Goal: Task Accomplishment & Management: Manage account settings

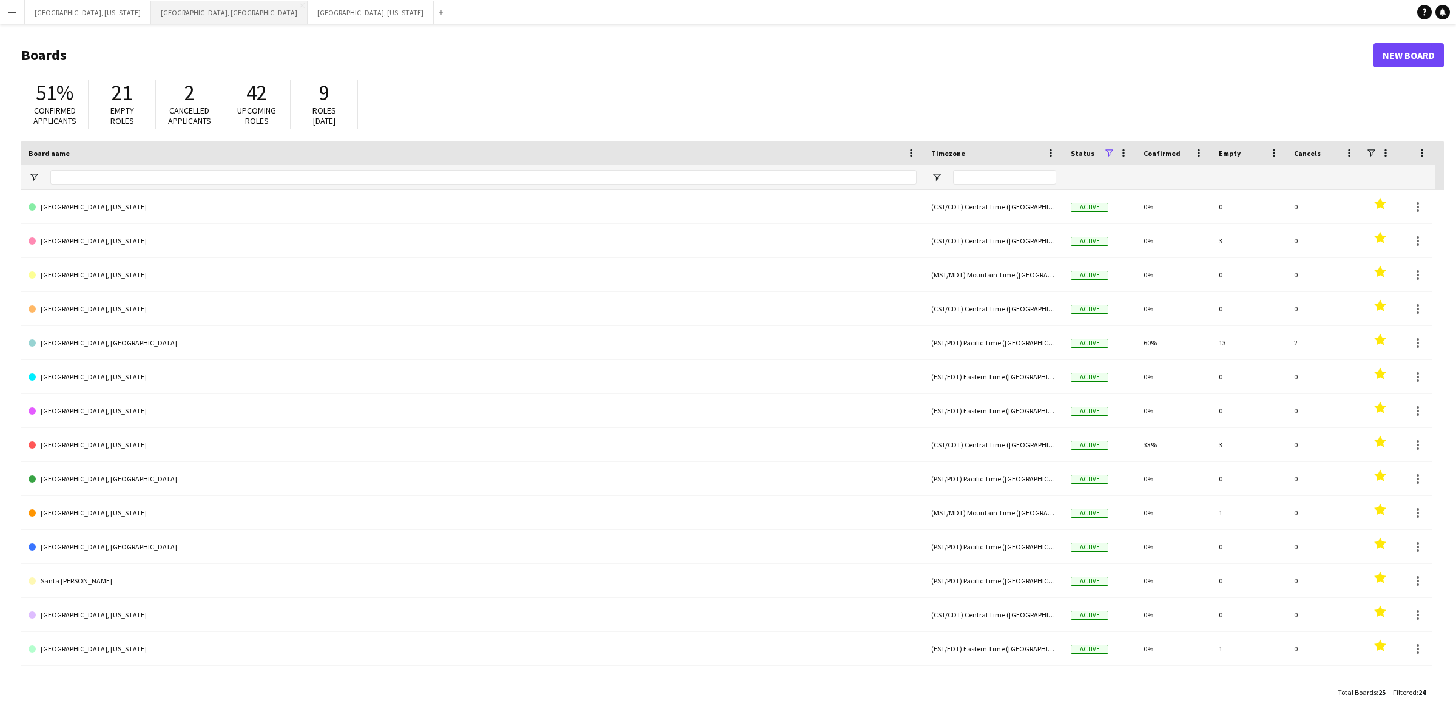
click at [151, 6] on button "[GEOGRAPHIC_DATA], [GEOGRAPHIC_DATA] Close" at bounding box center [229, 13] width 157 height 24
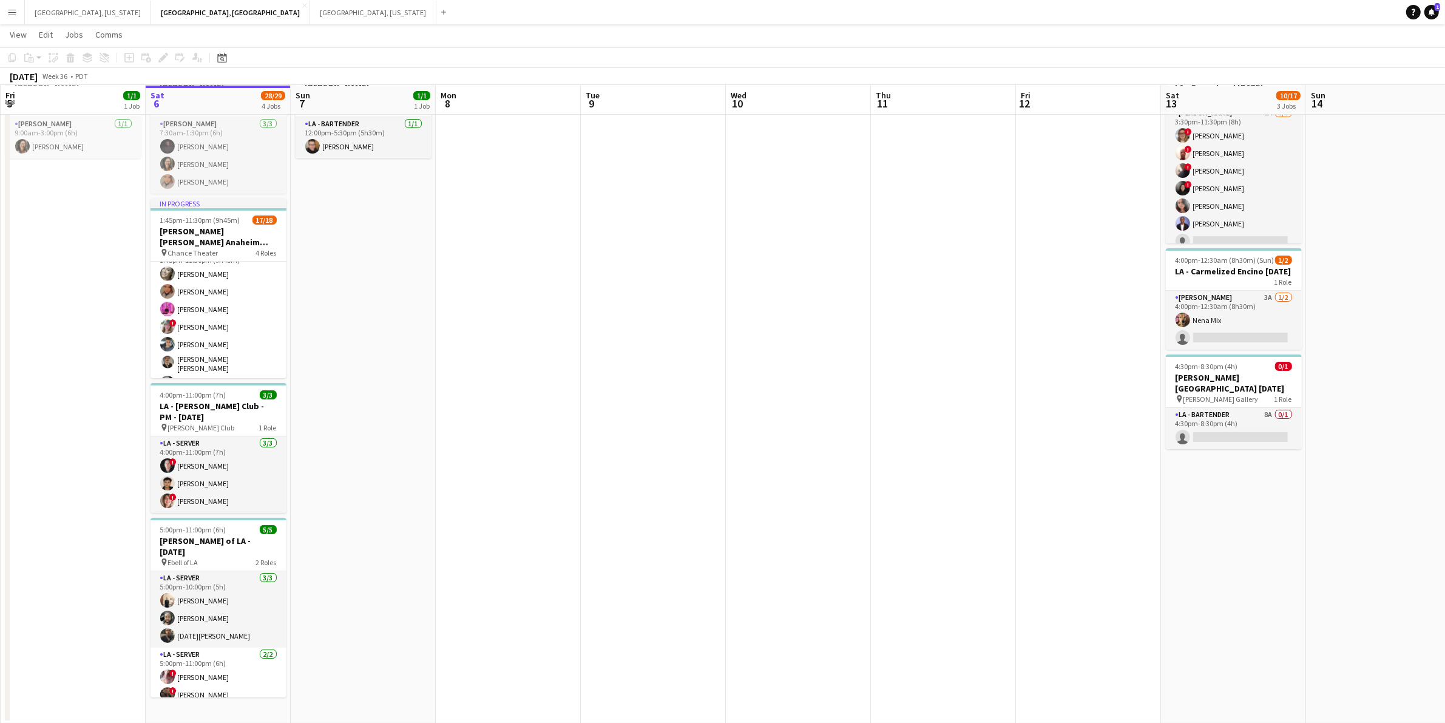
click at [241, 302] on app-card-role "LA - Server 3I 1A 11/12 1:45pm-11:30pm (9h45m) Alyssa Woods Monserrat Gutierrez…" at bounding box center [218, 364] width 136 height 238
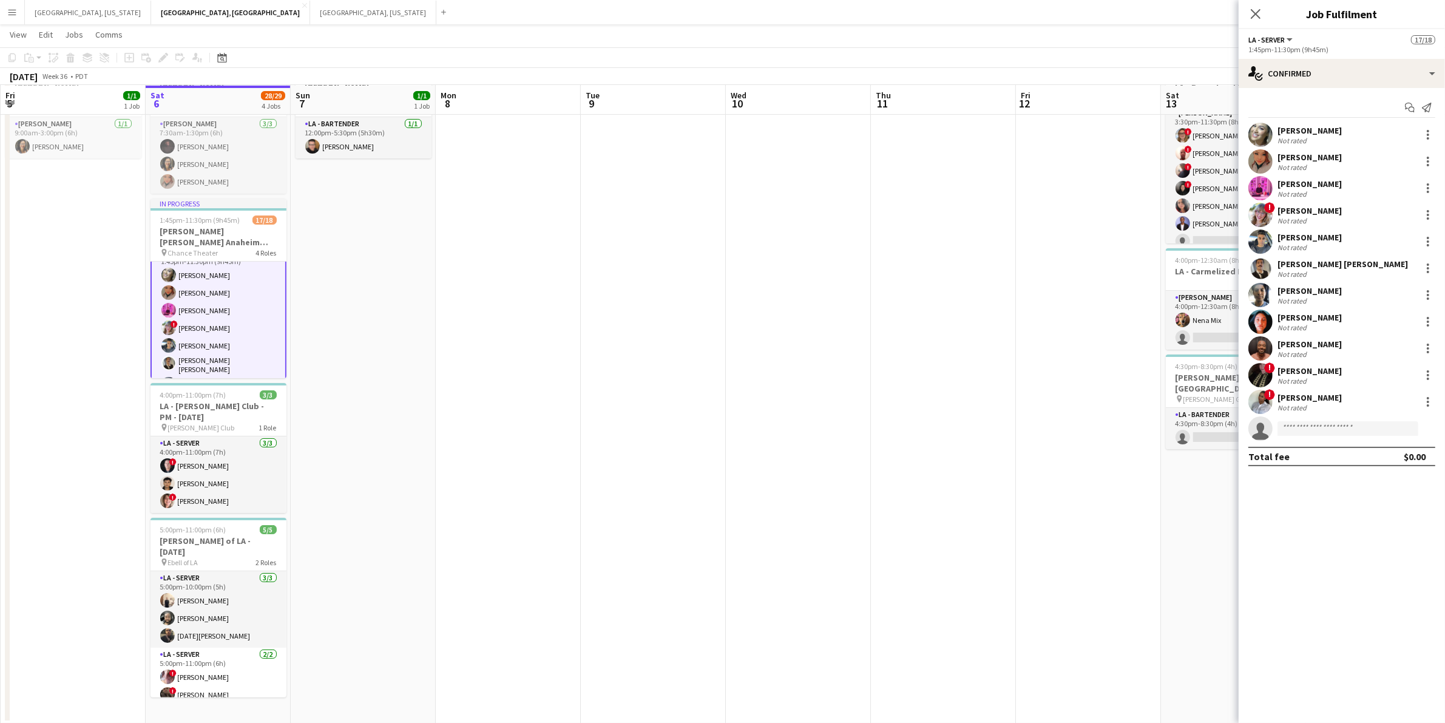
scroll to position [76, 0]
click at [1251, 10] on icon at bounding box center [1255, 14] width 12 height 12
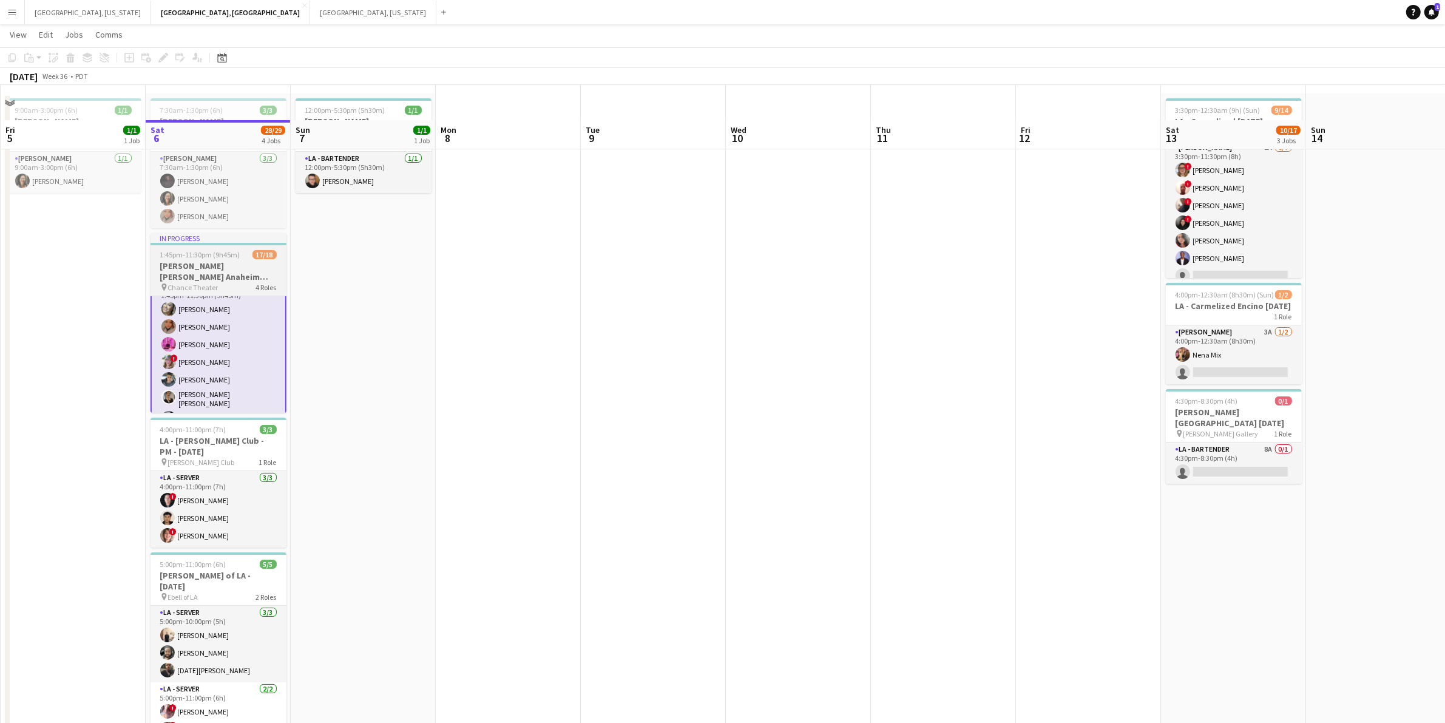
scroll to position [77, 0]
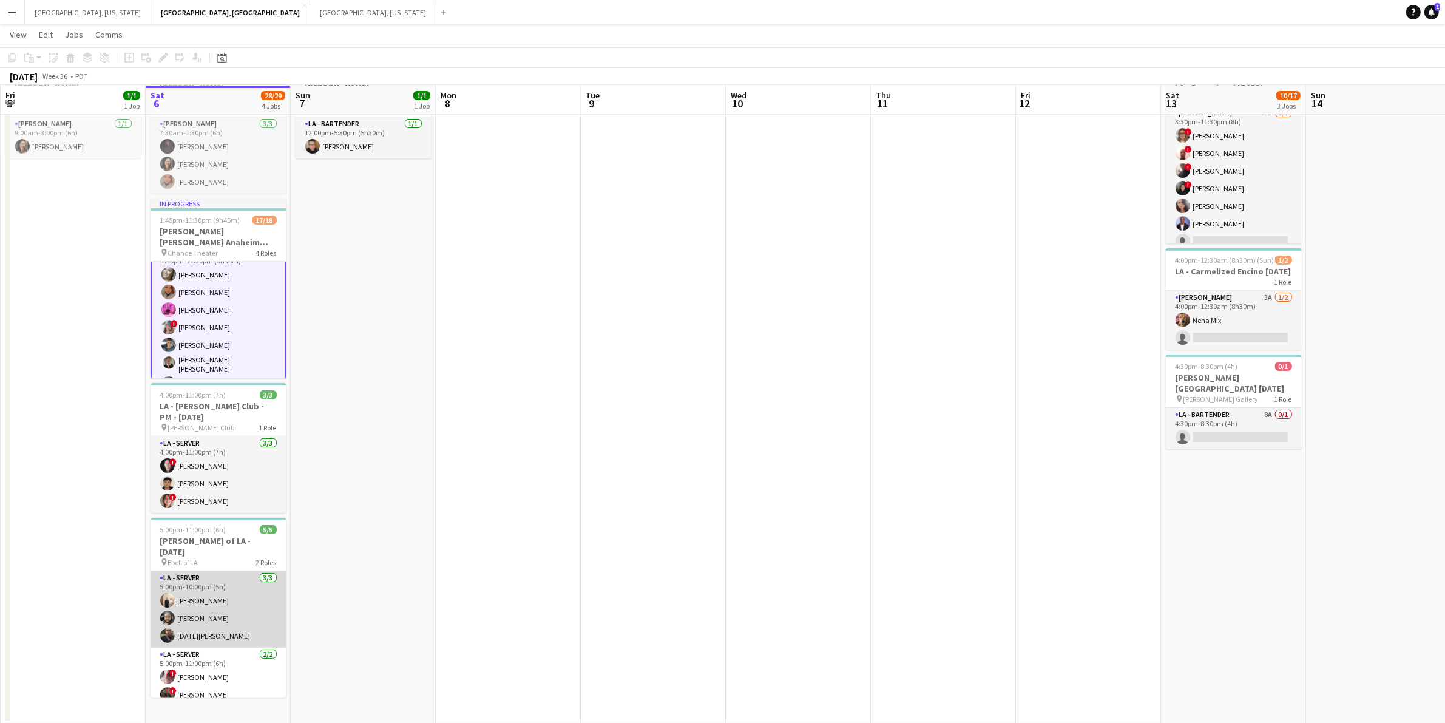
click at [232, 592] on app-card-role "LA - Server 3/3 5:00pm-10:00pm (5h) antonina anselmo Ryan Tang Noel Cruz" at bounding box center [218, 609] width 136 height 76
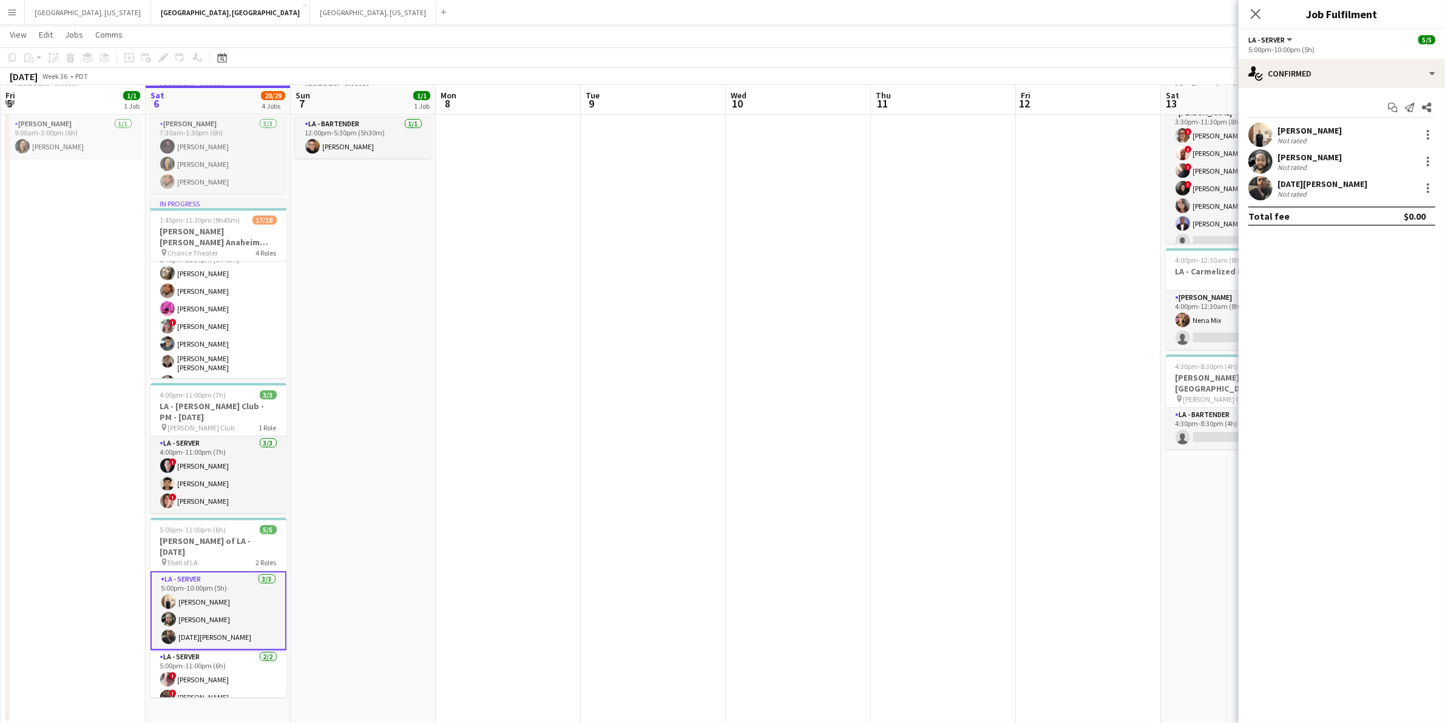
scroll to position [76, 0]
click at [1437, 70] on div "single-neutral-actions-check-2 Confirmed" at bounding box center [1341, 73] width 206 height 29
click at [1366, 198] on span "Applicants" at bounding box center [1370, 197] width 38 height 11
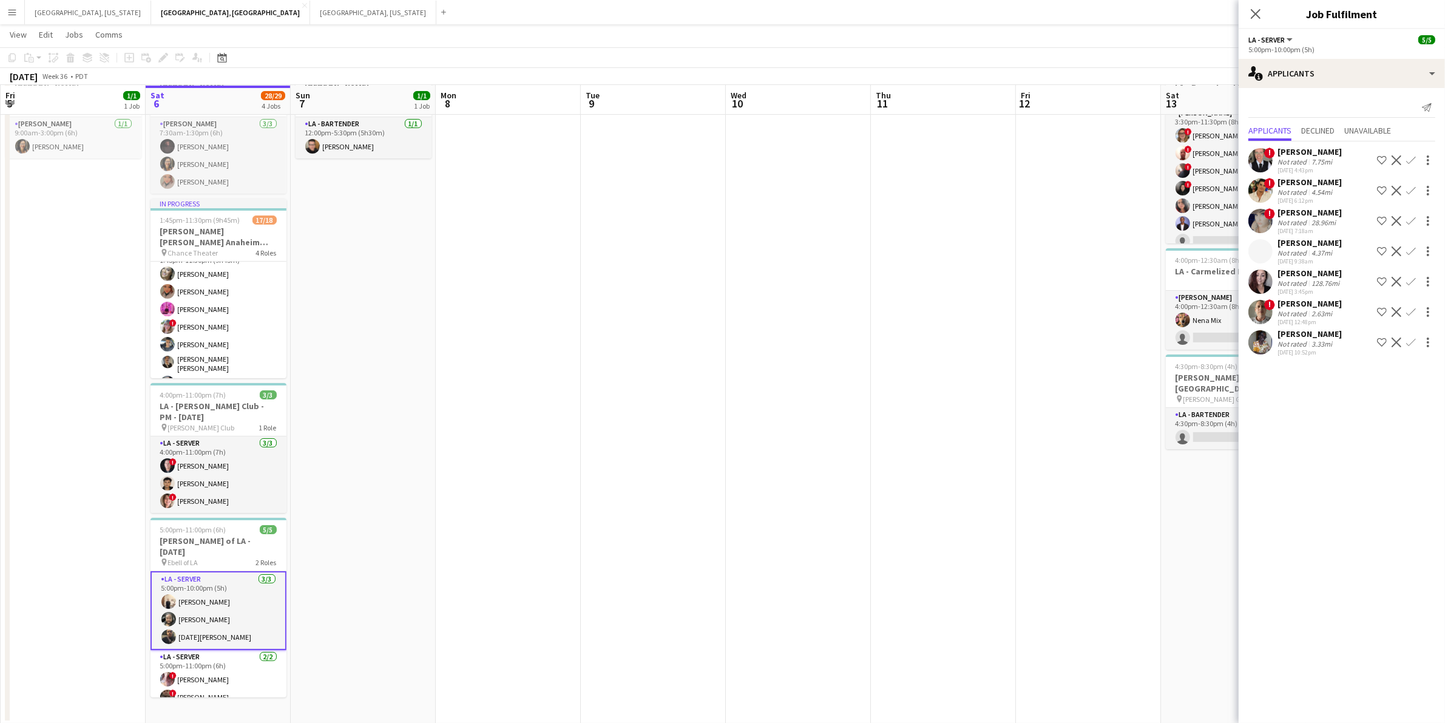
click at [1317, 311] on div "2.63mi" at bounding box center [1321, 313] width 25 height 9
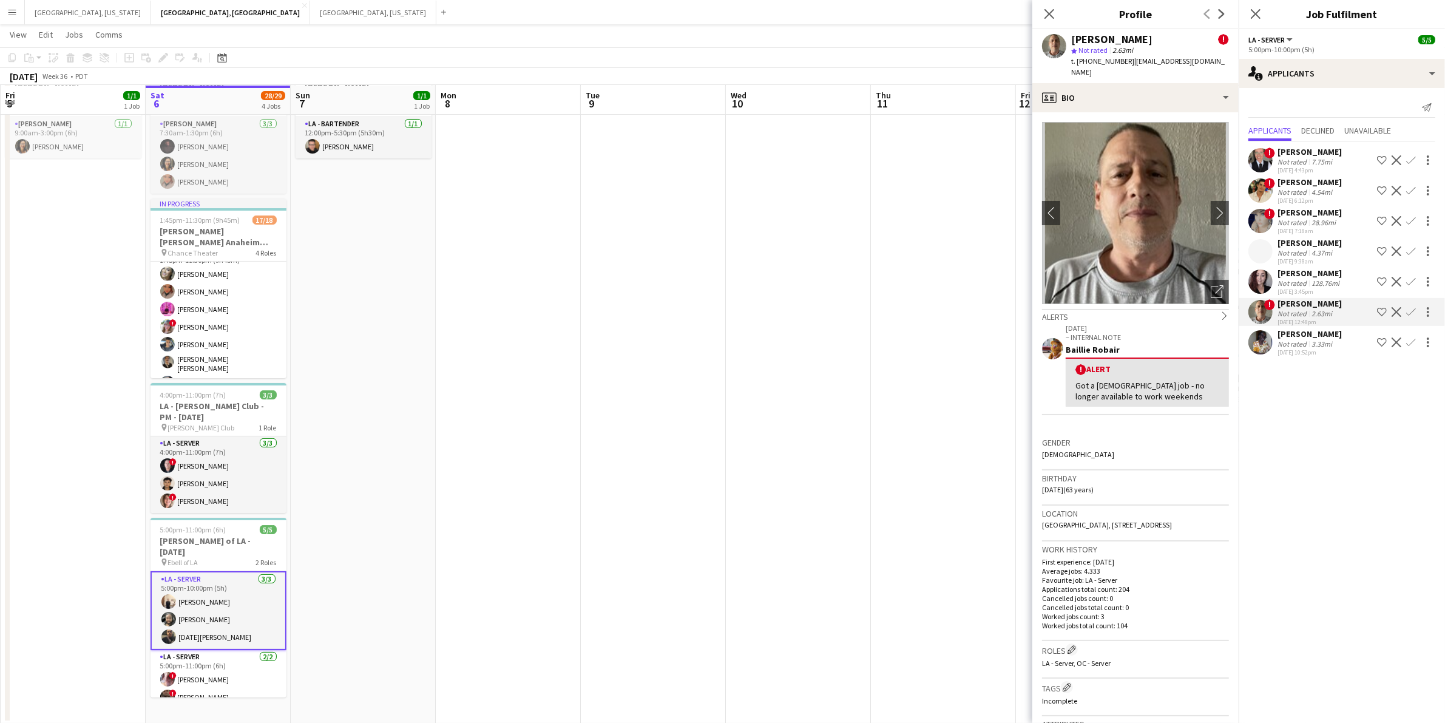
click at [1291, 170] on div "[DATE] 4:43pm" at bounding box center [1309, 170] width 64 height 8
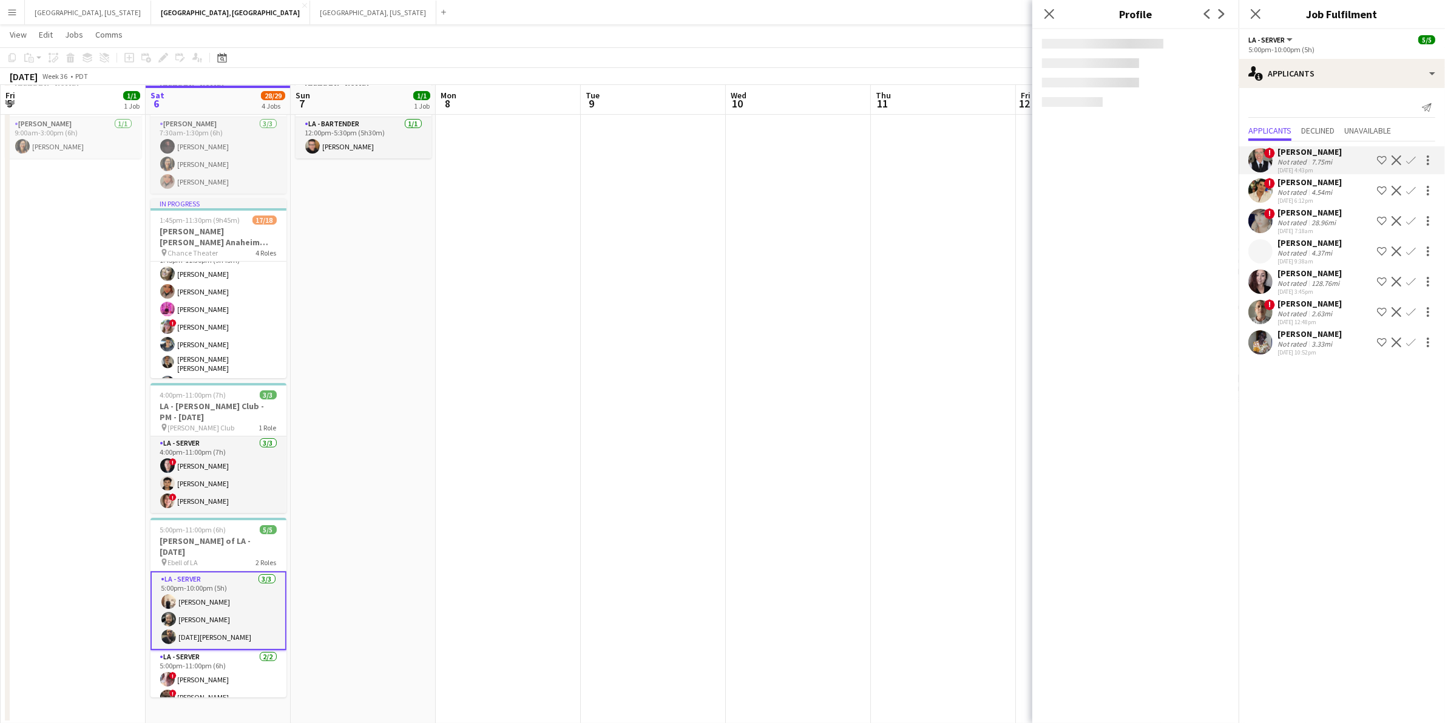
click at [1293, 181] on div "[PERSON_NAME]" at bounding box center [1309, 182] width 64 height 11
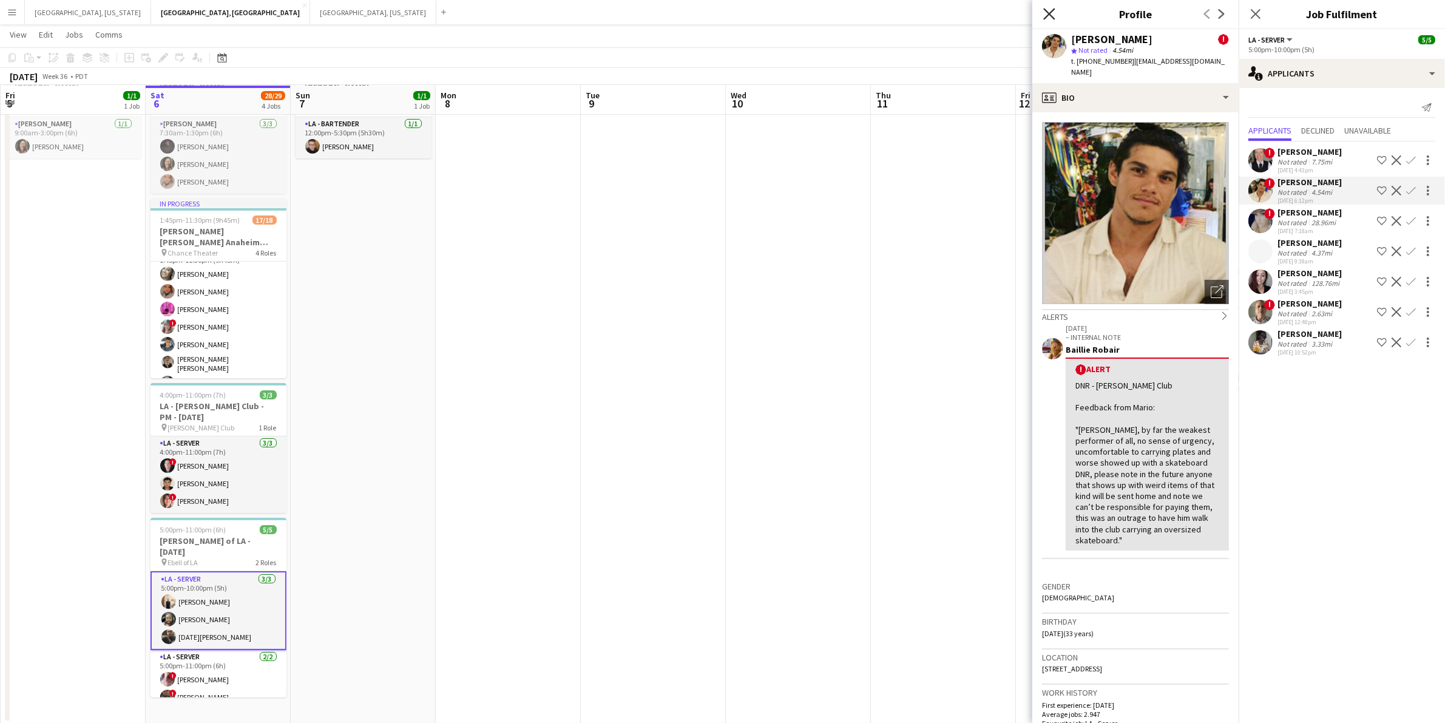
click at [1045, 12] on icon "Close pop-in" at bounding box center [1049, 14] width 12 height 12
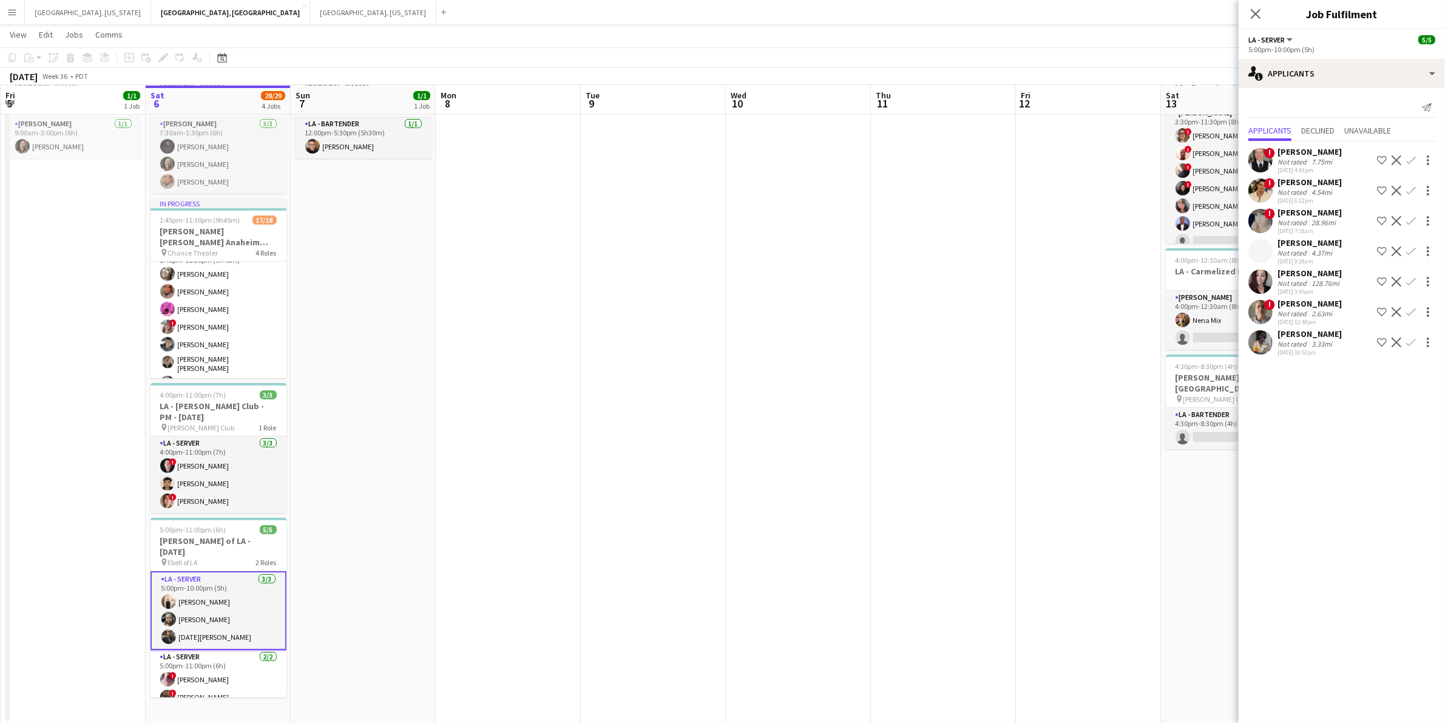
click at [234, 589] on app-card-role "LA - Server 3/3 5:00pm-10:00pm (5h) antonina anselmo Ryan Tang Noel Cruz" at bounding box center [218, 610] width 136 height 79
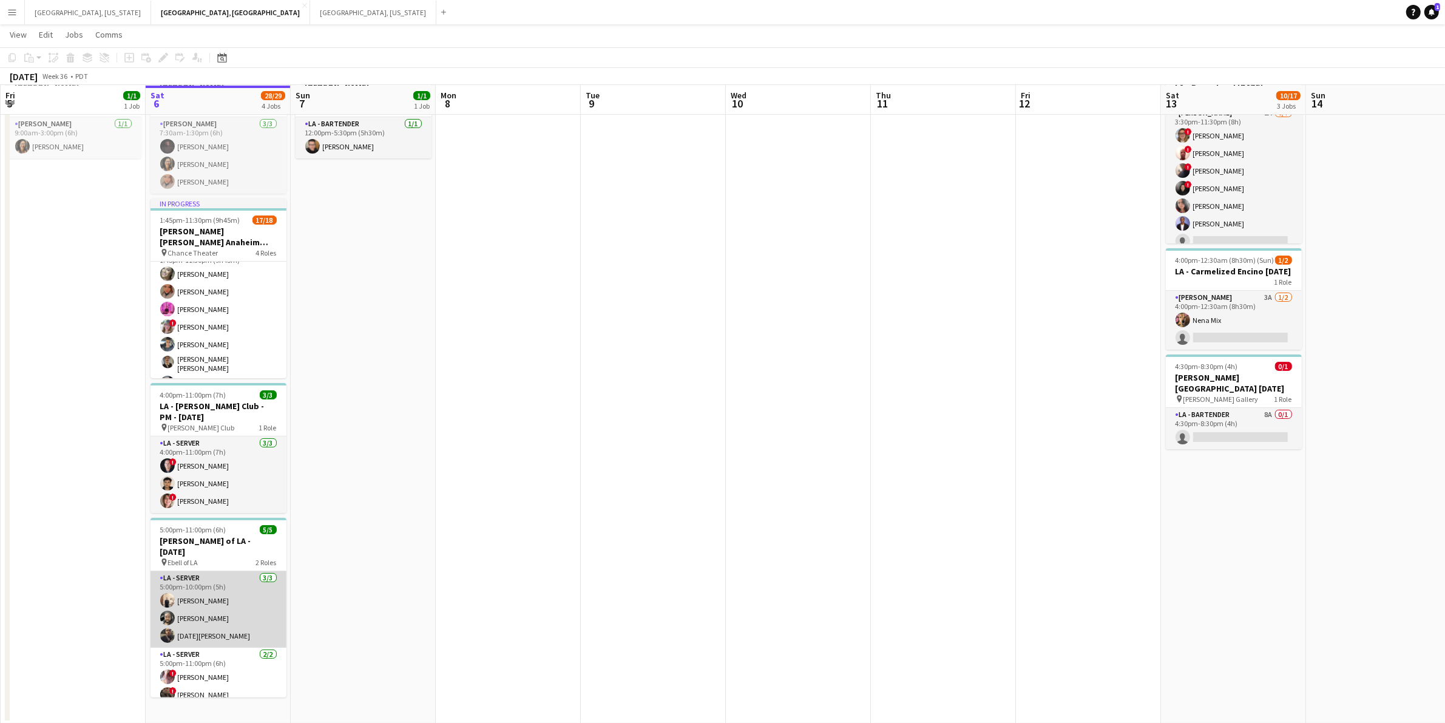
click at [234, 589] on app-card-role "LA - Server 3/3 5:00pm-10:00pm (5h) antonina anselmo Ryan Tang Noel Cruz" at bounding box center [218, 609] width 136 height 76
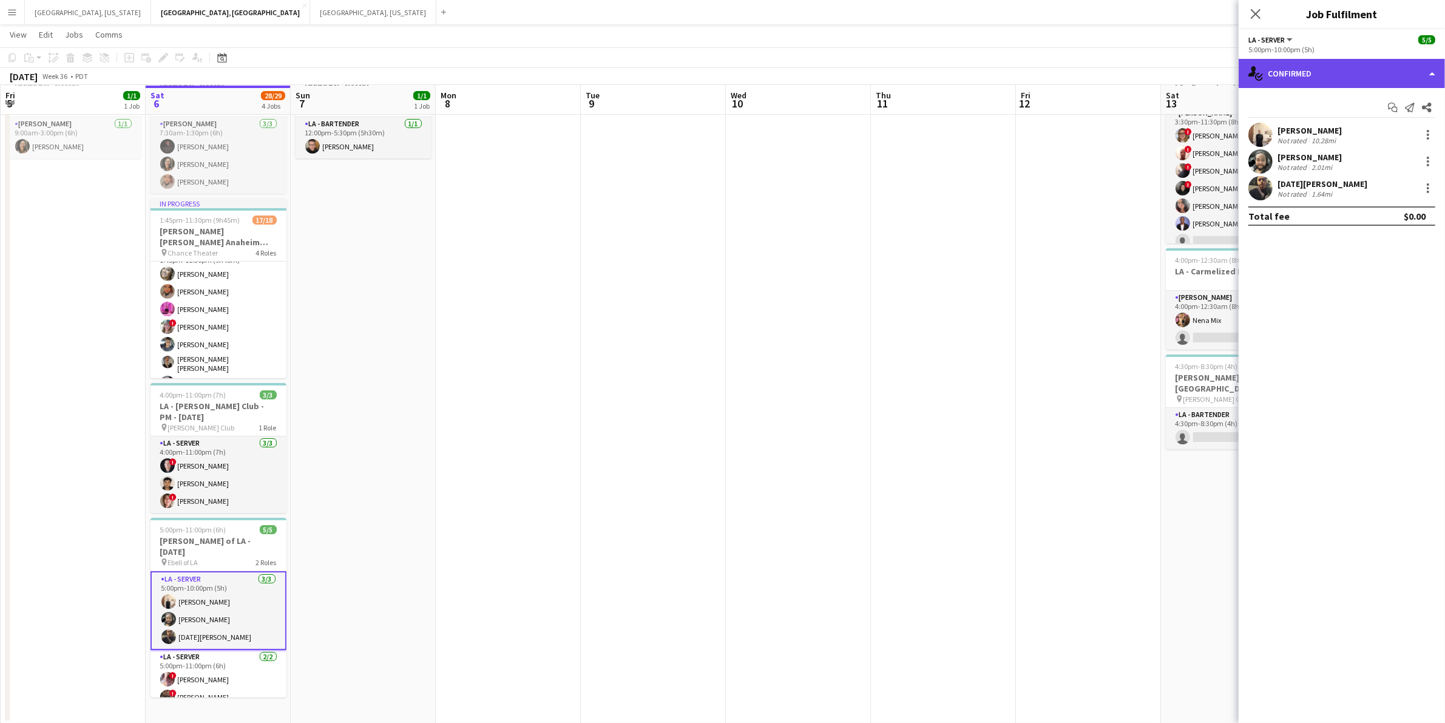
click at [1436, 73] on div "single-neutral-actions-check-2 Confirmed" at bounding box center [1341, 73] width 206 height 29
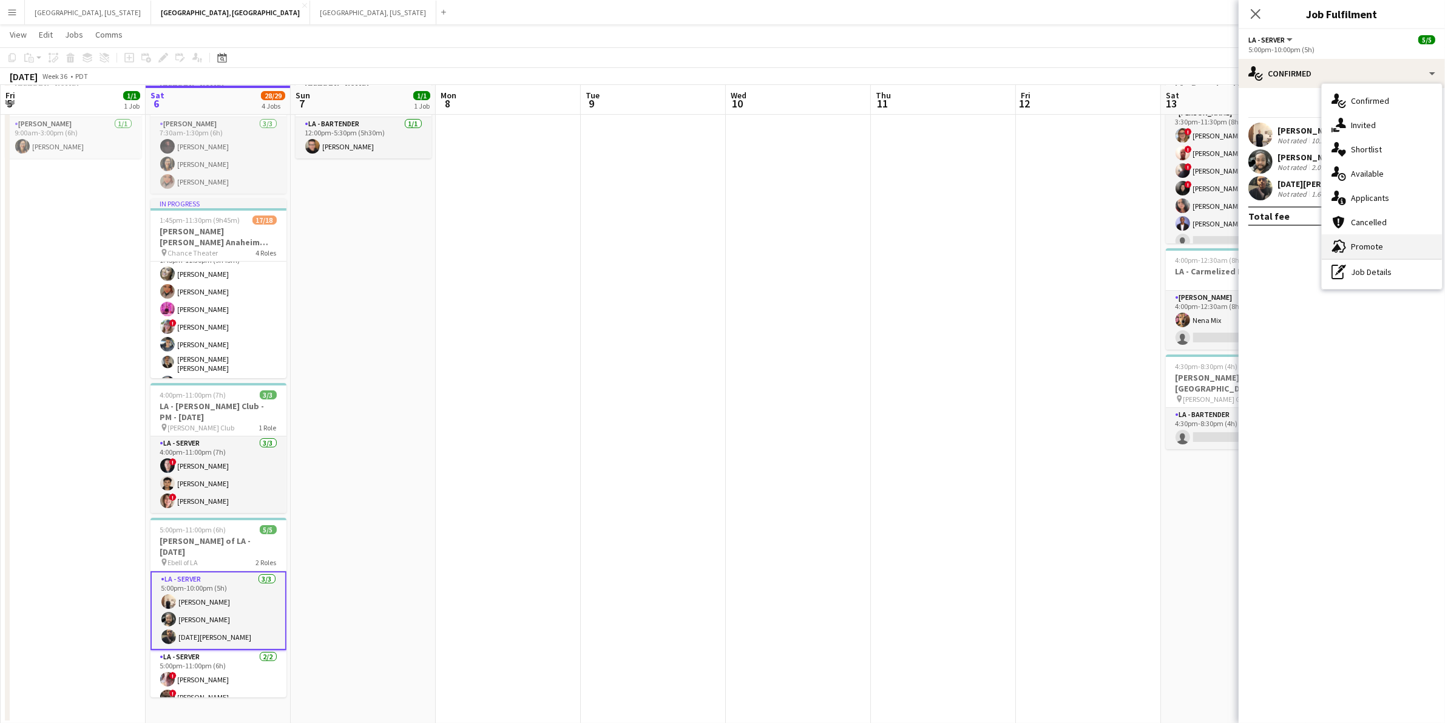
click at [1366, 241] on span "Promote" at bounding box center [1367, 246] width 32 height 11
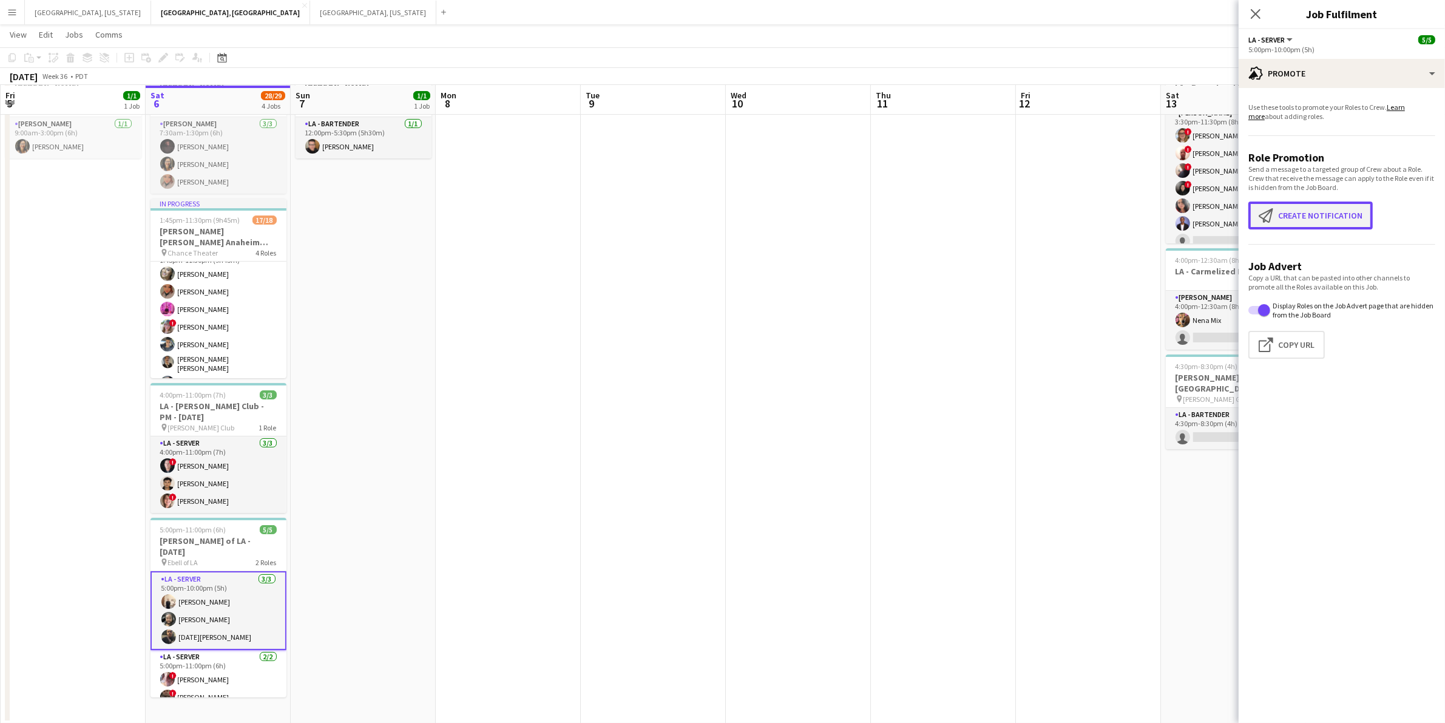
click at [1326, 206] on button "Create notification Create notification" at bounding box center [1310, 215] width 124 height 28
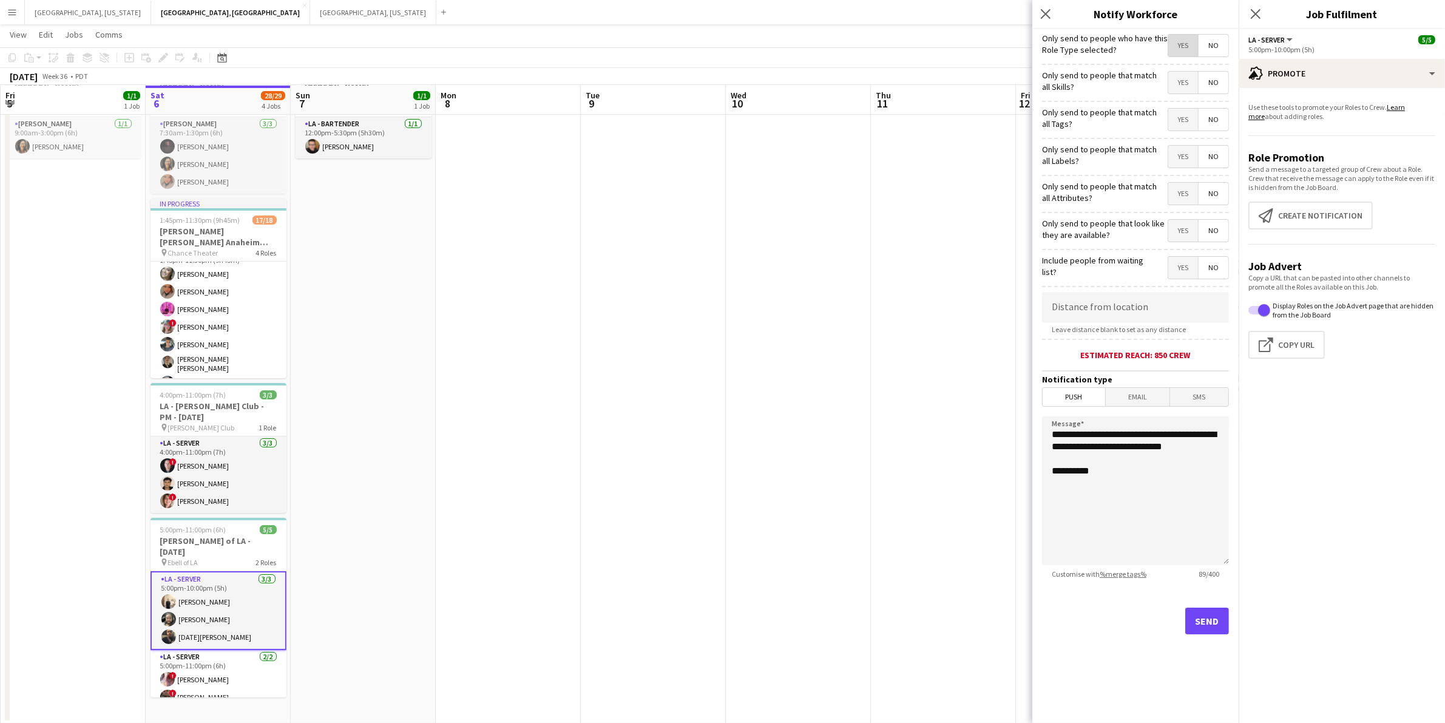
click at [1187, 38] on span "Yes" at bounding box center [1183, 46] width 30 height 22
click at [1224, 629] on button "Send" at bounding box center [1207, 620] width 44 height 27
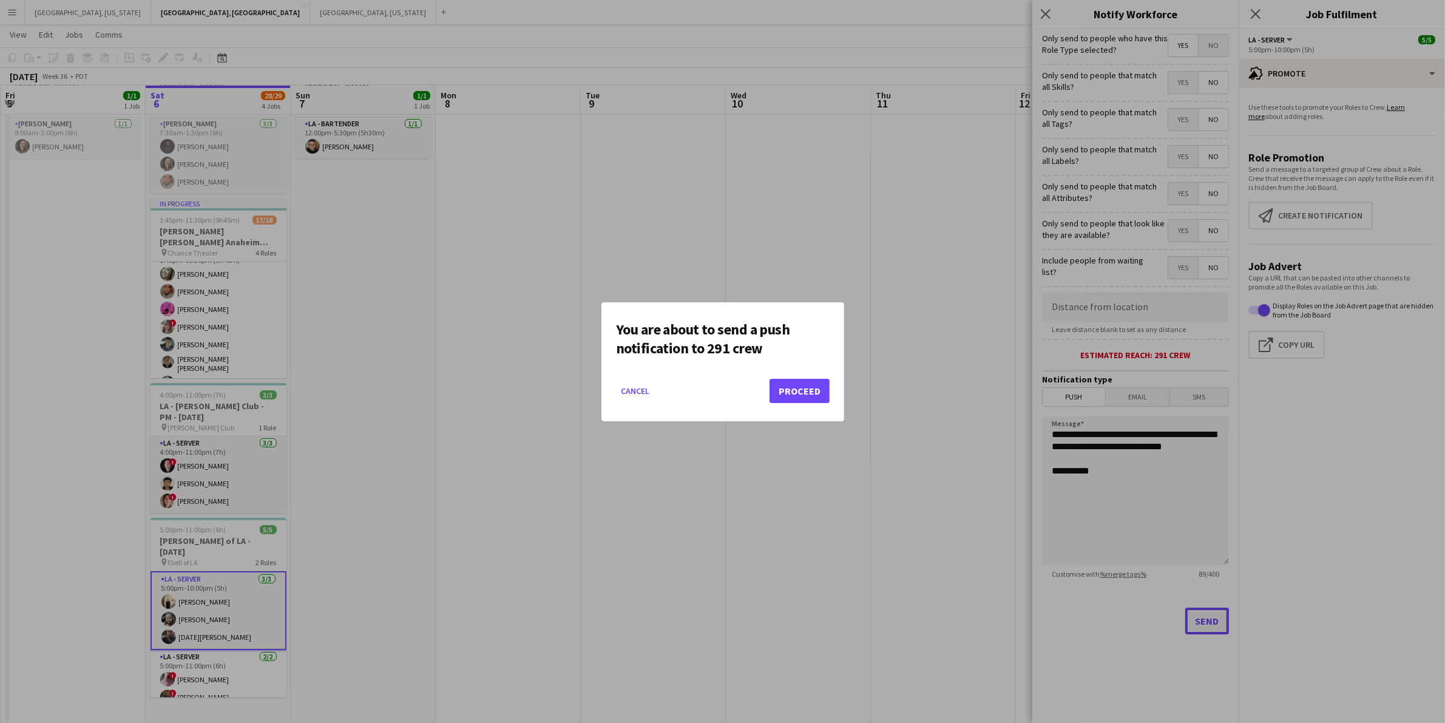
scroll to position [0, 0]
click at [804, 389] on button "Proceed" at bounding box center [799, 391] width 60 height 24
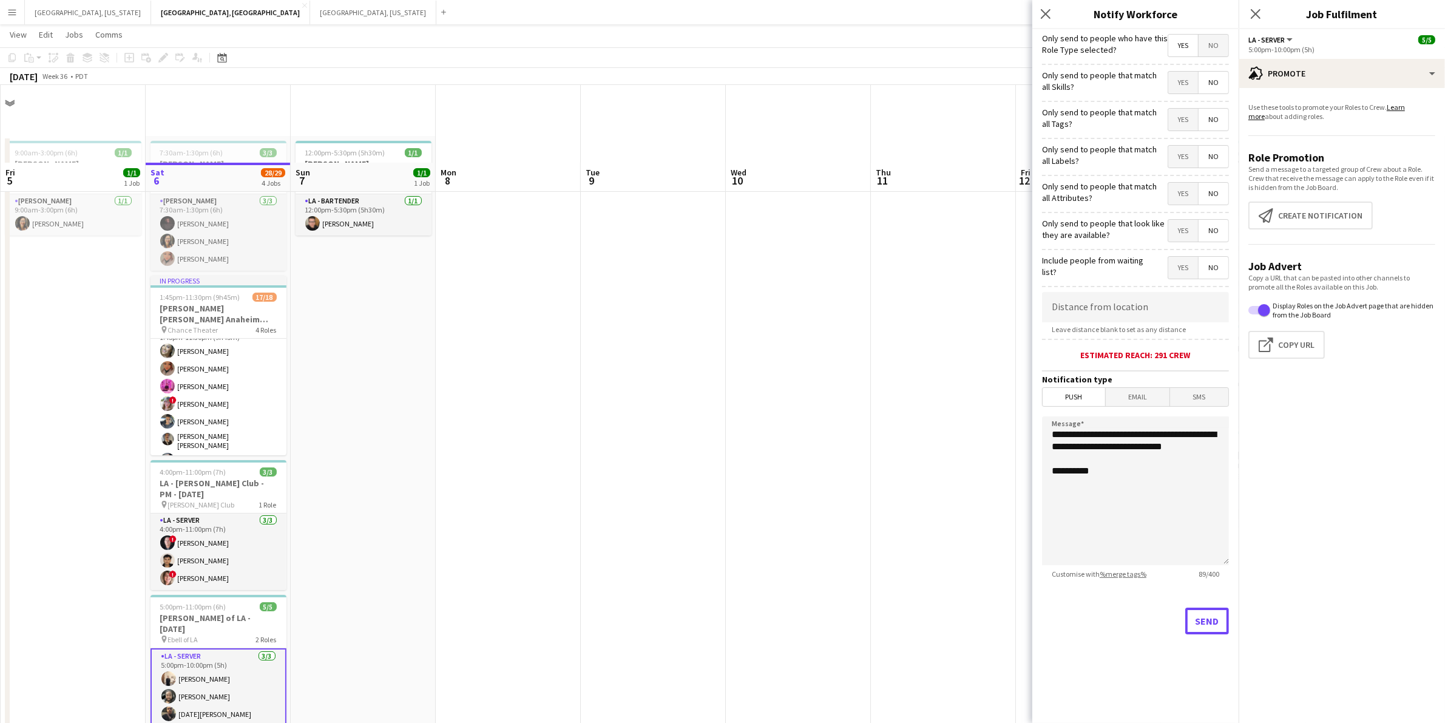
scroll to position [77, 0]
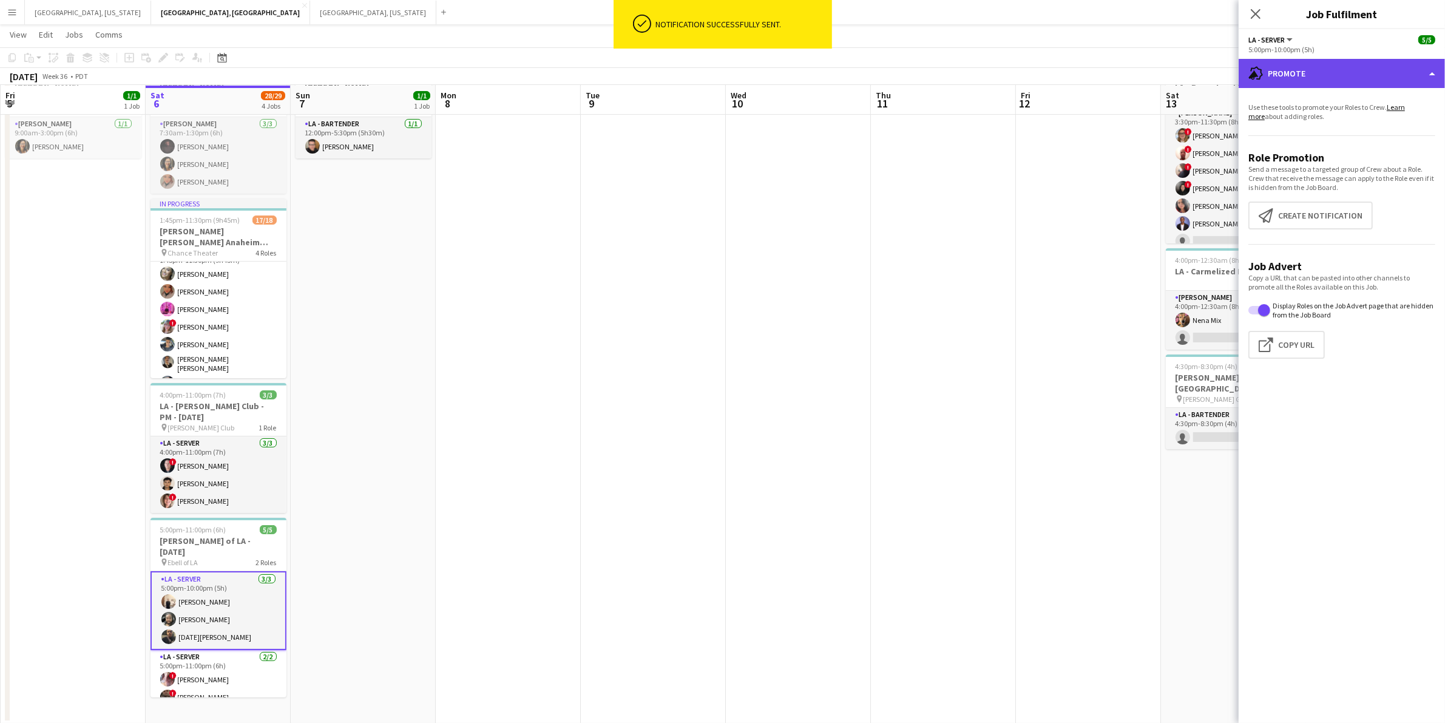
click at [1436, 78] on div "advertising-megaphone Promote" at bounding box center [1341, 73] width 206 height 29
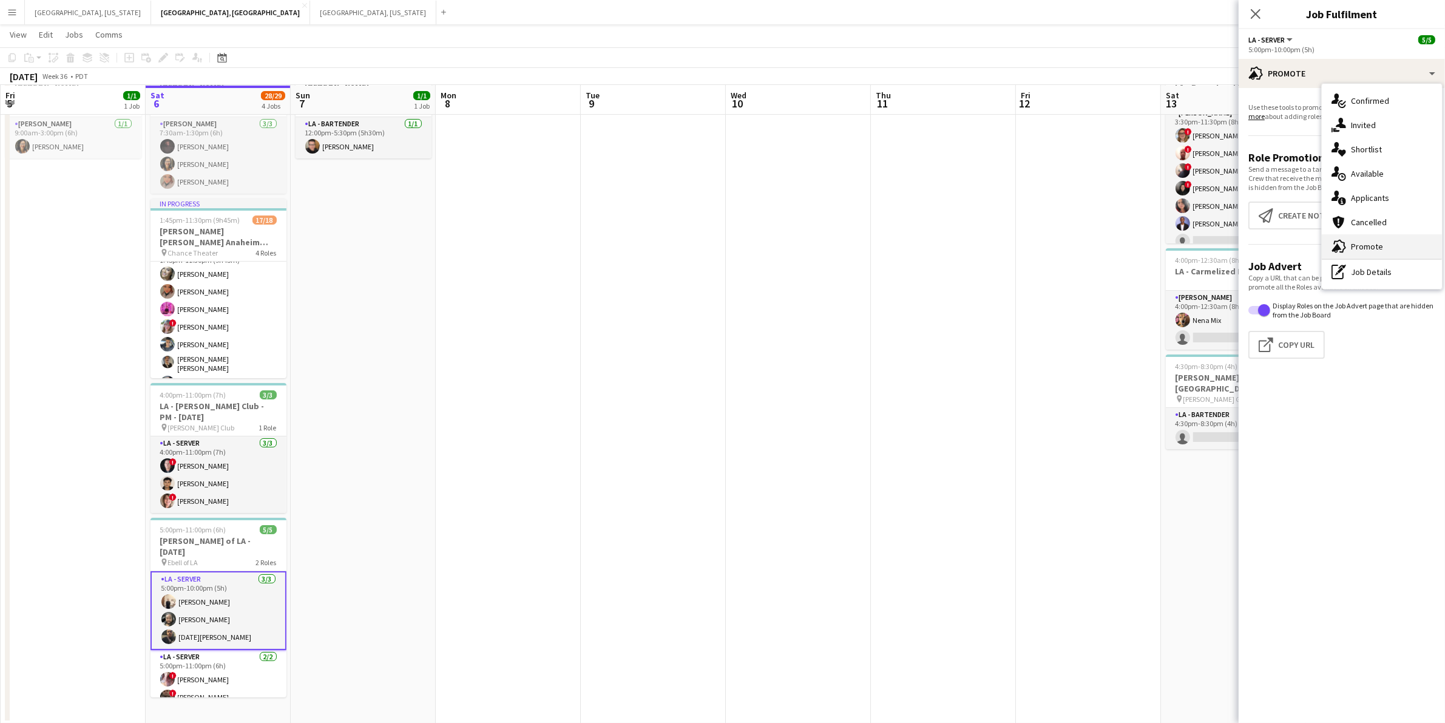
click at [1375, 251] on span "Promote" at bounding box center [1367, 246] width 32 height 11
click at [1349, 224] on button "Create notification Create notification" at bounding box center [1310, 215] width 124 height 28
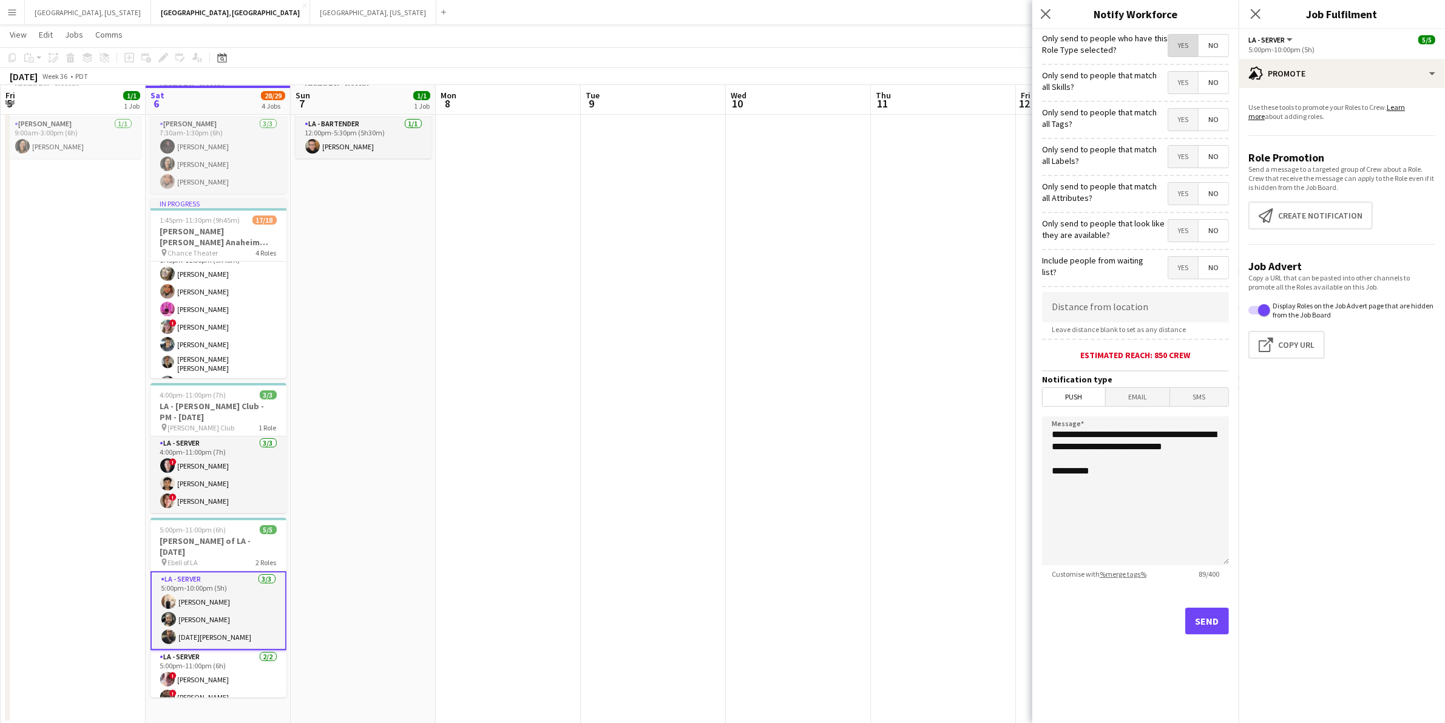
click at [1181, 36] on span "Yes" at bounding box center [1183, 46] width 30 height 22
click at [1135, 386] on form "**********" at bounding box center [1135, 348] width 206 height 639
click at [1136, 414] on form "**********" at bounding box center [1135, 348] width 206 height 639
click at [1139, 393] on span "Email" at bounding box center [1137, 397] width 64 height 18
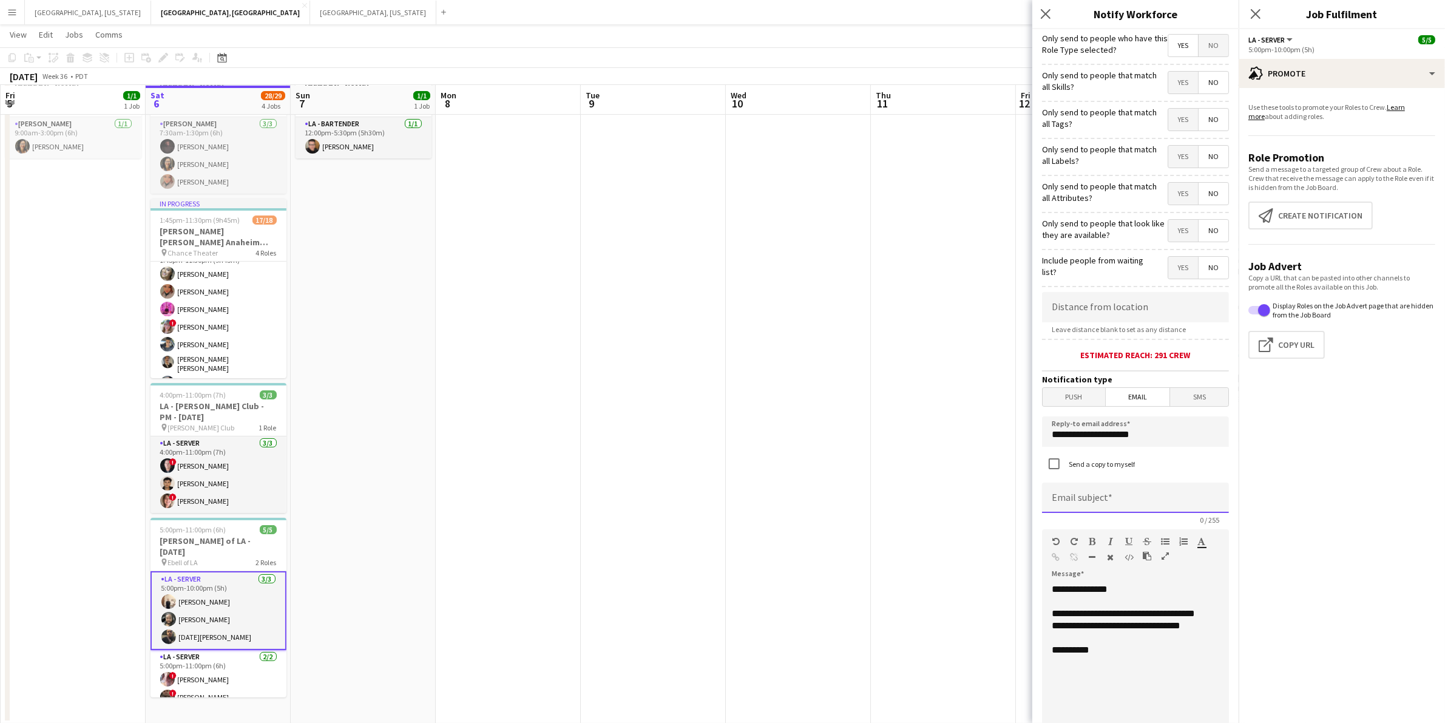
click at [1118, 505] on input at bounding box center [1135, 497] width 187 height 30
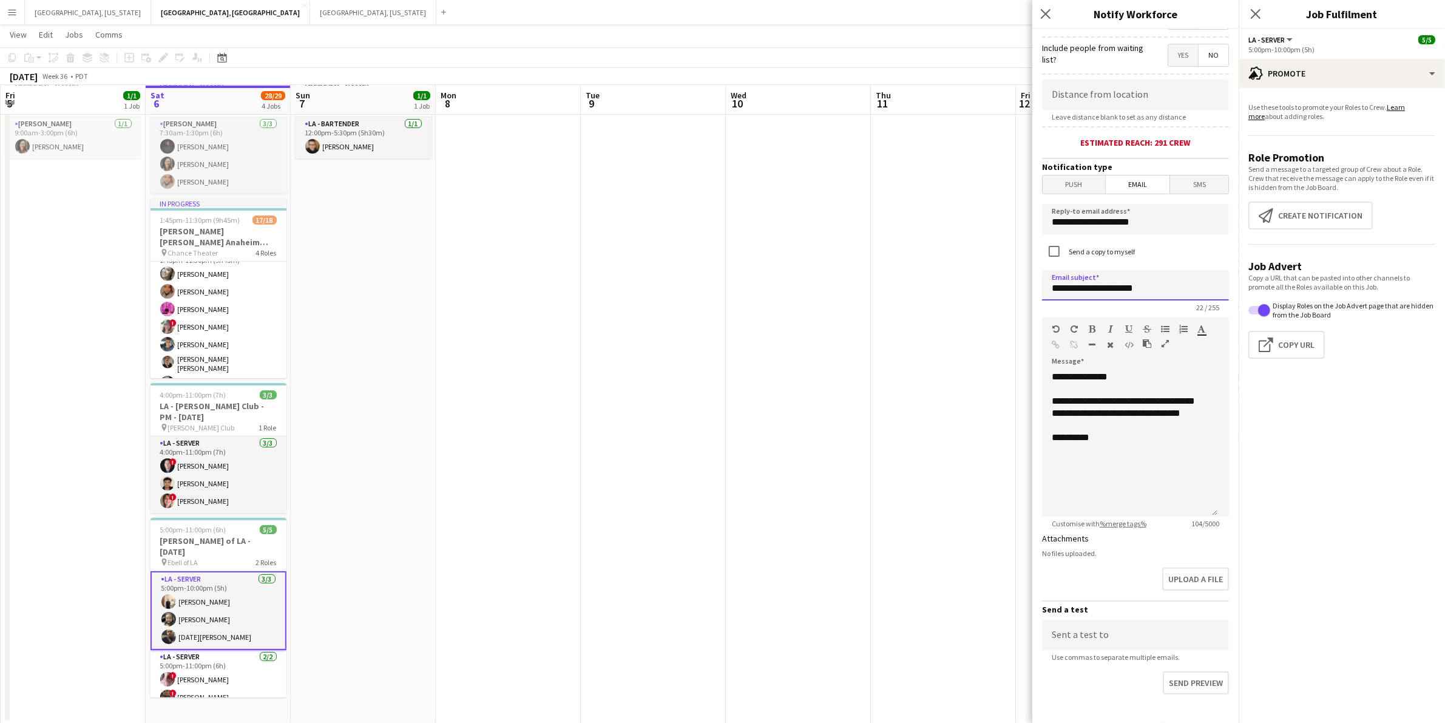
scroll to position [276, 0]
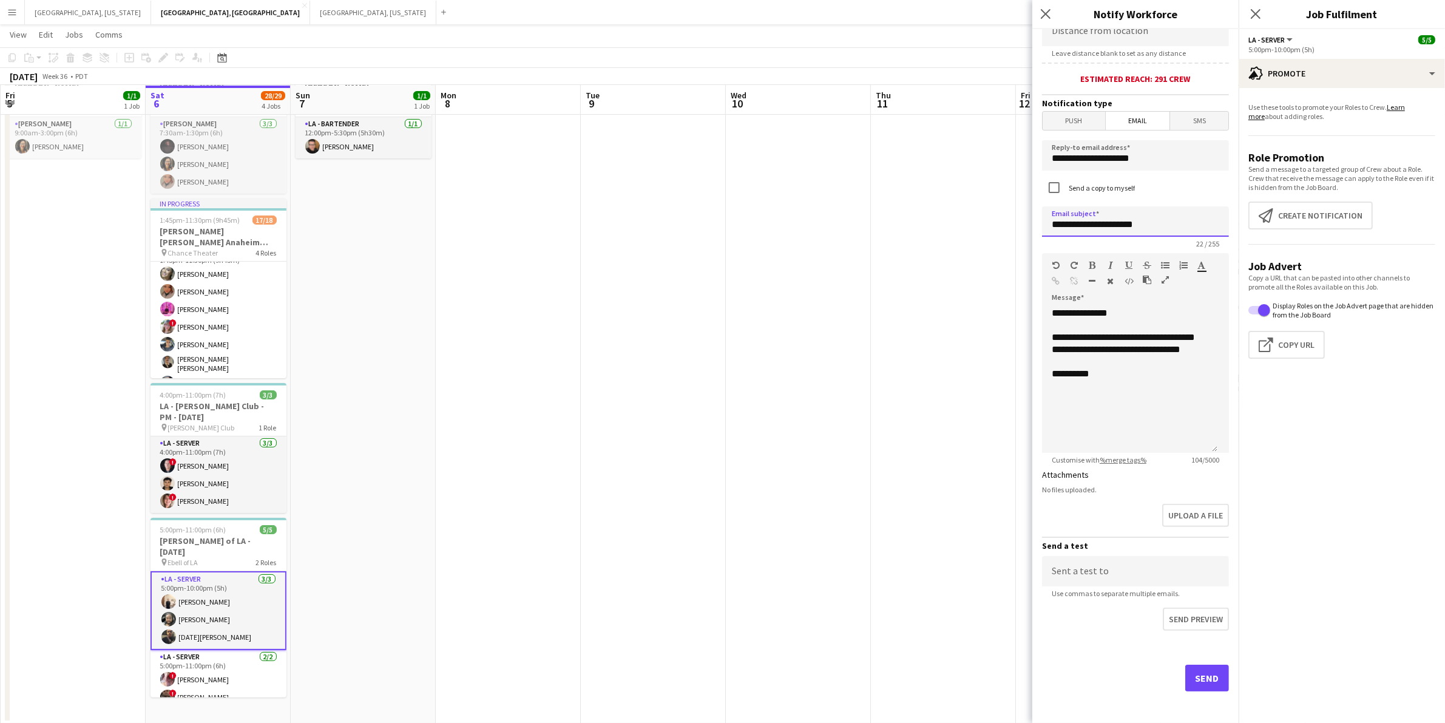
type input "**********"
click at [1195, 681] on button "Send" at bounding box center [1207, 677] width 44 height 27
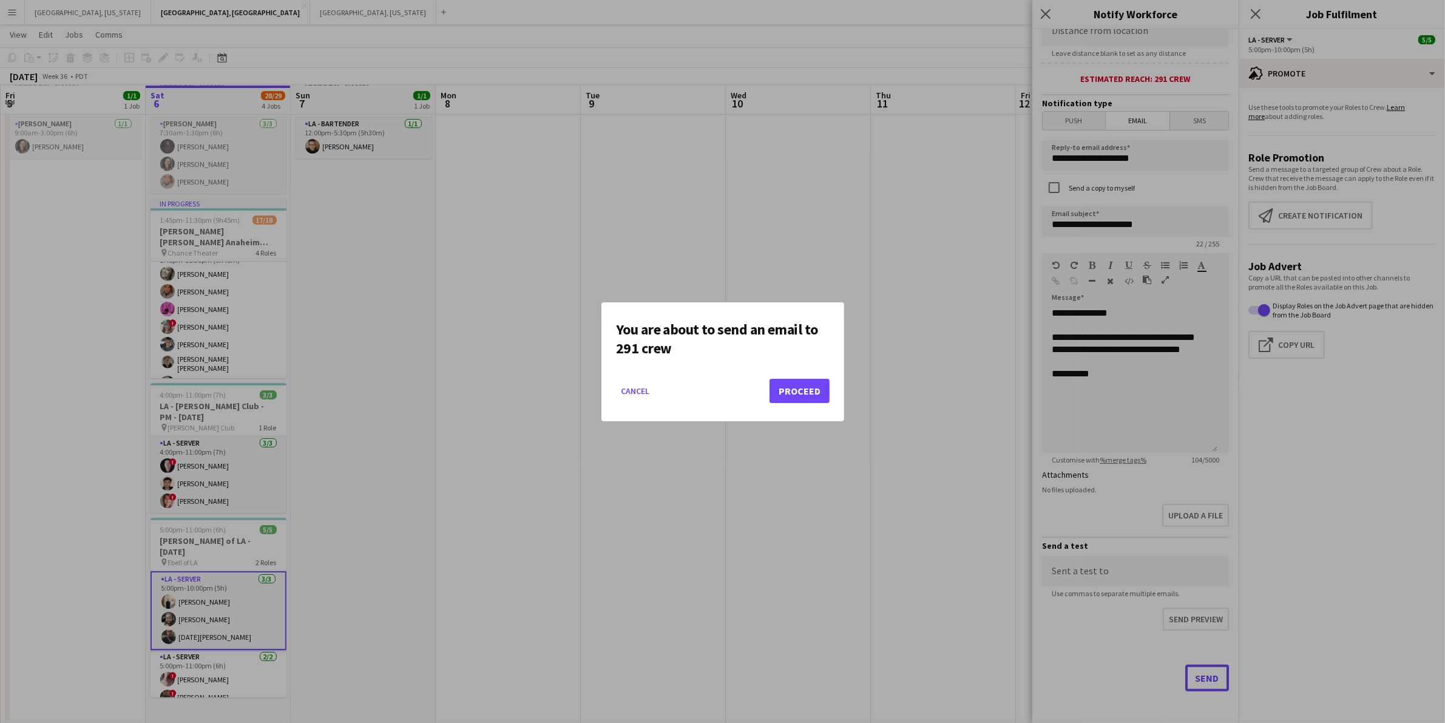
scroll to position [0, 0]
click at [781, 384] on button "Proceed" at bounding box center [799, 391] width 60 height 24
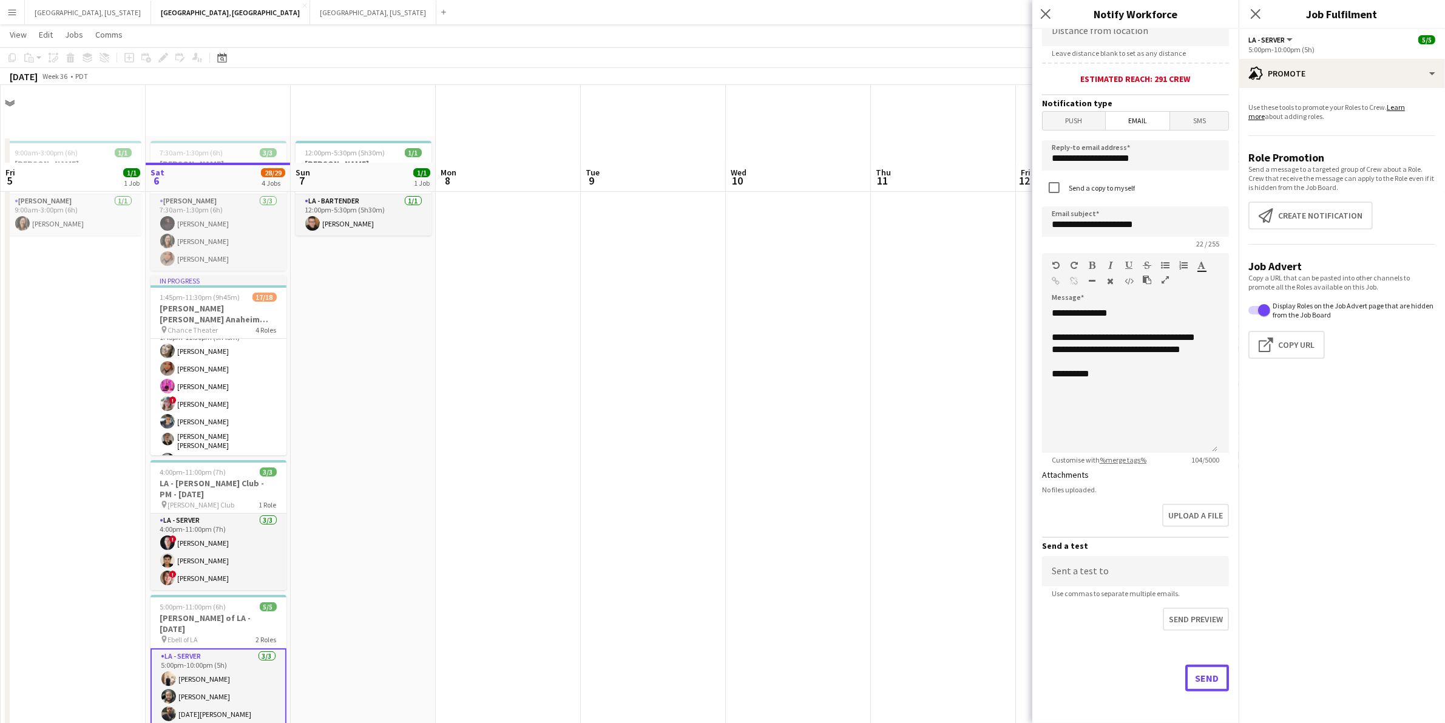
scroll to position [77, 0]
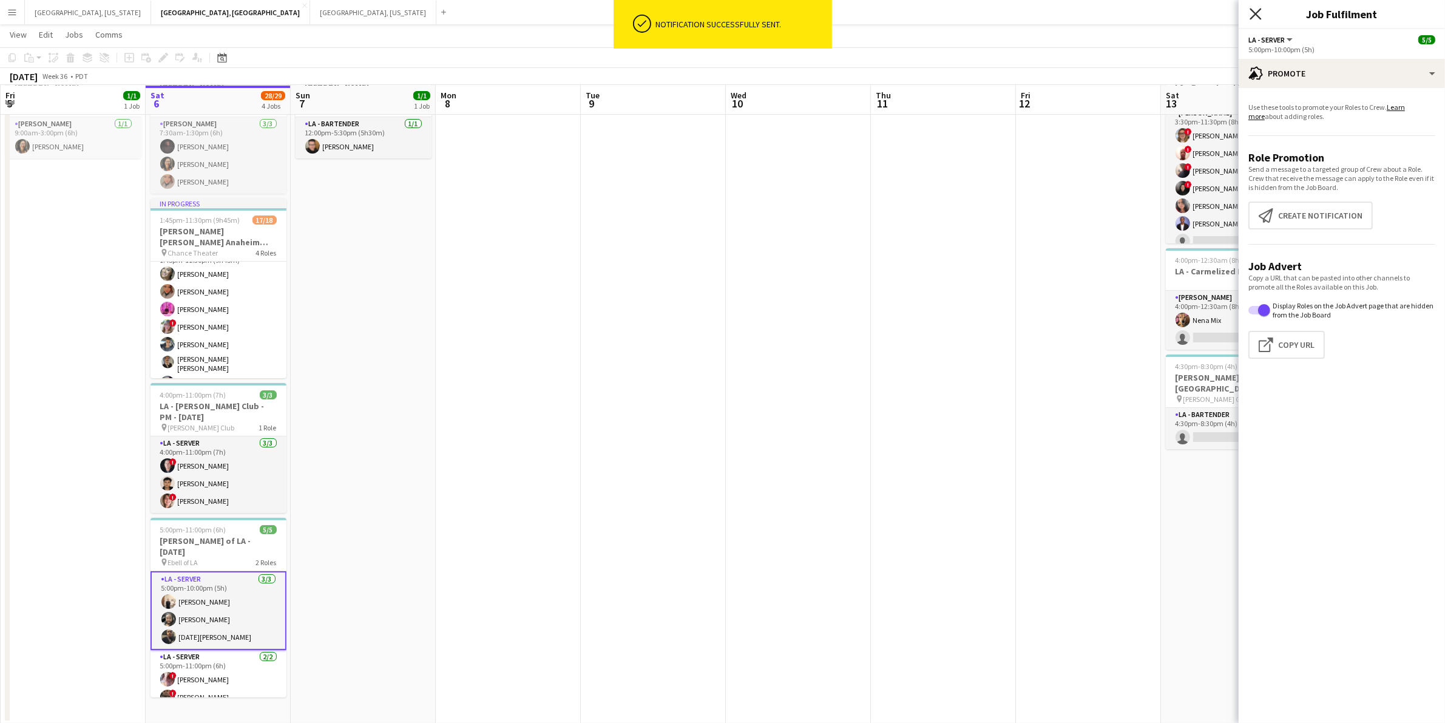
click at [1259, 12] on icon "Close pop-in" at bounding box center [1255, 14] width 12 height 12
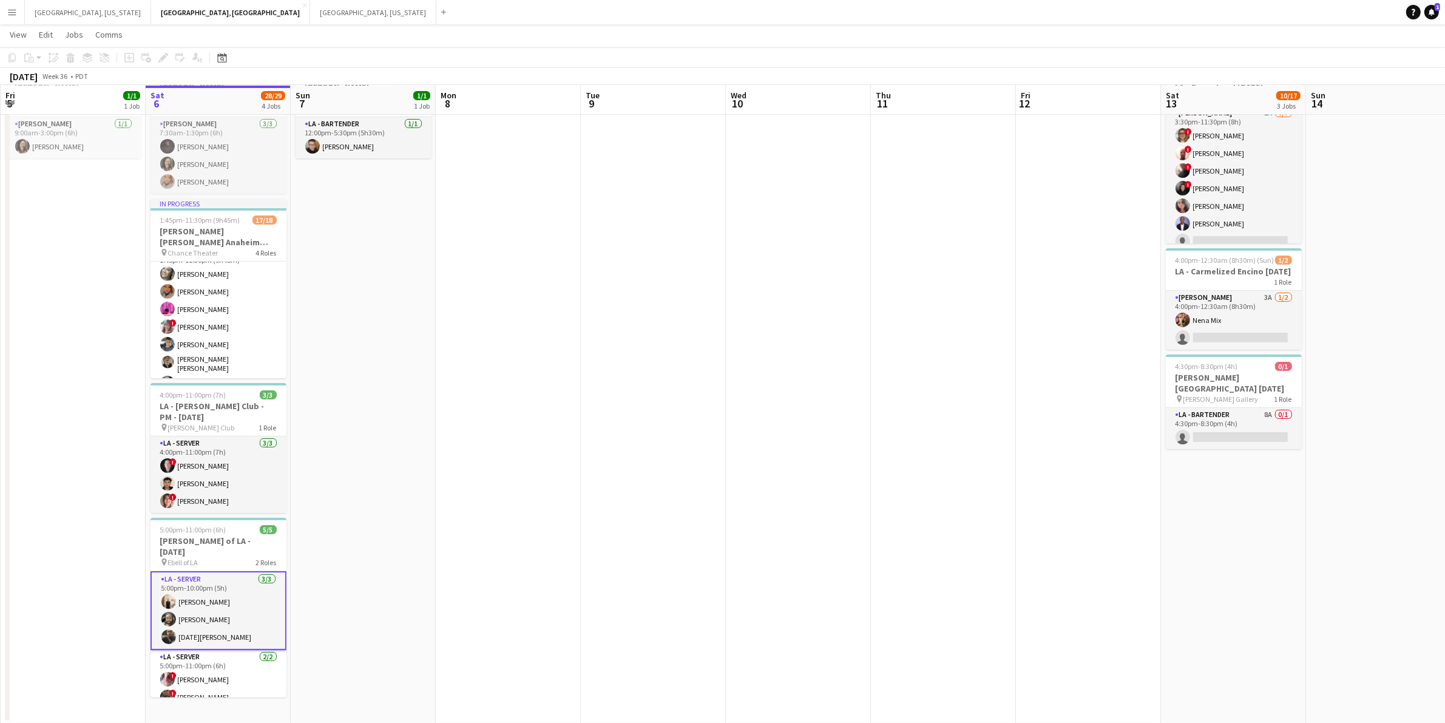
click at [241, 590] on app-card-role "LA - Server 3/3 5:00pm-10:00pm (5h) antonina anselmo Ryan Tang Noel Cruz" at bounding box center [218, 610] width 136 height 79
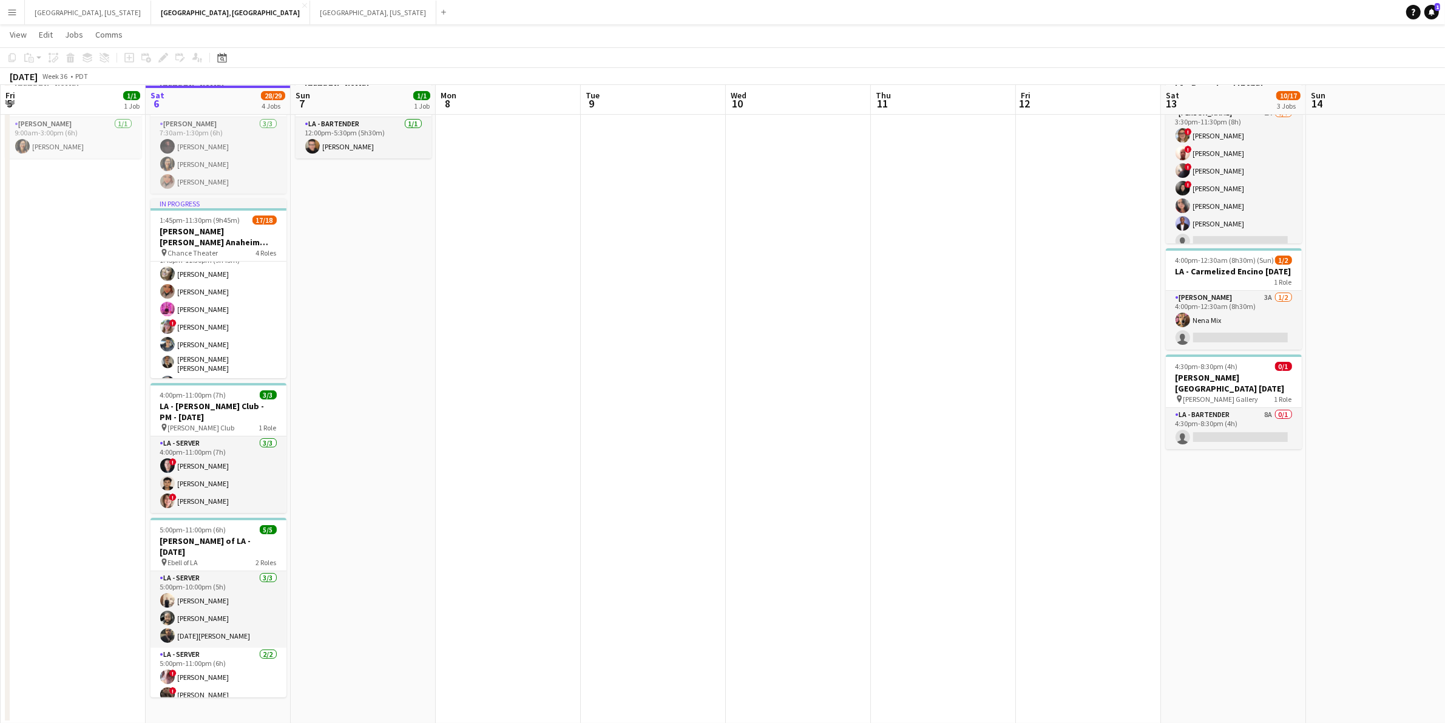
click at [114, 581] on app-date-cell "9:00am-3:00pm (6h) 1/1 OC - Sally Ann Kitchen 9.5.25 pin Sally Ann Catering 1 R…" at bounding box center [73, 391] width 145 height 664
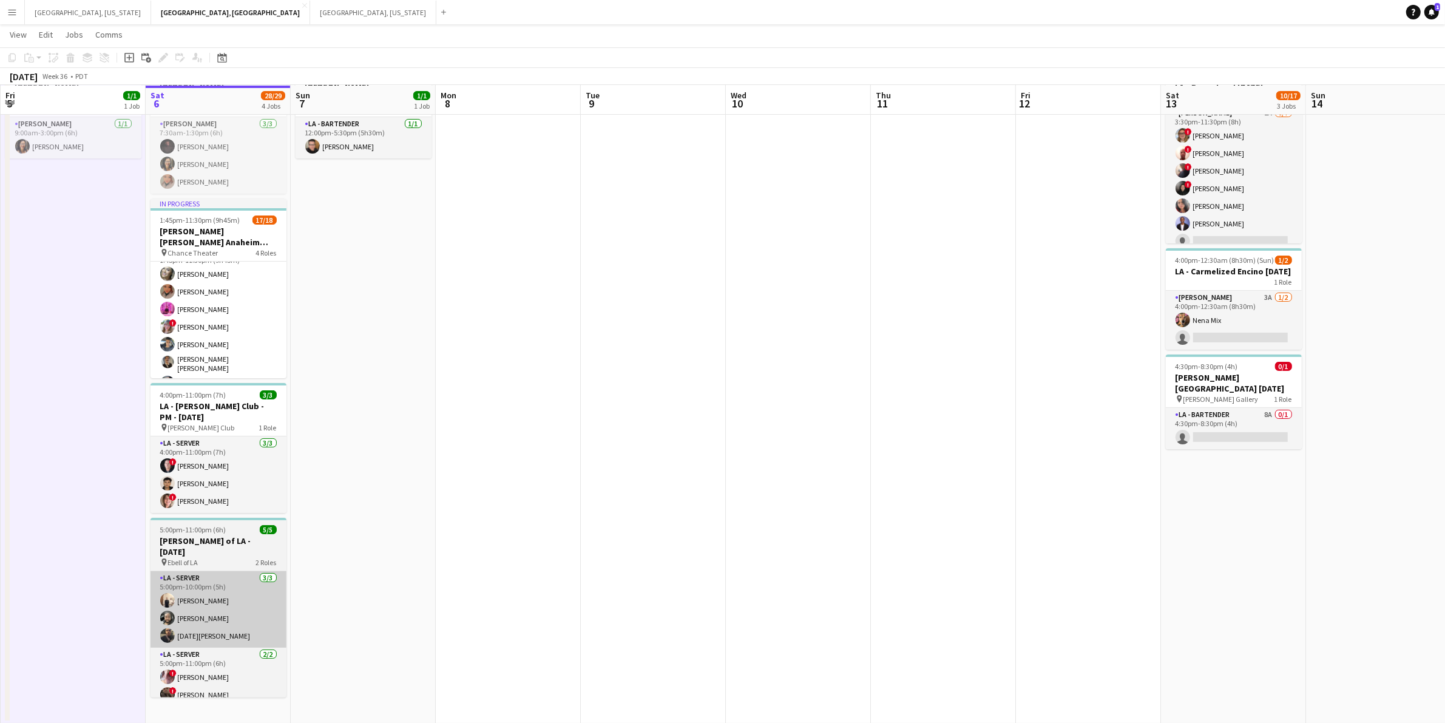
click at [189, 590] on app-card-role "LA - Server 3/3 5:00pm-10:00pm (5h) antonina anselmo Ryan Tang Noel Cruz" at bounding box center [218, 609] width 136 height 76
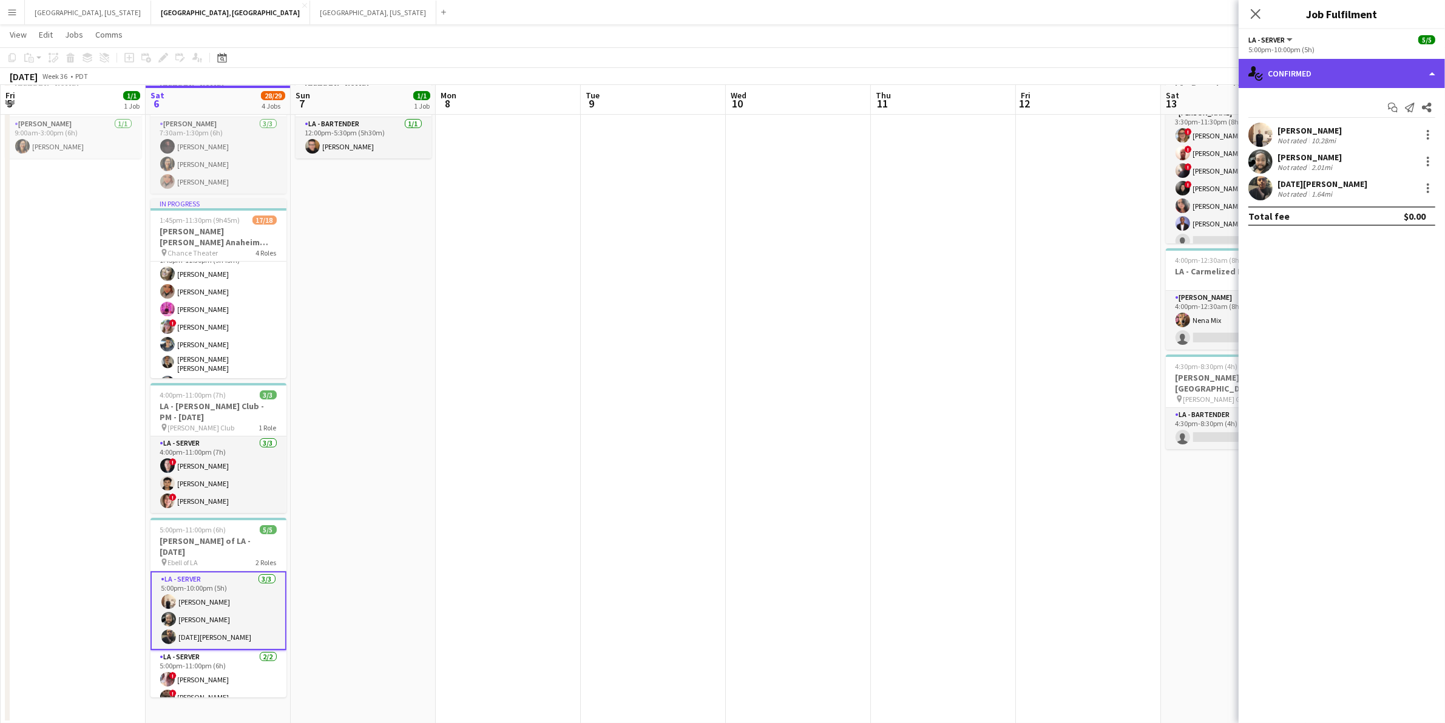
click at [1433, 62] on div "single-neutral-actions-check-2 Confirmed" at bounding box center [1341, 73] width 206 height 29
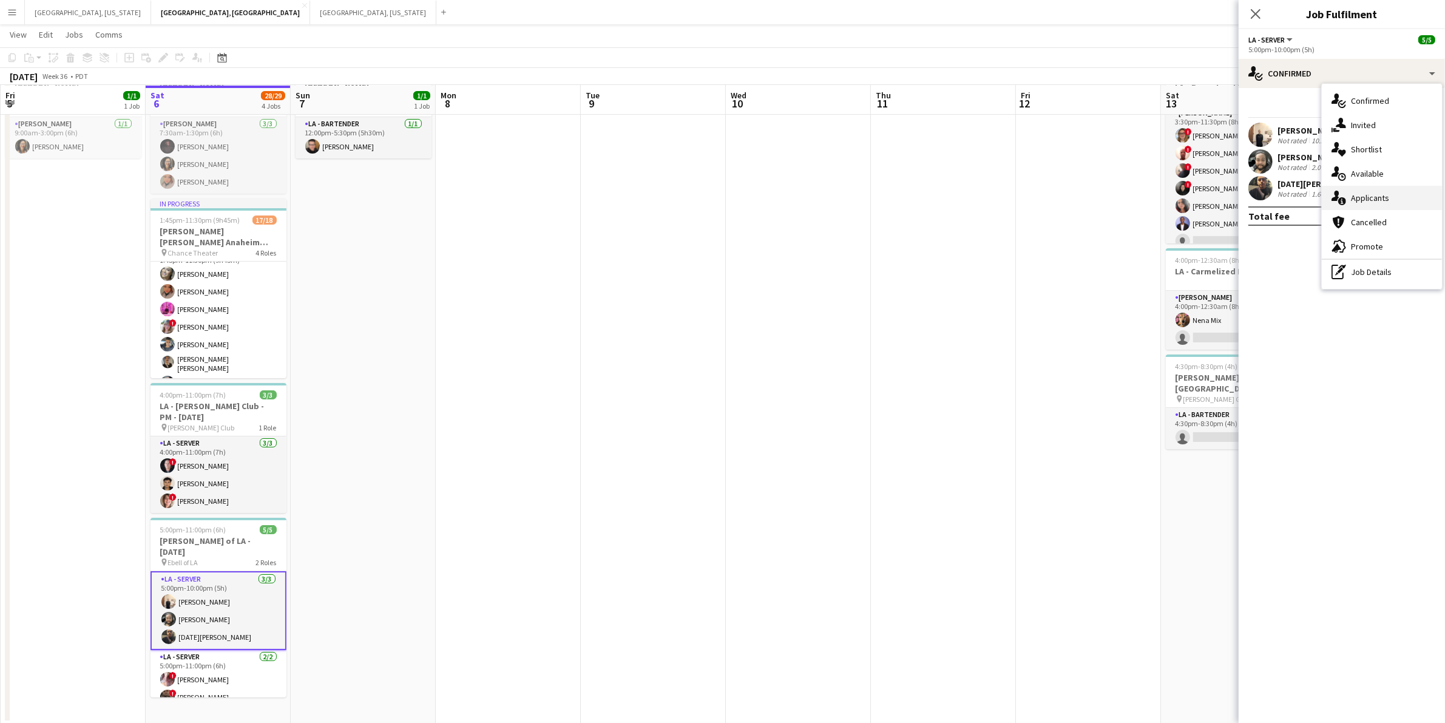
click at [1382, 192] on span "Applicants" at bounding box center [1370, 197] width 38 height 11
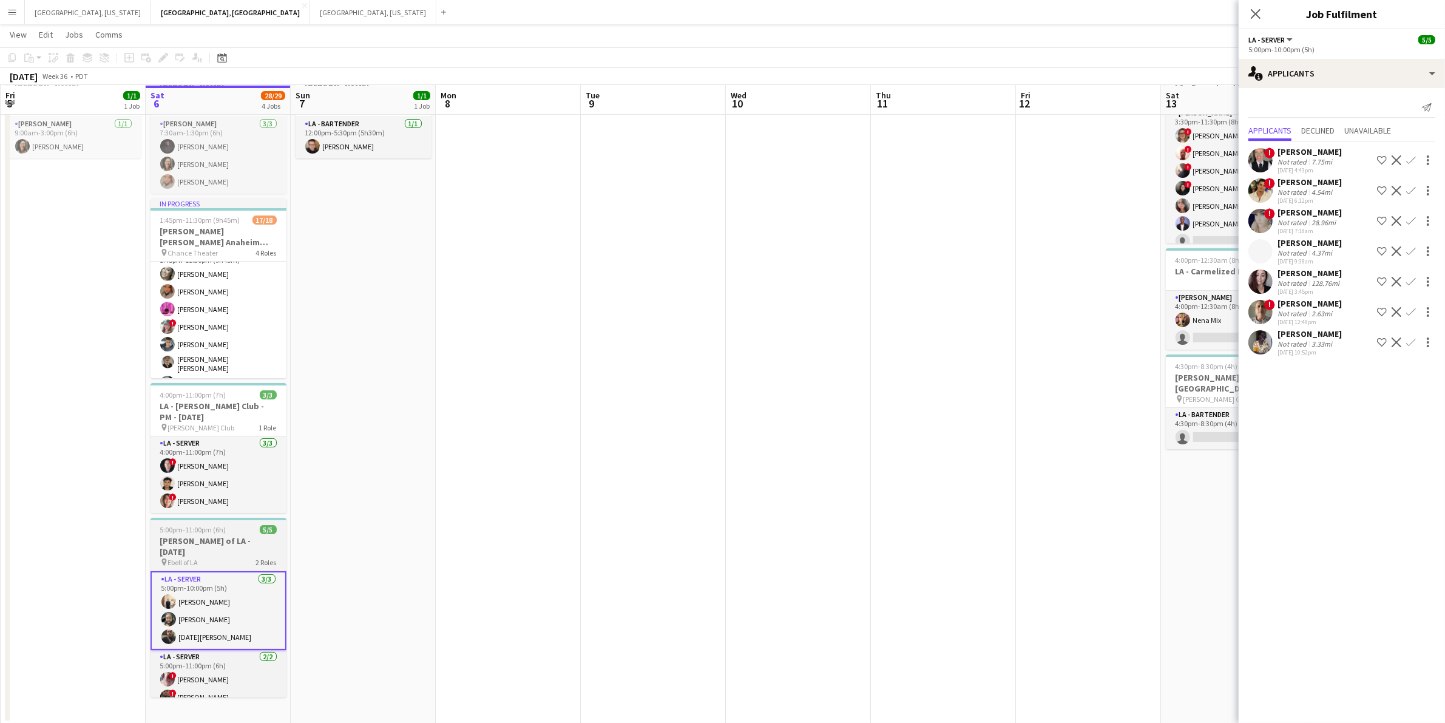
click at [207, 535] on h3 "[PERSON_NAME] of LA - [DATE]" at bounding box center [218, 546] width 136 height 22
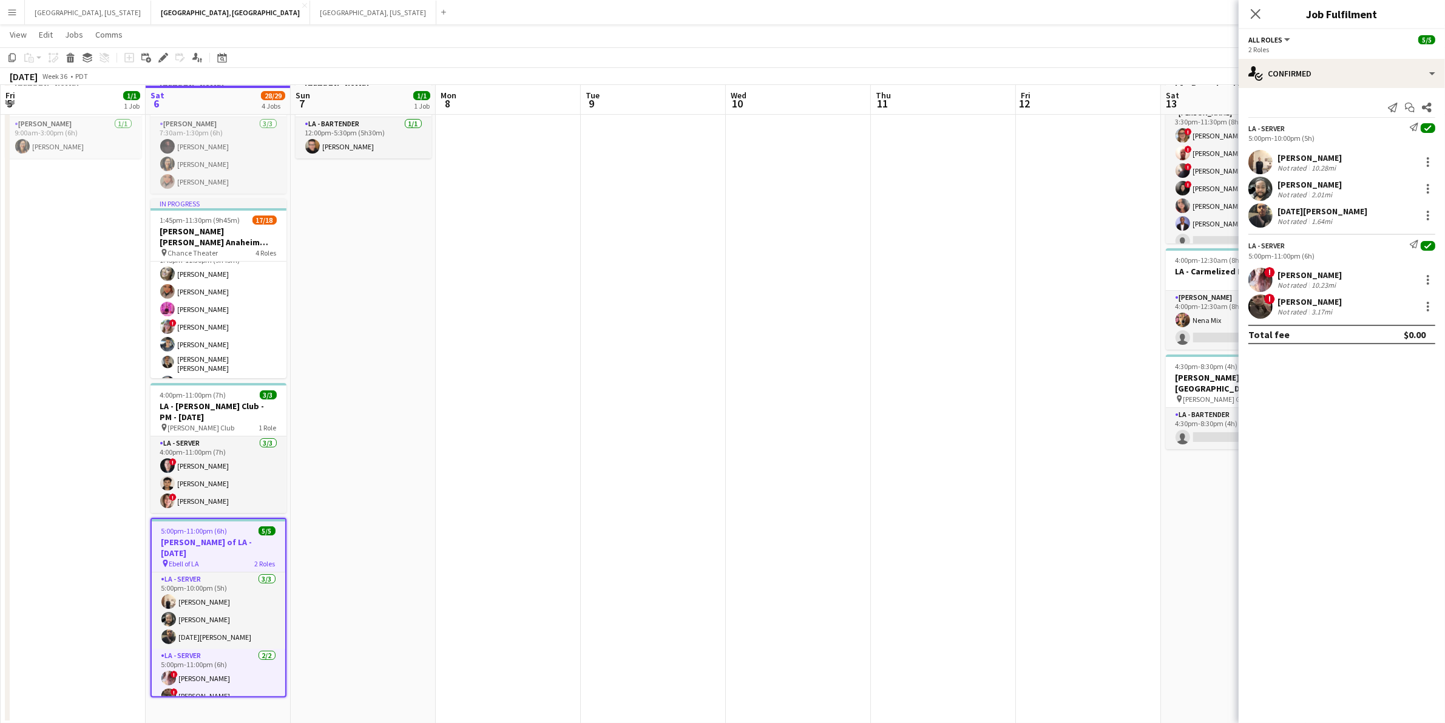
click at [207, 536] on h3 "[PERSON_NAME] of LA - [DATE]" at bounding box center [218, 547] width 133 height 22
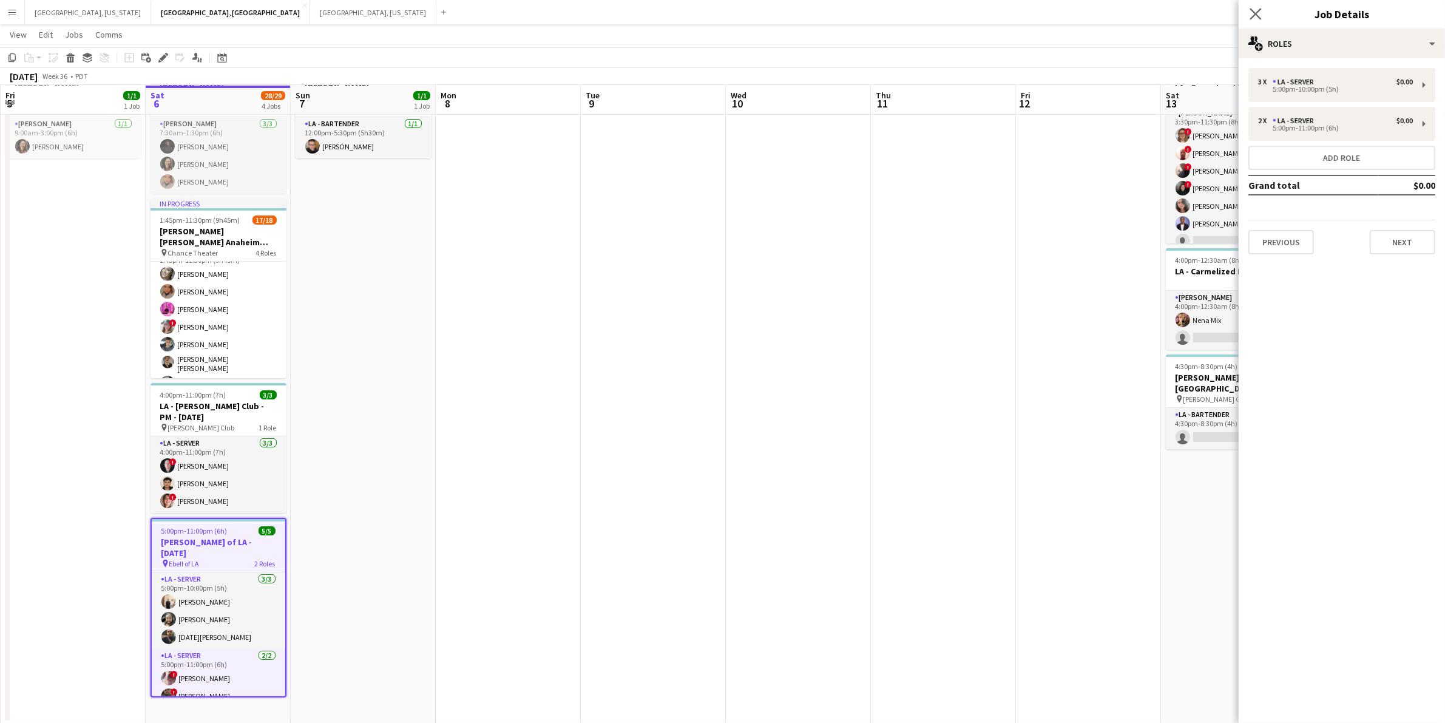
click at [1255, 8] on icon "Close pop-in" at bounding box center [1255, 14] width 12 height 12
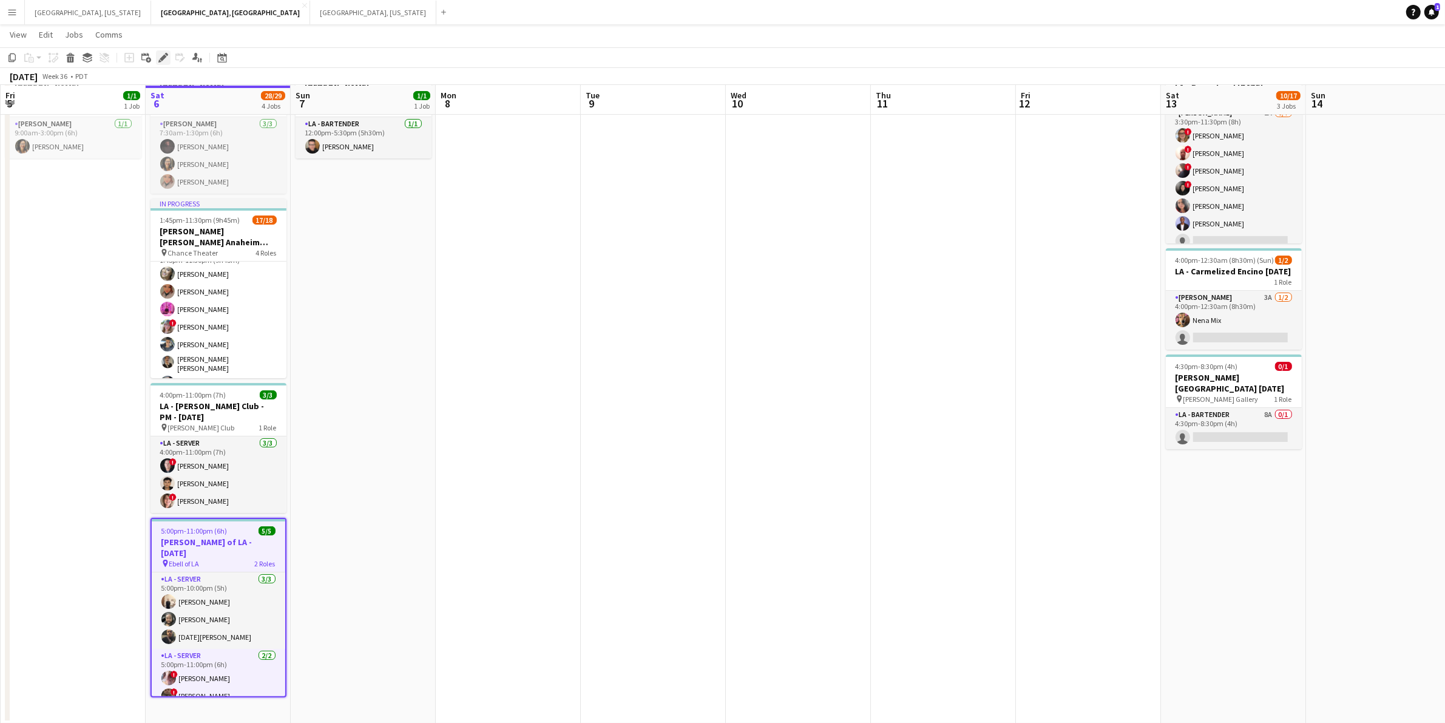
click at [164, 56] on icon at bounding box center [163, 58] width 7 height 7
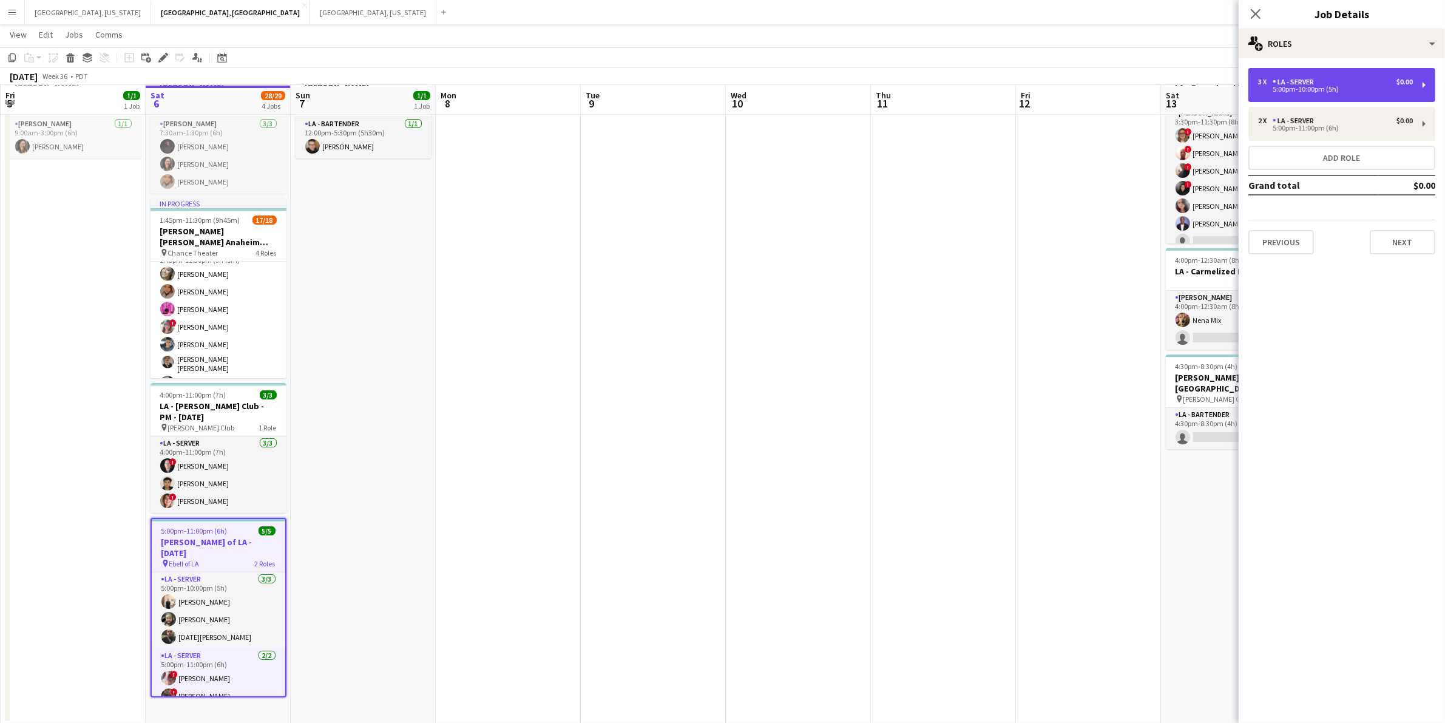
click at [1375, 76] on div "3 x LA - Server $0.00 5:00pm-10:00pm (5h)" at bounding box center [1341, 85] width 187 height 34
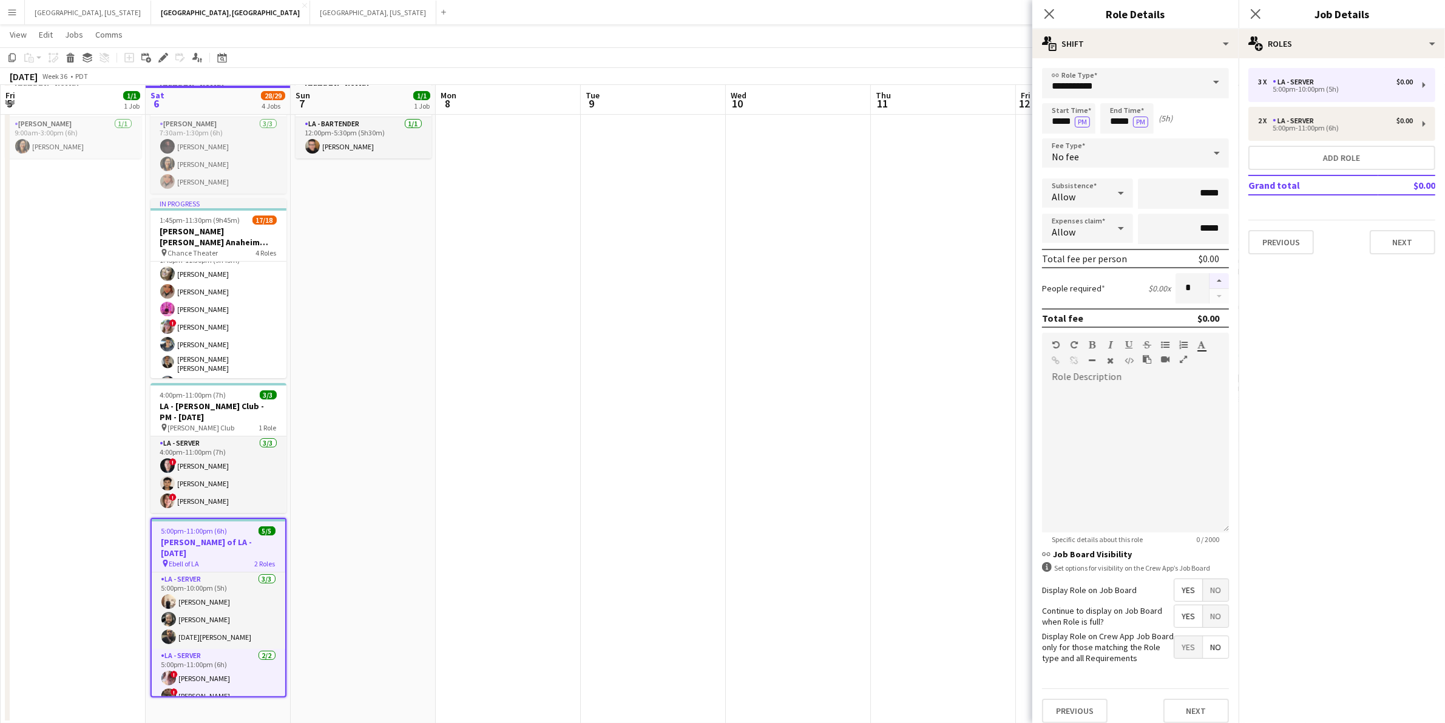
click at [1209, 276] on button "button" at bounding box center [1218, 281] width 19 height 16
type input "*"
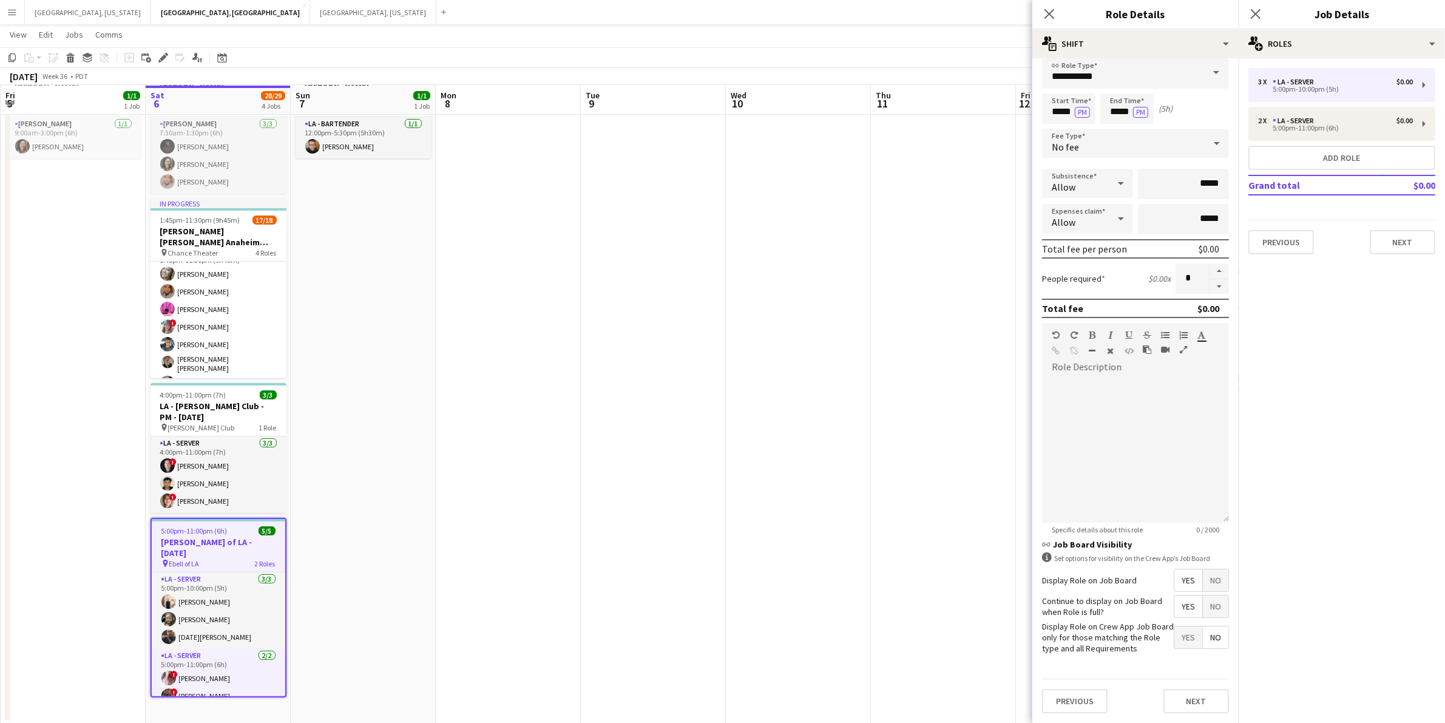
scroll to position [18, 0]
click at [1203, 702] on button "Next" at bounding box center [1196, 701] width 66 height 24
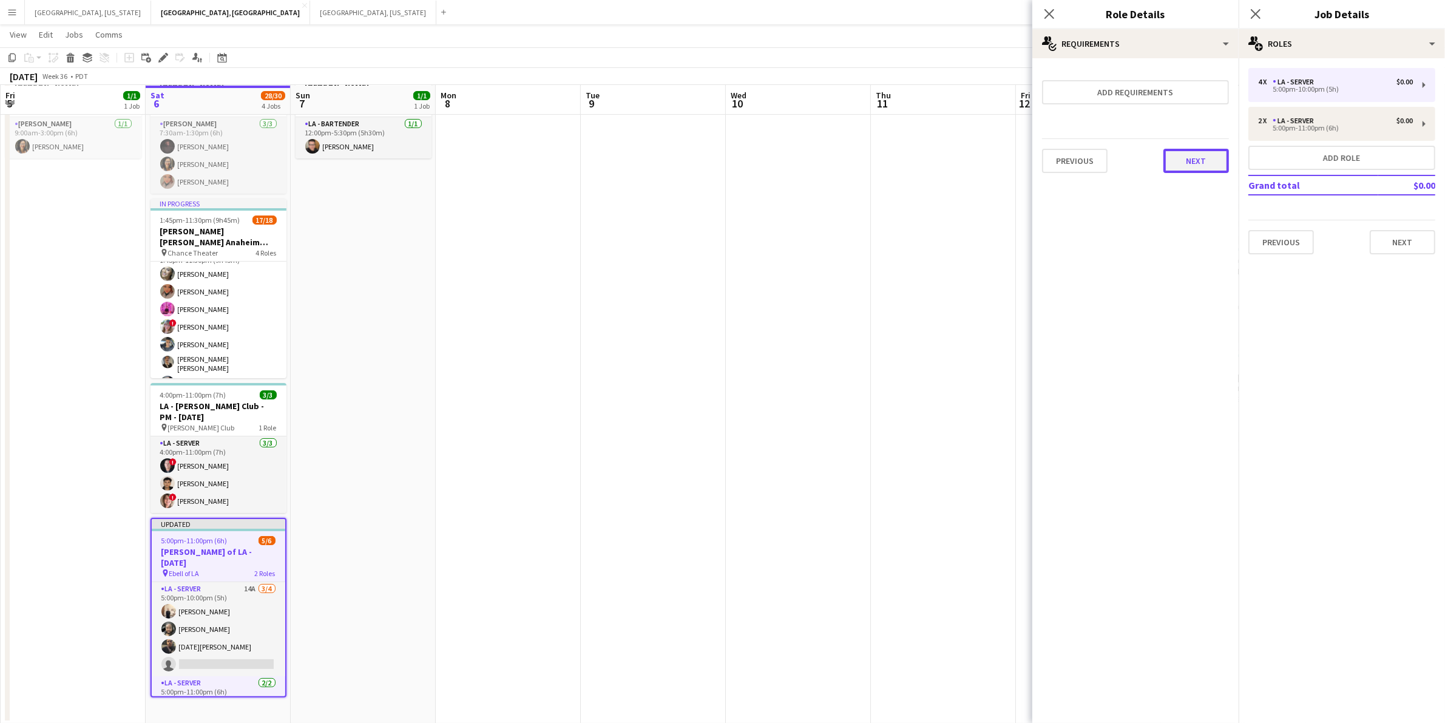
click at [1208, 158] on button "Next" at bounding box center [1196, 161] width 66 height 24
click at [1208, 152] on button "Finish" at bounding box center [1206, 162] width 46 height 24
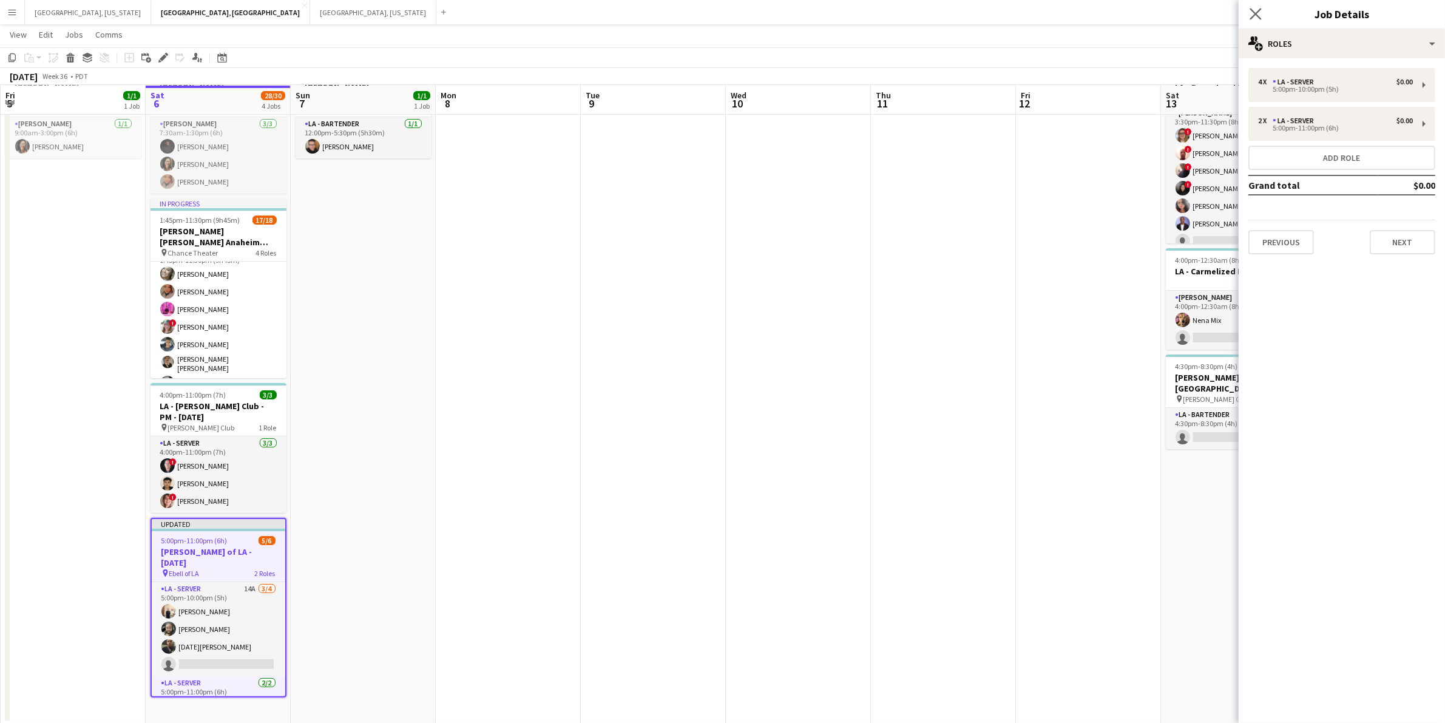
click at [1256, 6] on app-icon "Close pop-in" at bounding box center [1256, 14] width 18 height 18
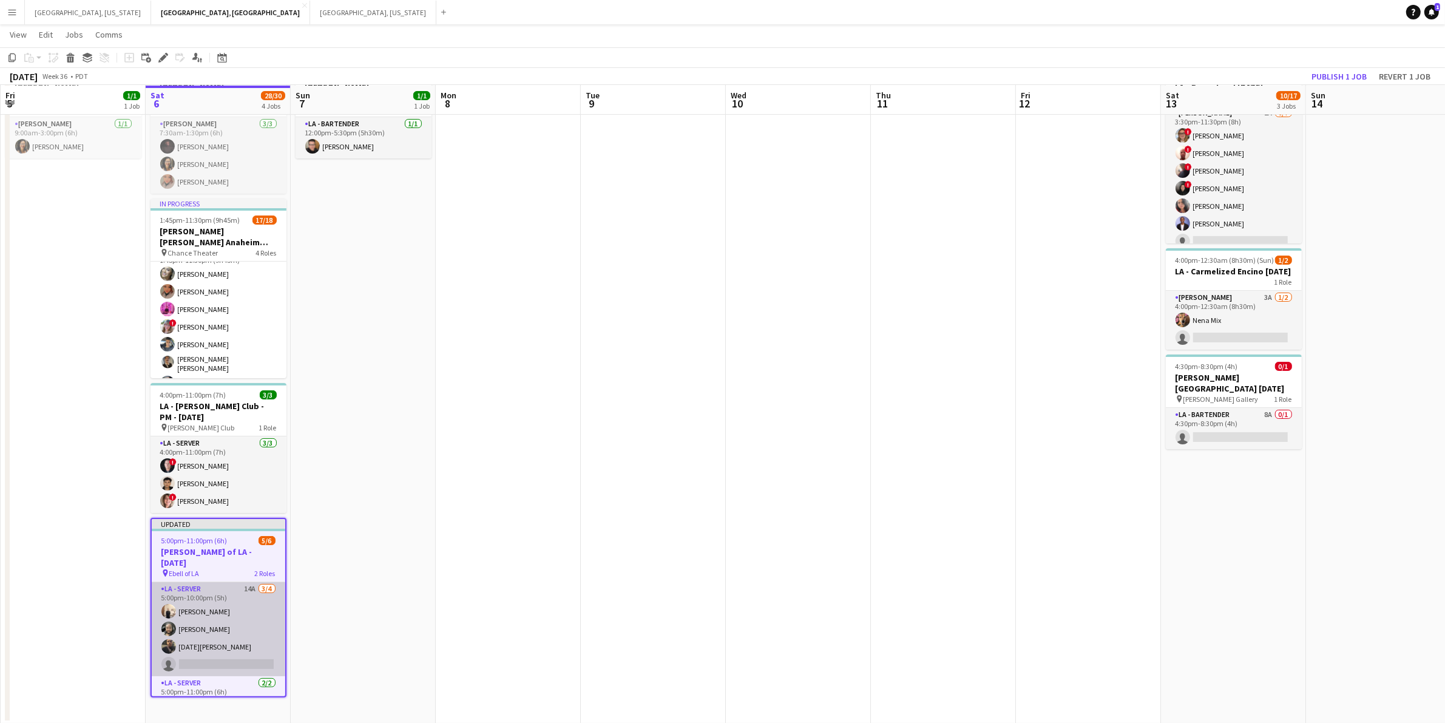
click at [212, 629] on app-card-role "LA - Server 14A 3/4 5:00pm-10:00pm (5h) antonina anselmo Ryan Tang Noel Cruz si…" at bounding box center [218, 629] width 133 height 94
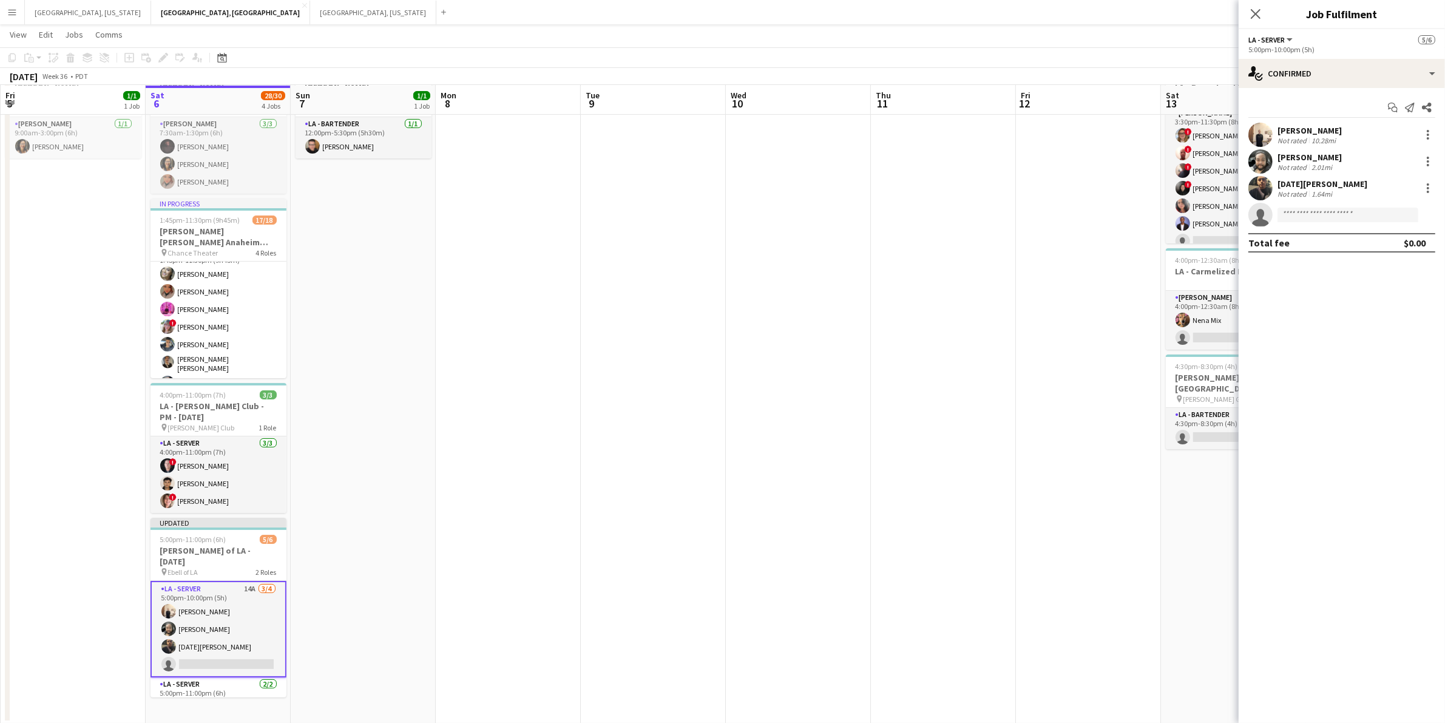
drag, startPoint x: 1346, startPoint y: 204, endPoint x: 1343, endPoint y: 212, distance: 9.0
click at [1344, 208] on app-invite-slot "single-neutral-actions" at bounding box center [1341, 215] width 206 height 24
click at [1343, 212] on input at bounding box center [1347, 215] width 141 height 15
type input "*****"
click at [1337, 243] on span "ed.colio1992@gmail.com" at bounding box center [1347, 242] width 121 height 10
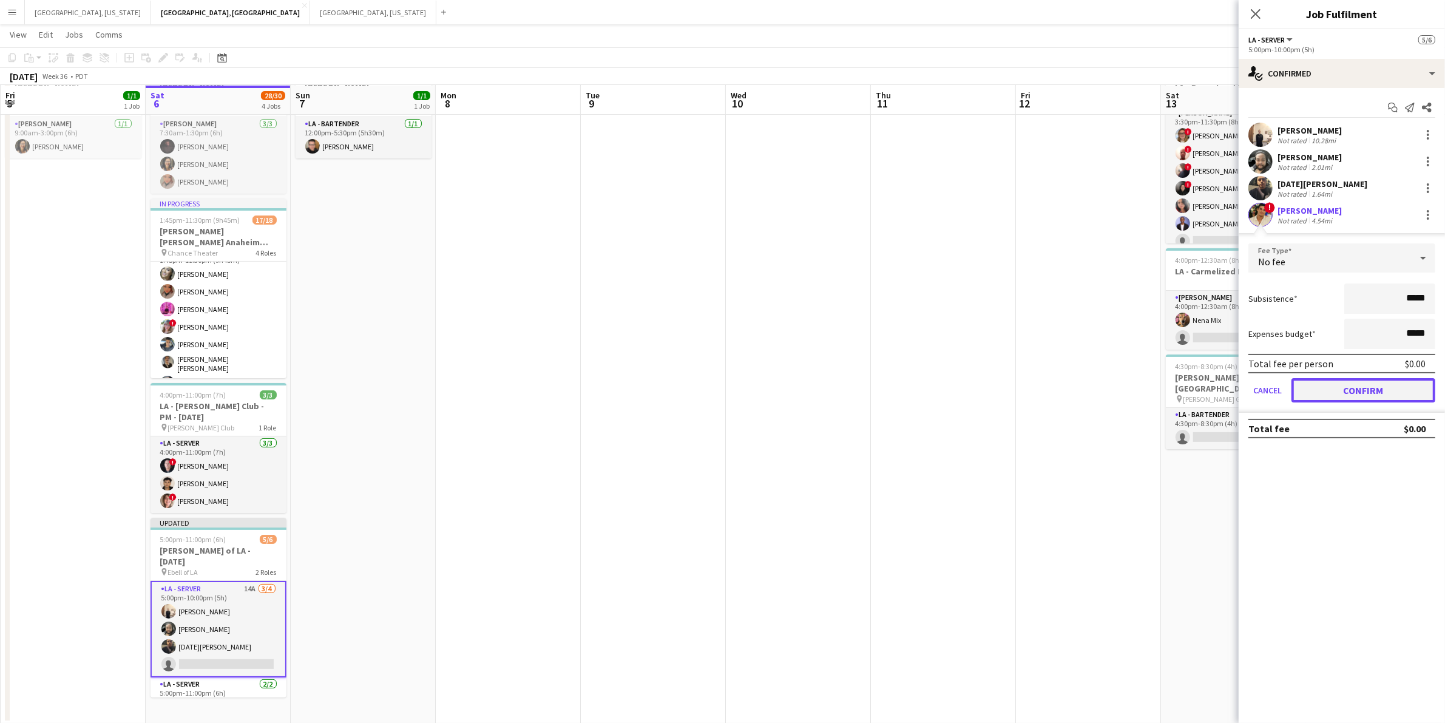
click at [1400, 380] on button "Confirm" at bounding box center [1363, 390] width 144 height 24
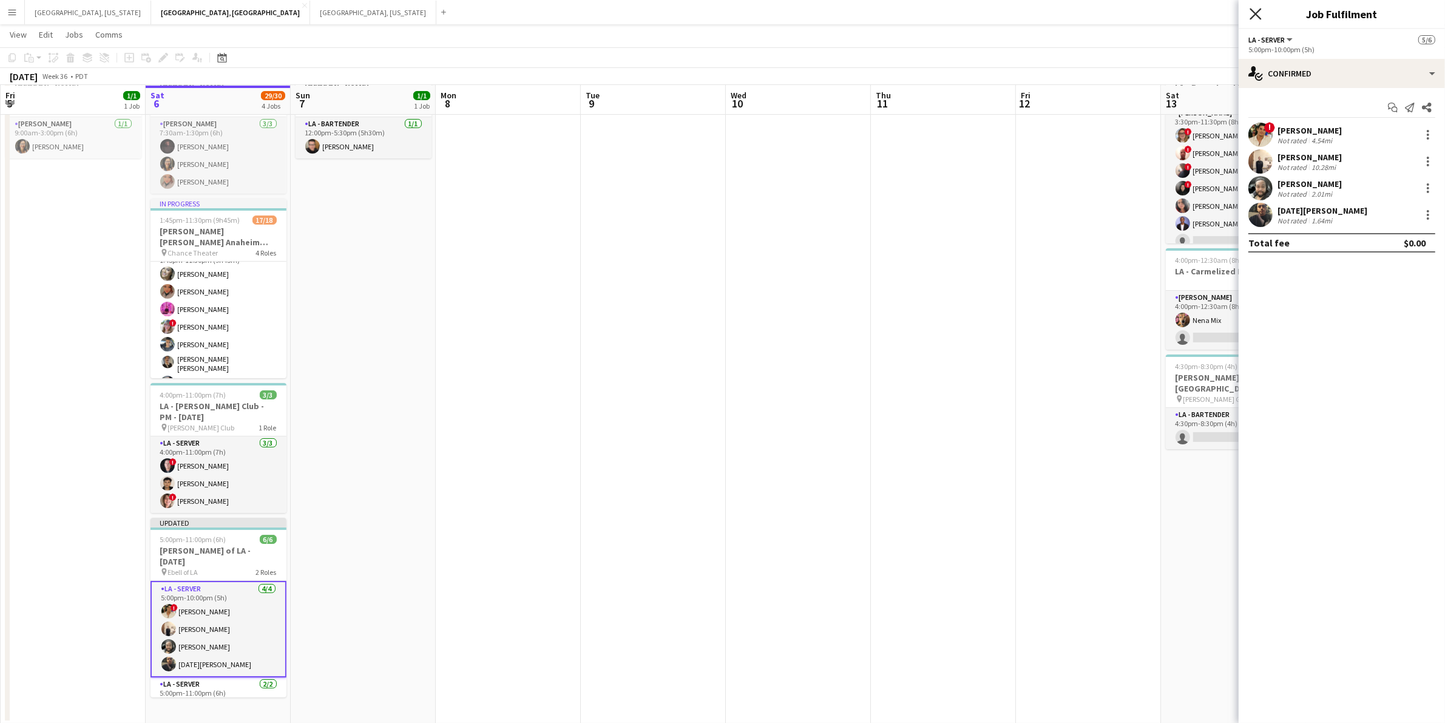
click at [1259, 18] on icon at bounding box center [1255, 14] width 12 height 12
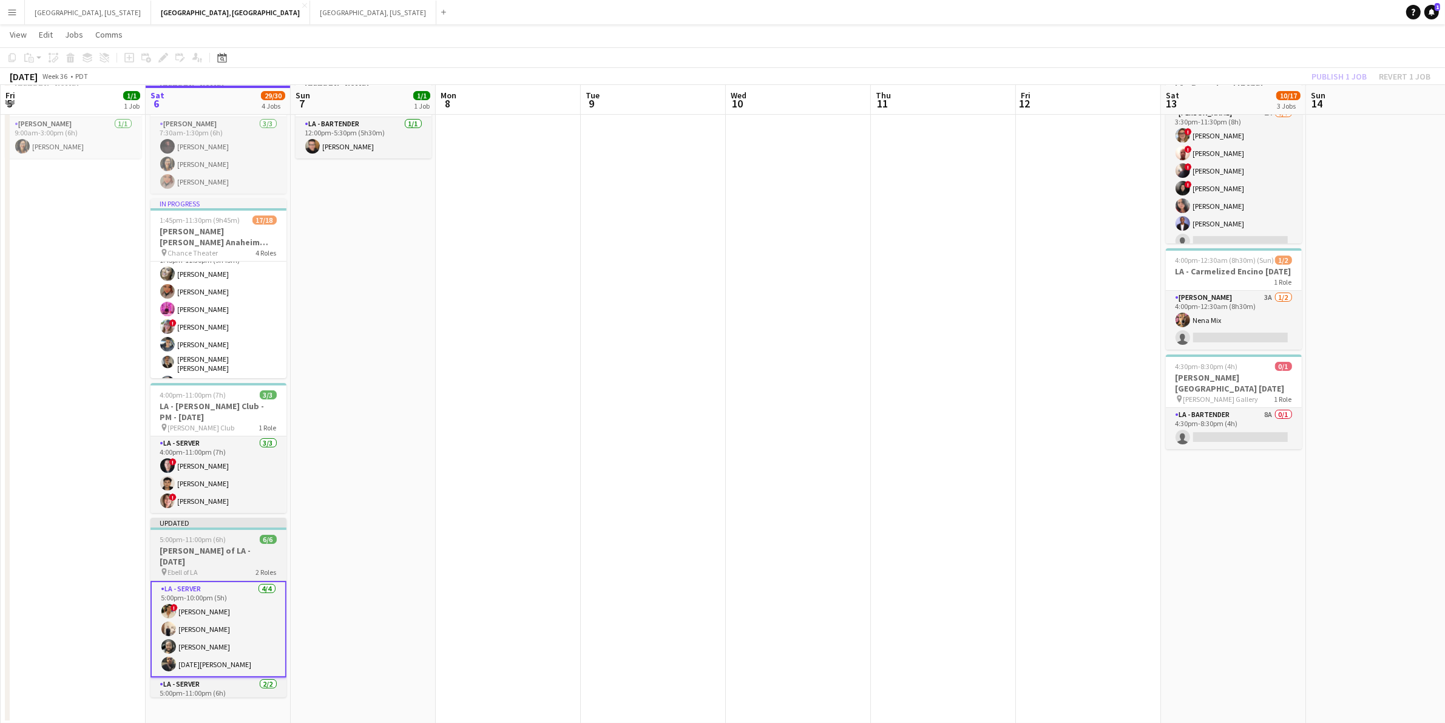
click at [237, 535] on div "5:00pm-11:00pm (6h) 6/6" at bounding box center [218, 539] width 136 height 9
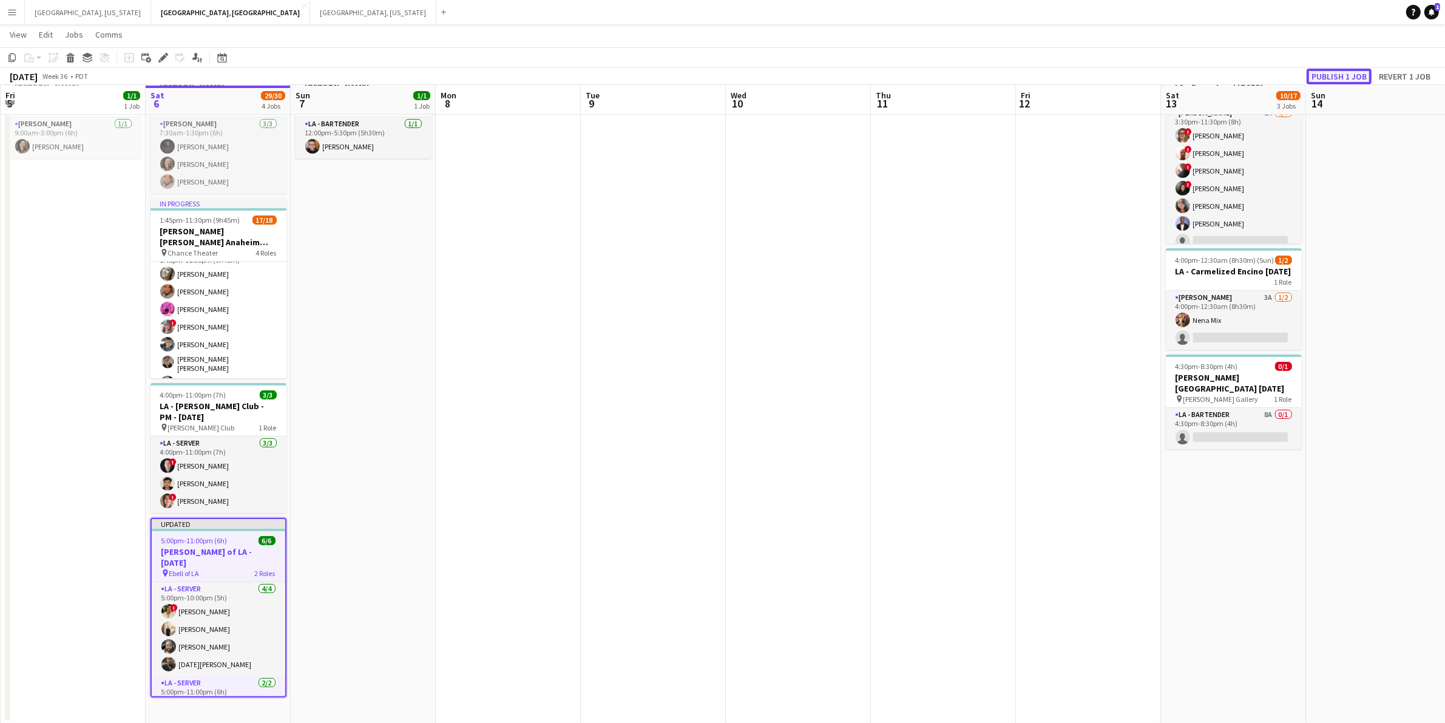
click at [1360, 70] on button "Publish 1 job" at bounding box center [1338, 77] width 65 height 16
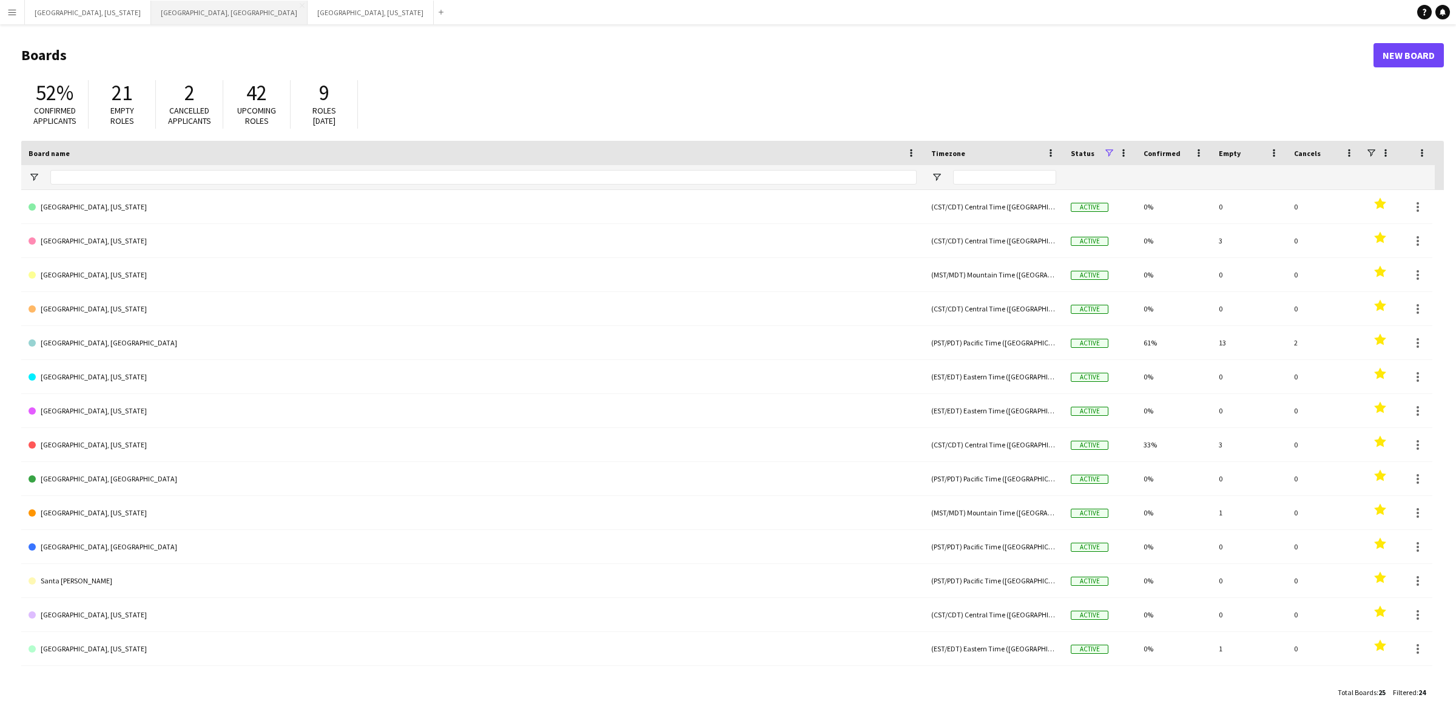
click at [151, 19] on button "[GEOGRAPHIC_DATA], [GEOGRAPHIC_DATA] Close" at bounding box center [229, 13] width 157 height 24
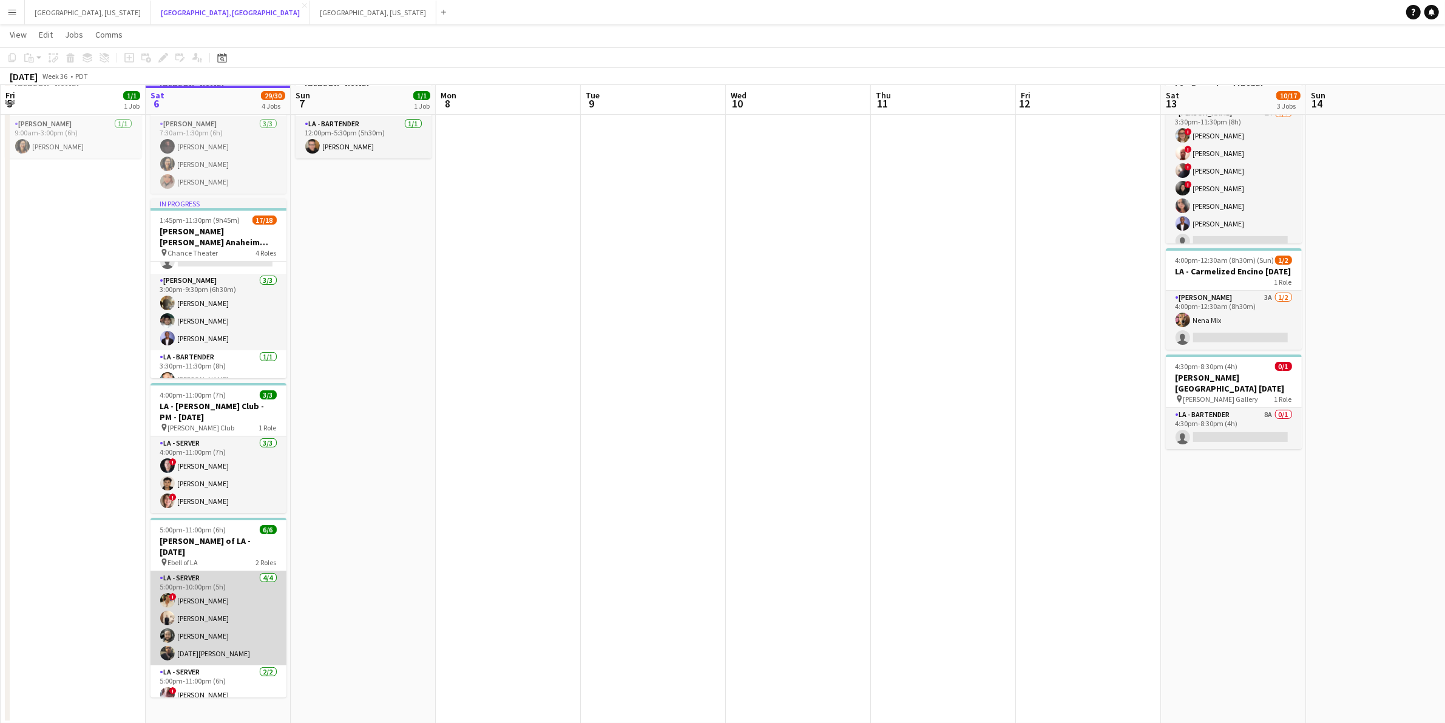
scroll to position [16, 0]
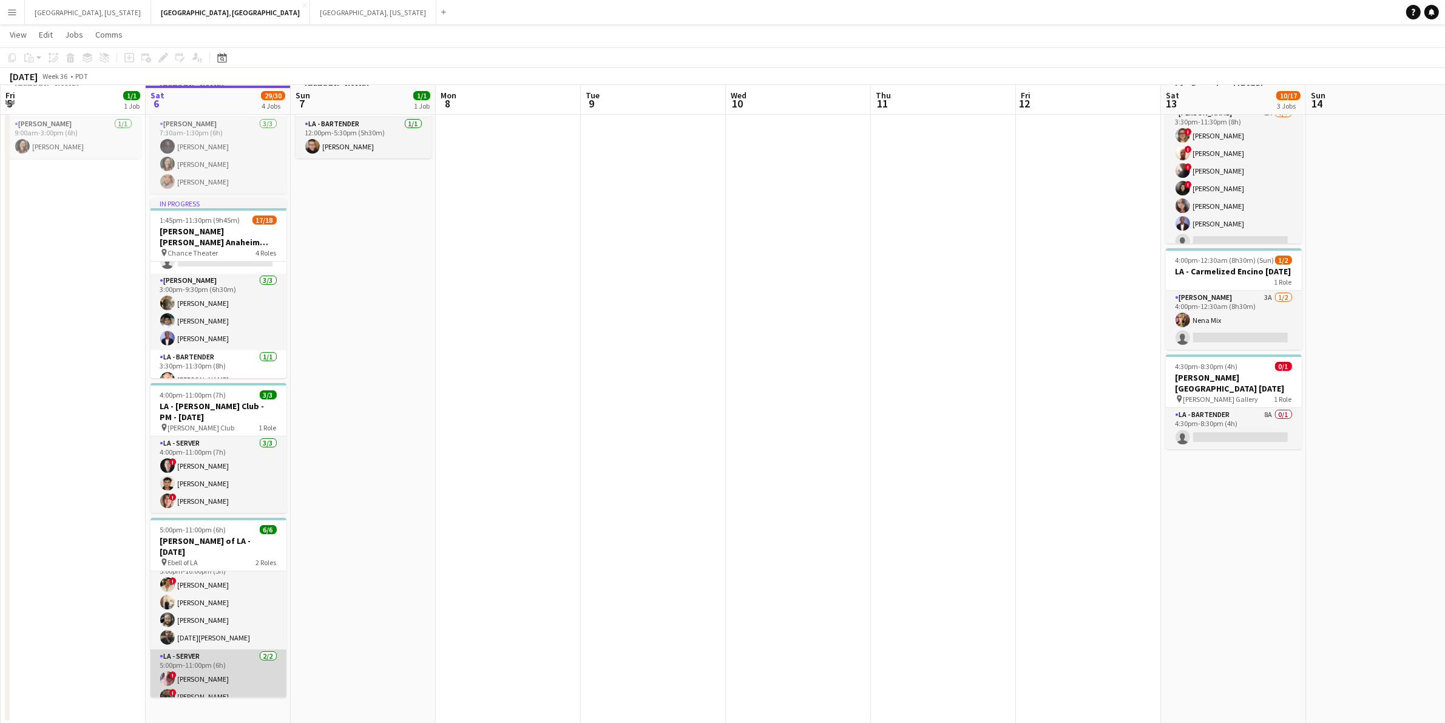
click at [228, 669] on app-card-role "LA - Server [DATE] 5:00pm-11:00pm (6h) ! [PERSON_NAME] ! [PERSON_NAME]" at bounding box center [218, 678] width 136 height 59
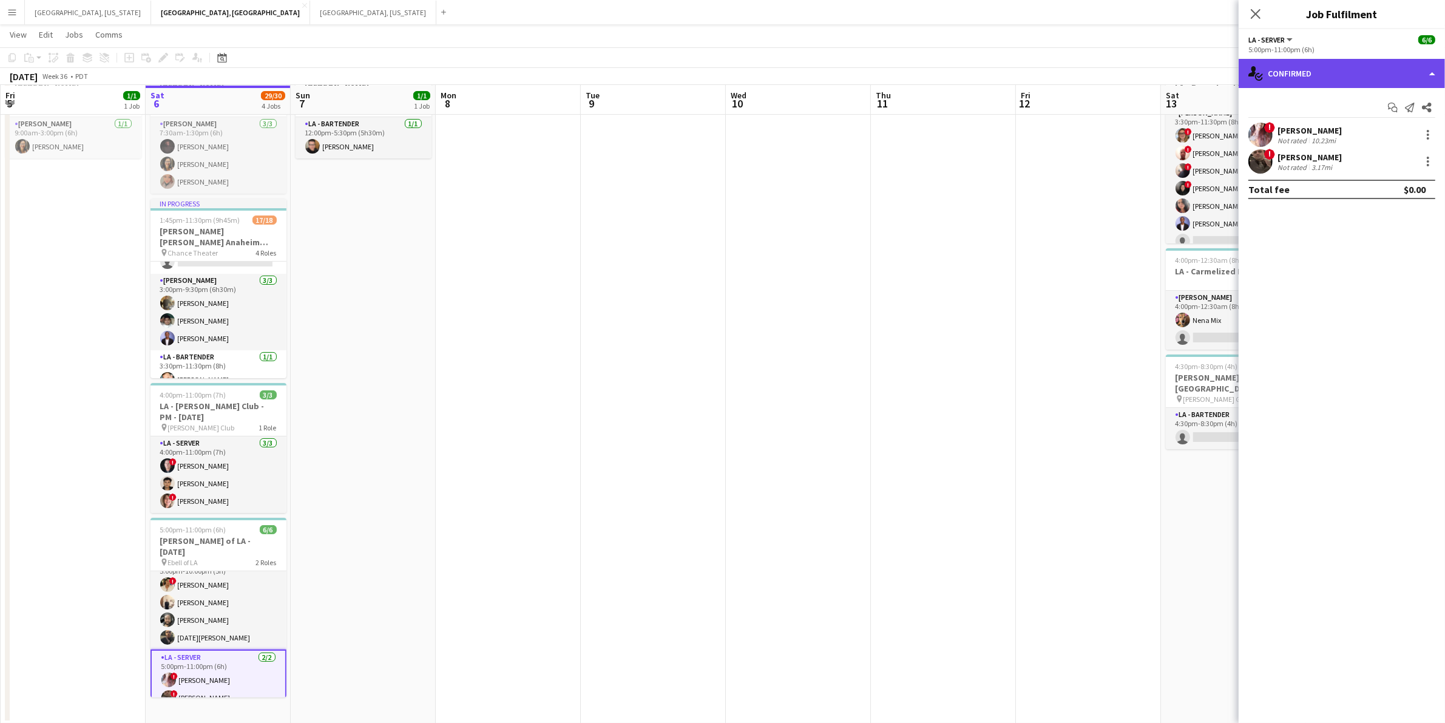
click at [1440, 64] on div "single-neutral-actions-check-2 Confirmed" at bounding box center [1341, 73] width 206 height 29
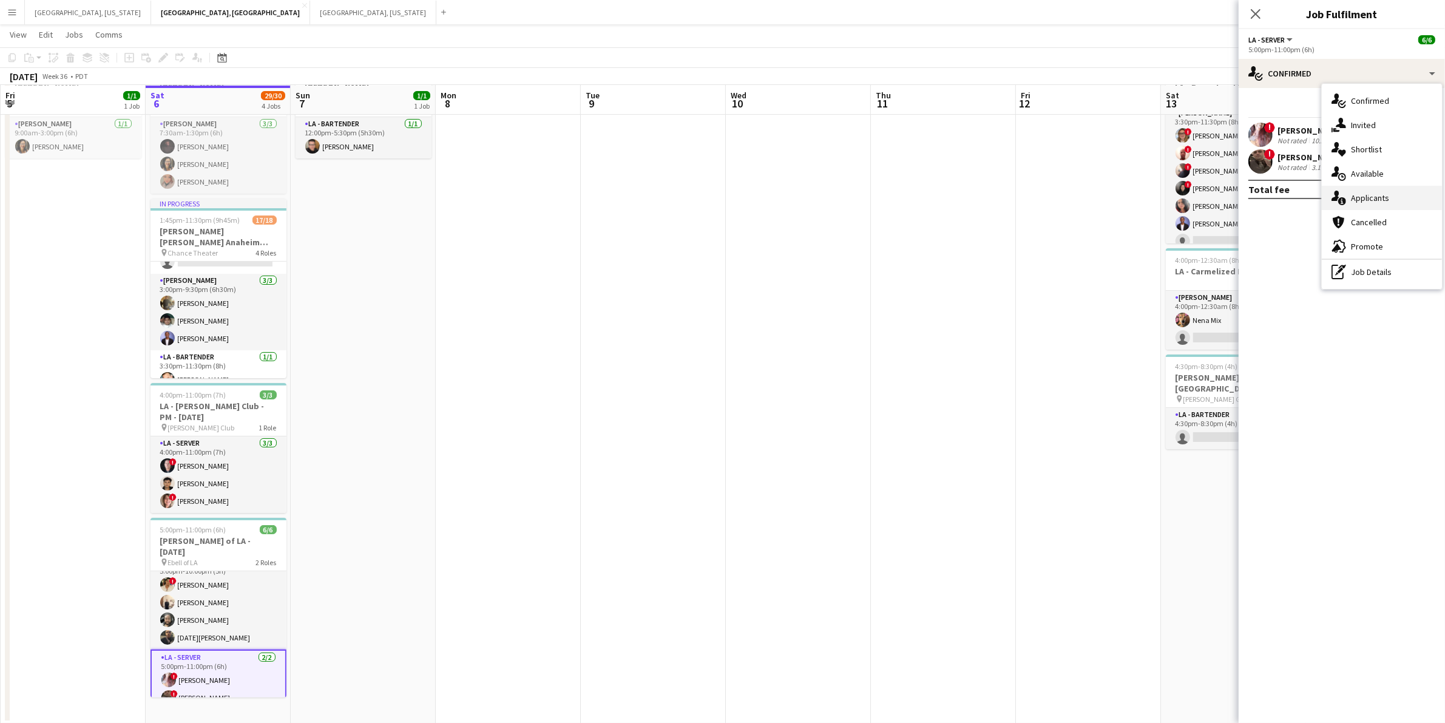
drag, startPoint x: 1405, startPoint y: 223, endPoint x: 1400, endPoint y: 197, distance: 26.1
click at [1400, 197] on div "single-neutral-actions-check-2 Confirmed single-neutral-actions-share-1 Invited…" at bounding box center [1381, 186] width 120 height 205
click at [1397, 195] on div "Total fee $0.00" at bounding box center [1341, 189] width 187 height 19
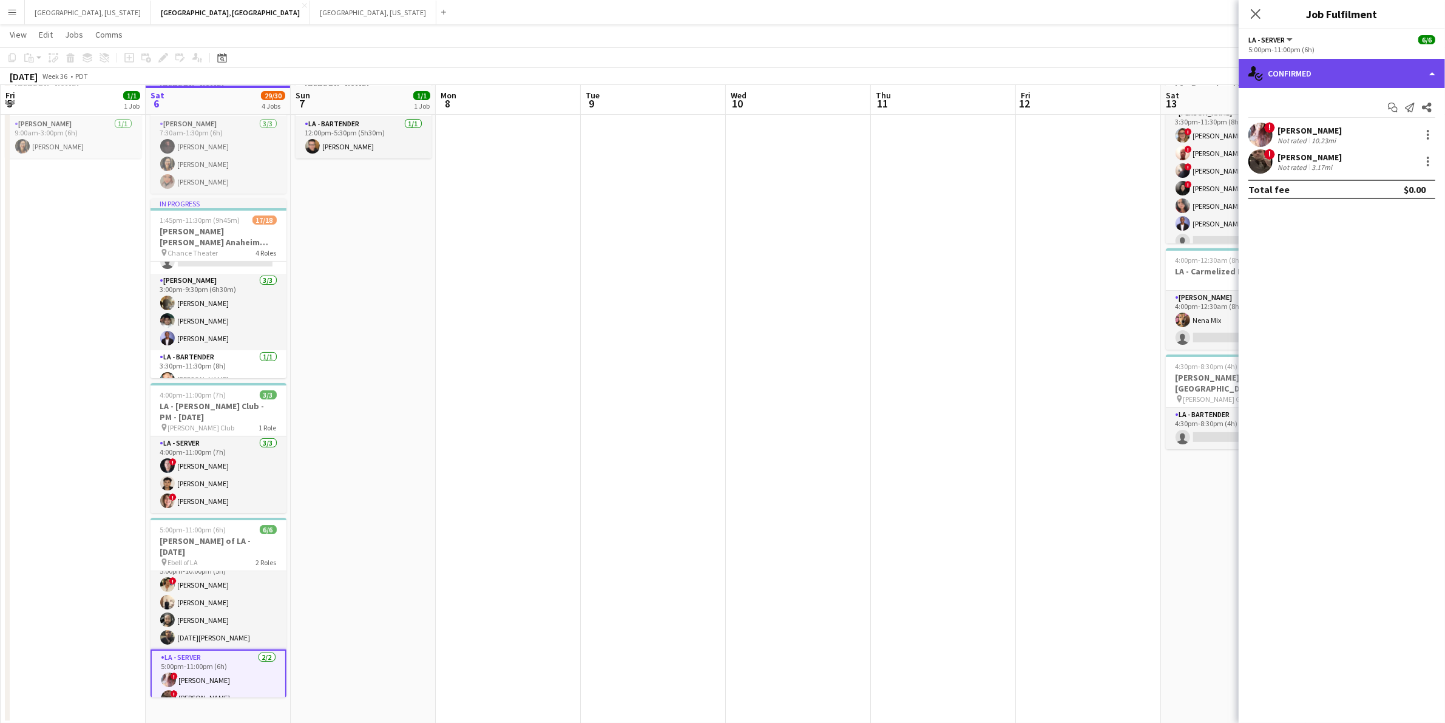
click at [1431, 73] on div "single-neutral-actions-check-2 Confirmed" at bounding box center [1341, 73] width 206 height 29
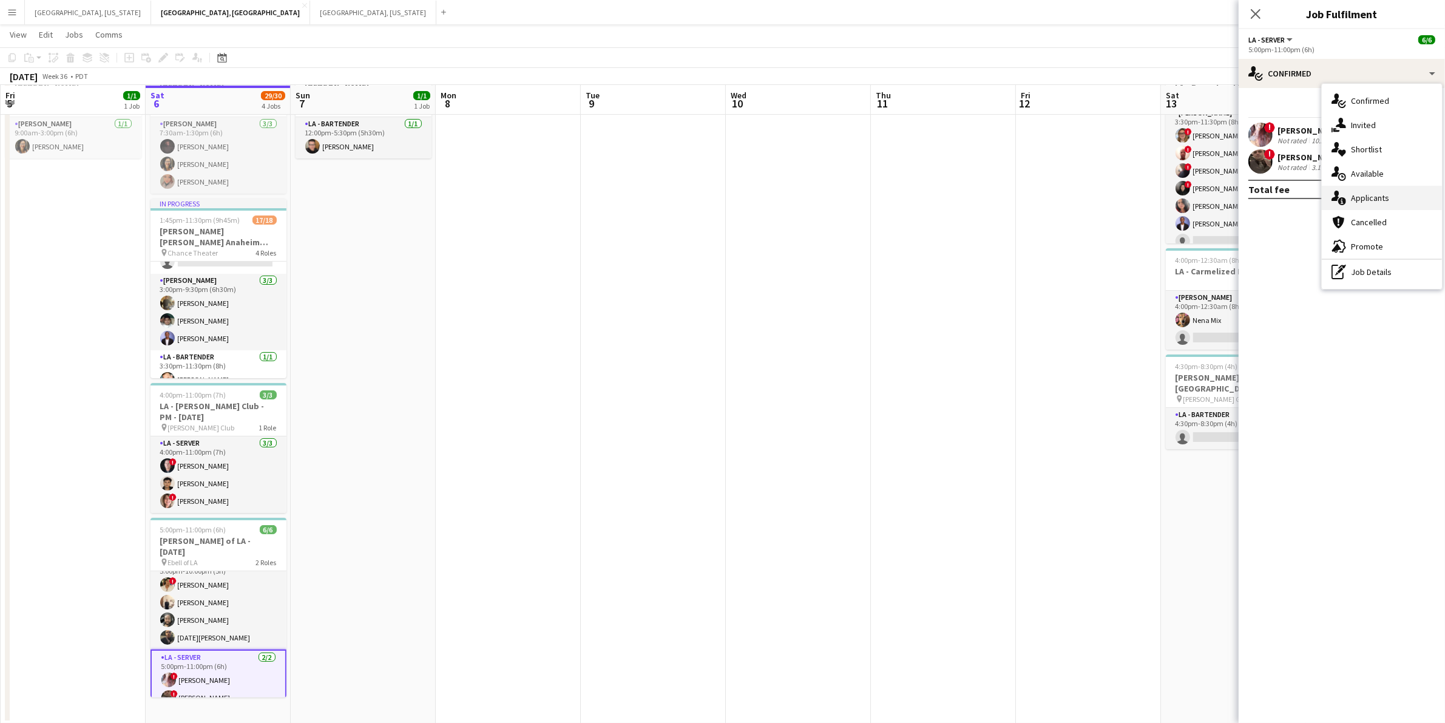
drag, startPoint x: 1377, startPoint y: 217, endPoint x: 1371, endPoint y: 190, distance: 28.0
click at [1371, 190] on div "single-neutral-actions-check-2 Confirmed single-neutral-actions-share-1 Invited…" at bounding box center [1381, 186] width 120 height 205
click at [1366, 190] on div "Total fee $0.00" at bounding box center [1341, 189] width 187 height 19
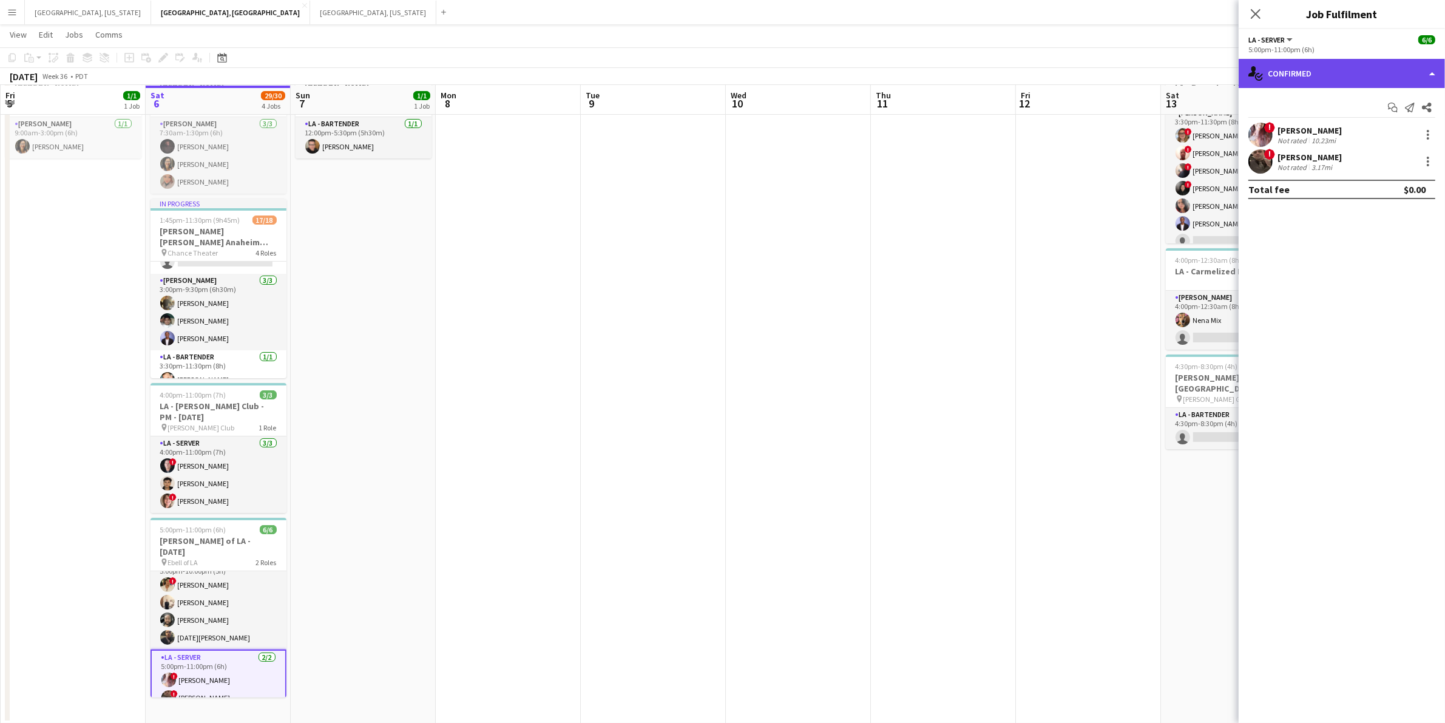
click at [1438, 67] on div "single-neutral-actions-check-2 Confirmed" at bounding box center [1341, 73] width 206 height 29
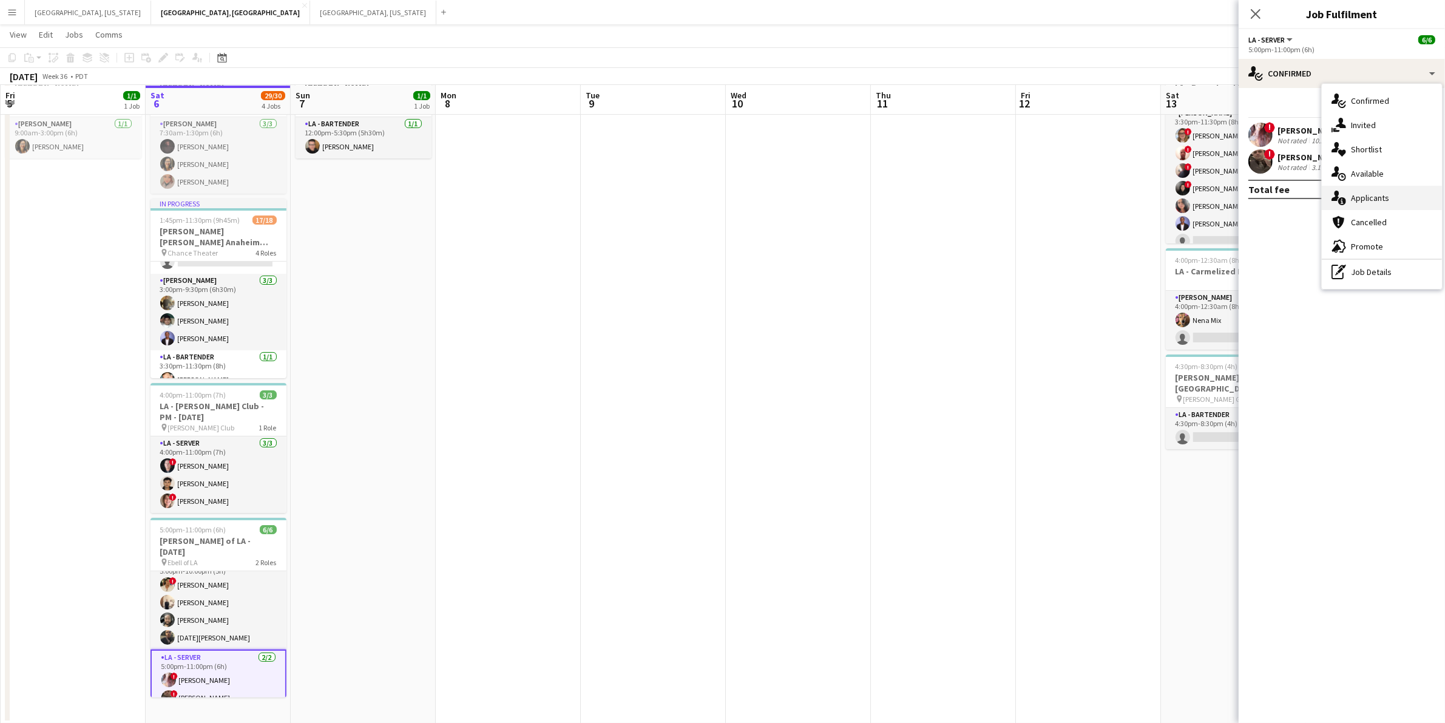
click at [1374, 197] on span "Applicants" at bounding box center [1370, 197] width 38 height 11
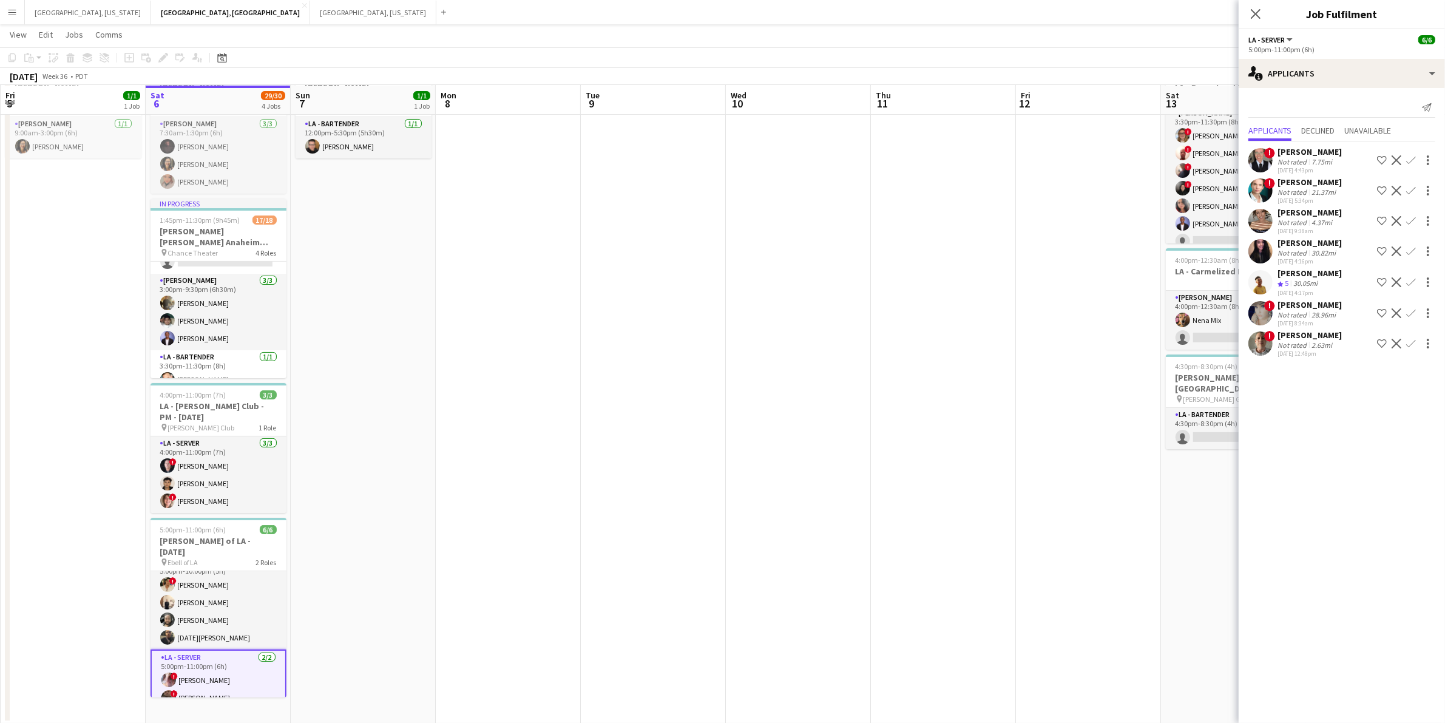
click at [1314, 250] on div "30.82mi" at bounding box center [1323, 252] width 29 height 9
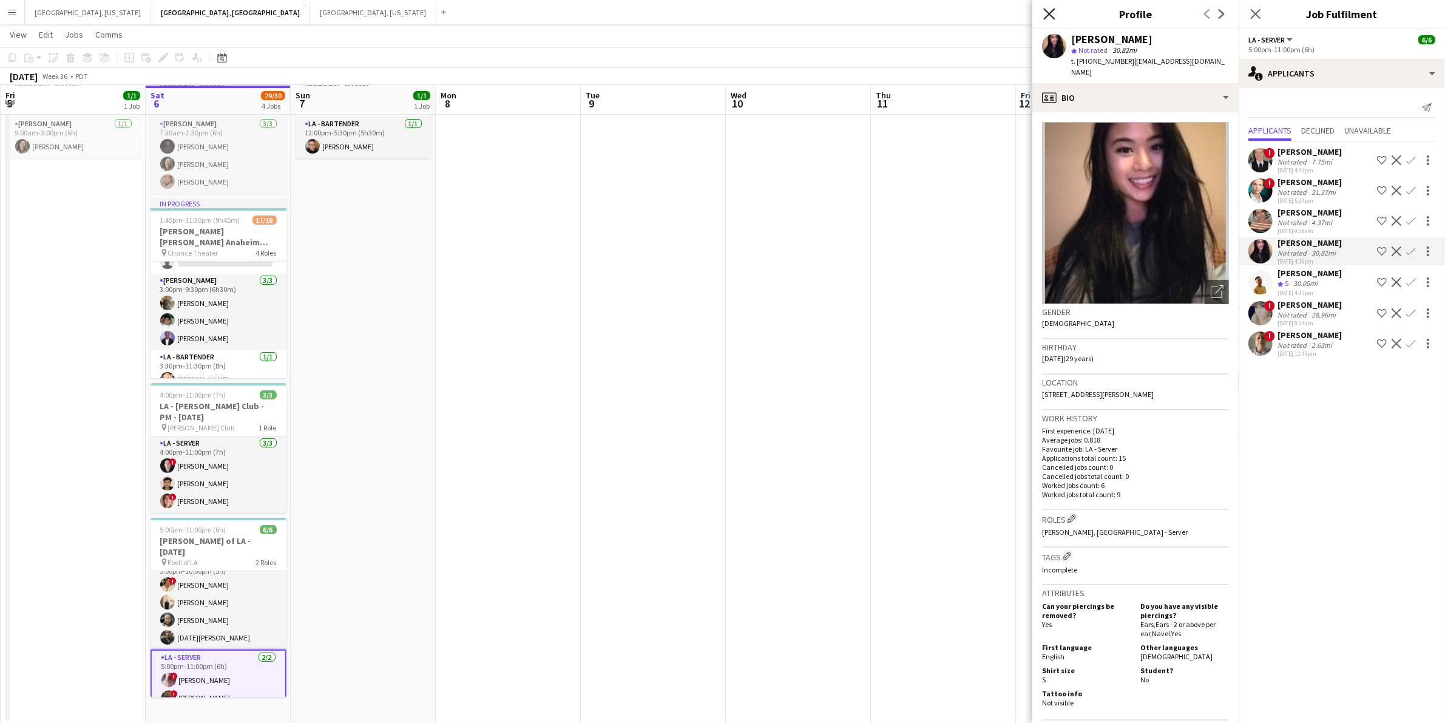
click at [1048, 18] on icon "Close pop-in" at bounding box center [1049, 14] width 12 height 12
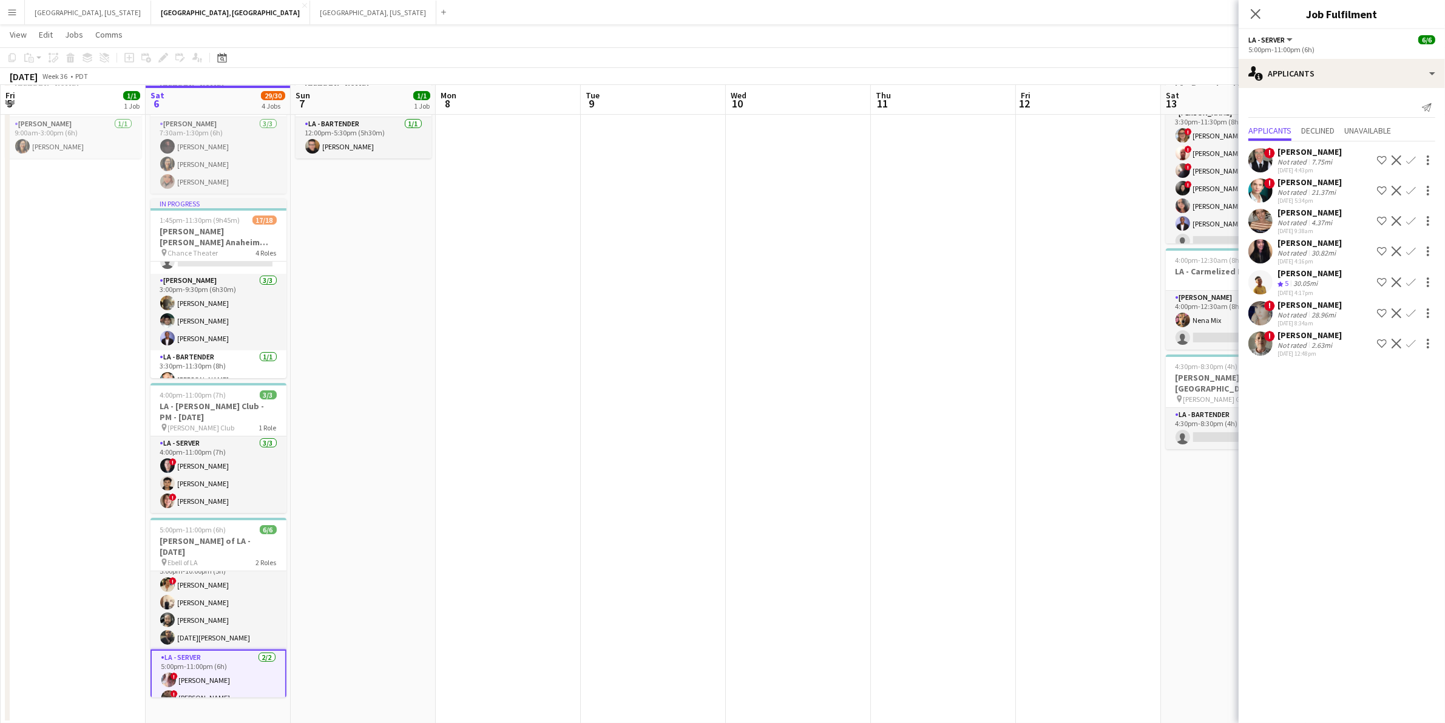
click at [1312, 281] on div "30.05mi" at bounding box center [1305, 283] width 29 height 10
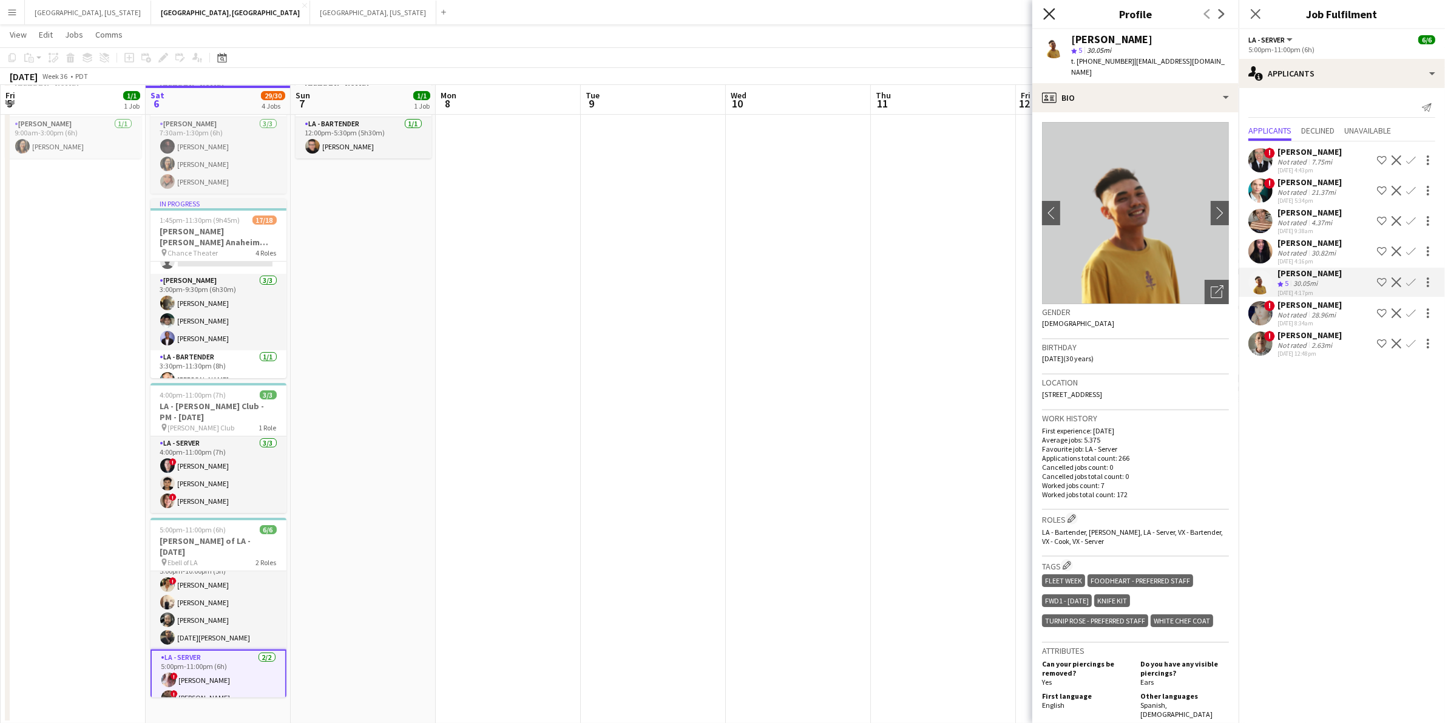
click at [1051, 13] on icon "Close pop-in" at bounding box center [1049, 14] width 12 height 12
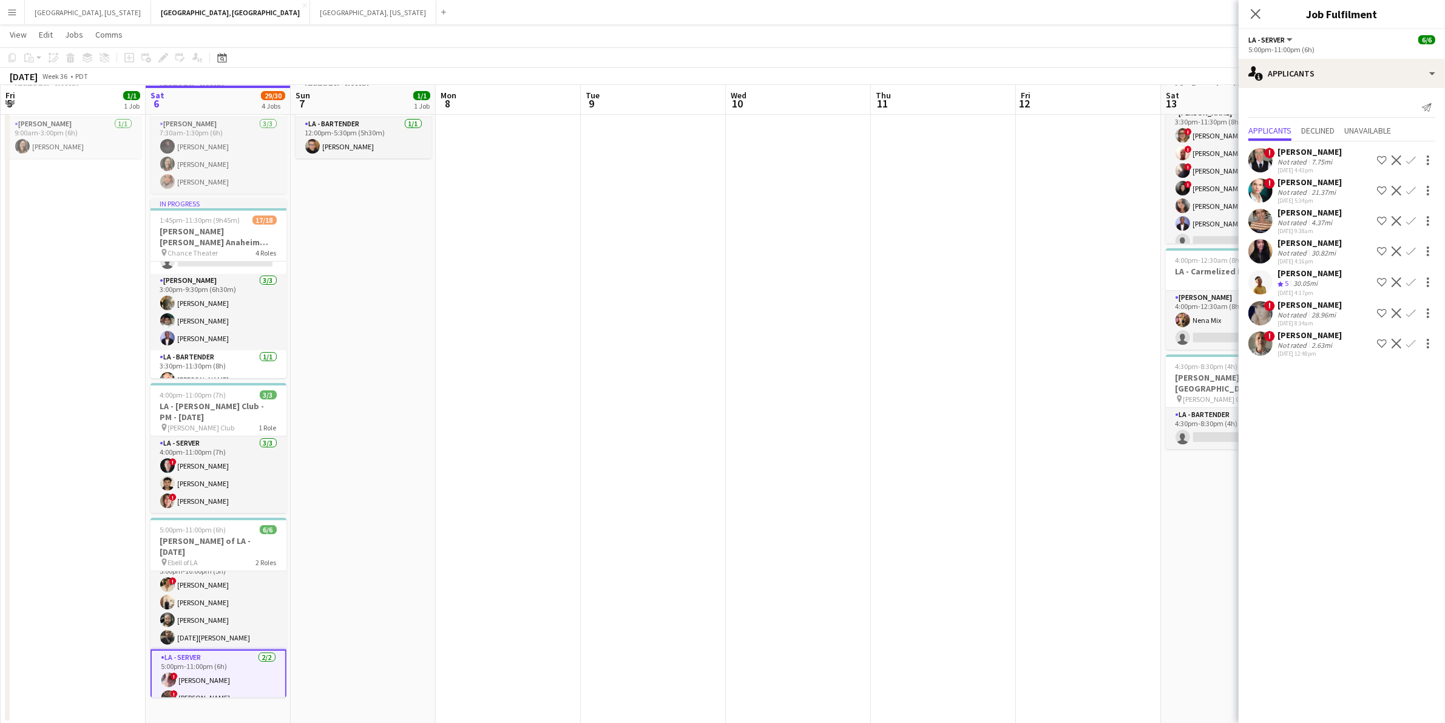
click at [1324, 255] on div "30.82mi" at bounding box center [1323, 252] width 29 height 9
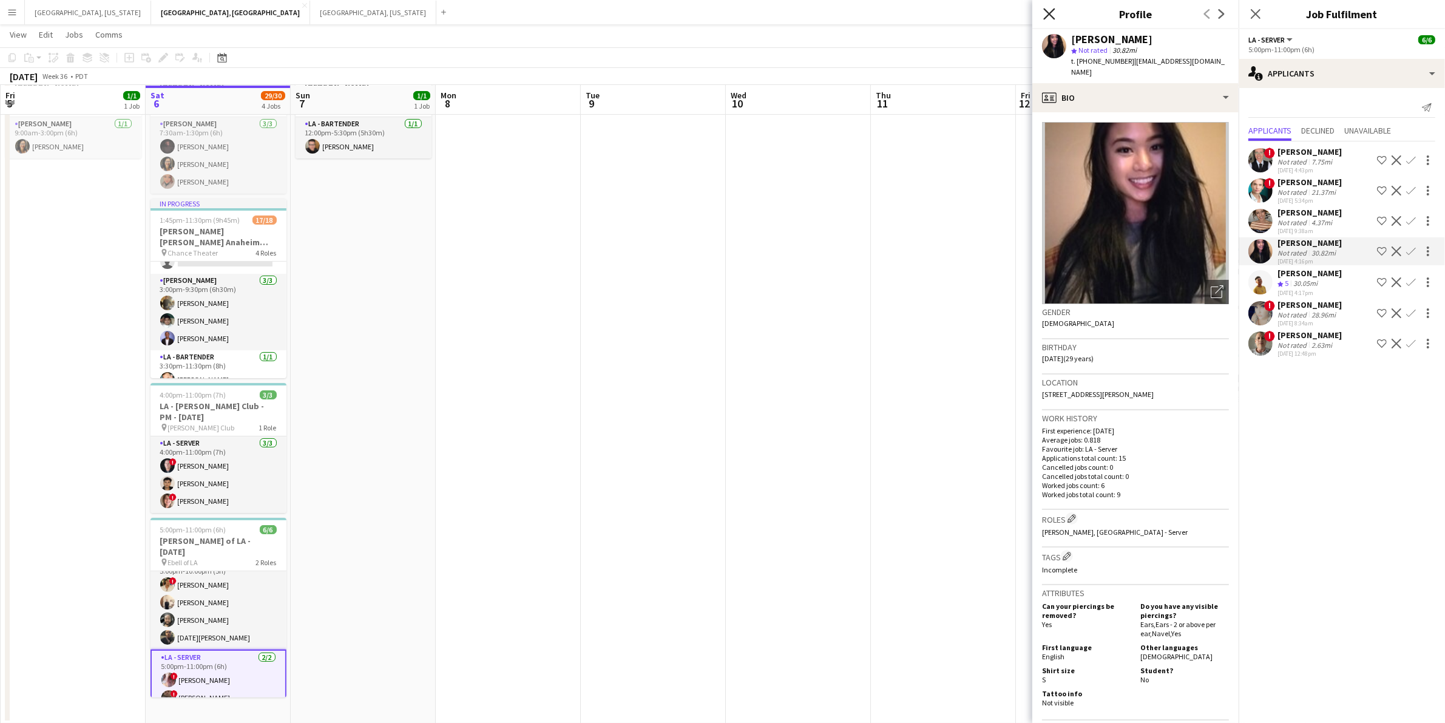
click at [1048, 15] on icon at bounding box center [1049, 14] width 12 height 12
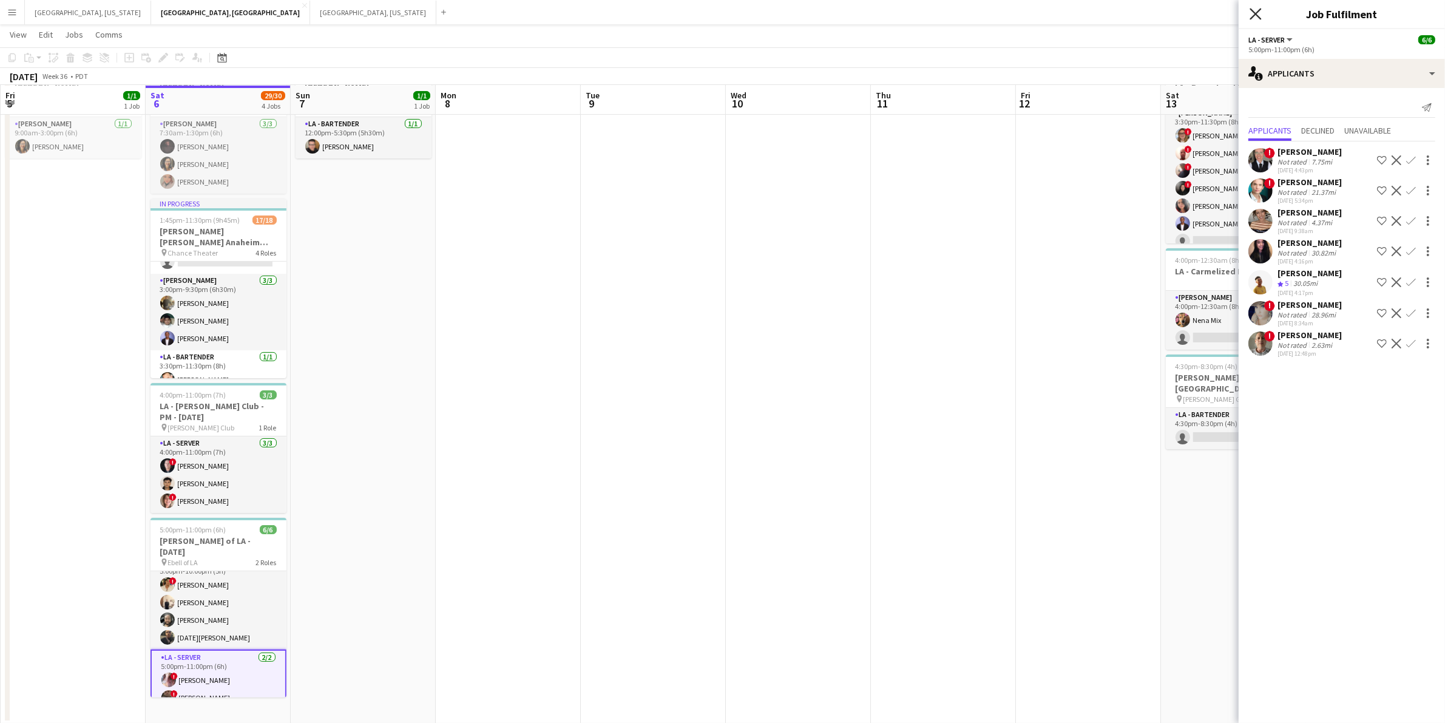
click at [1257, 13] on icon at bounding box center [1255, 14] width 12 height 12
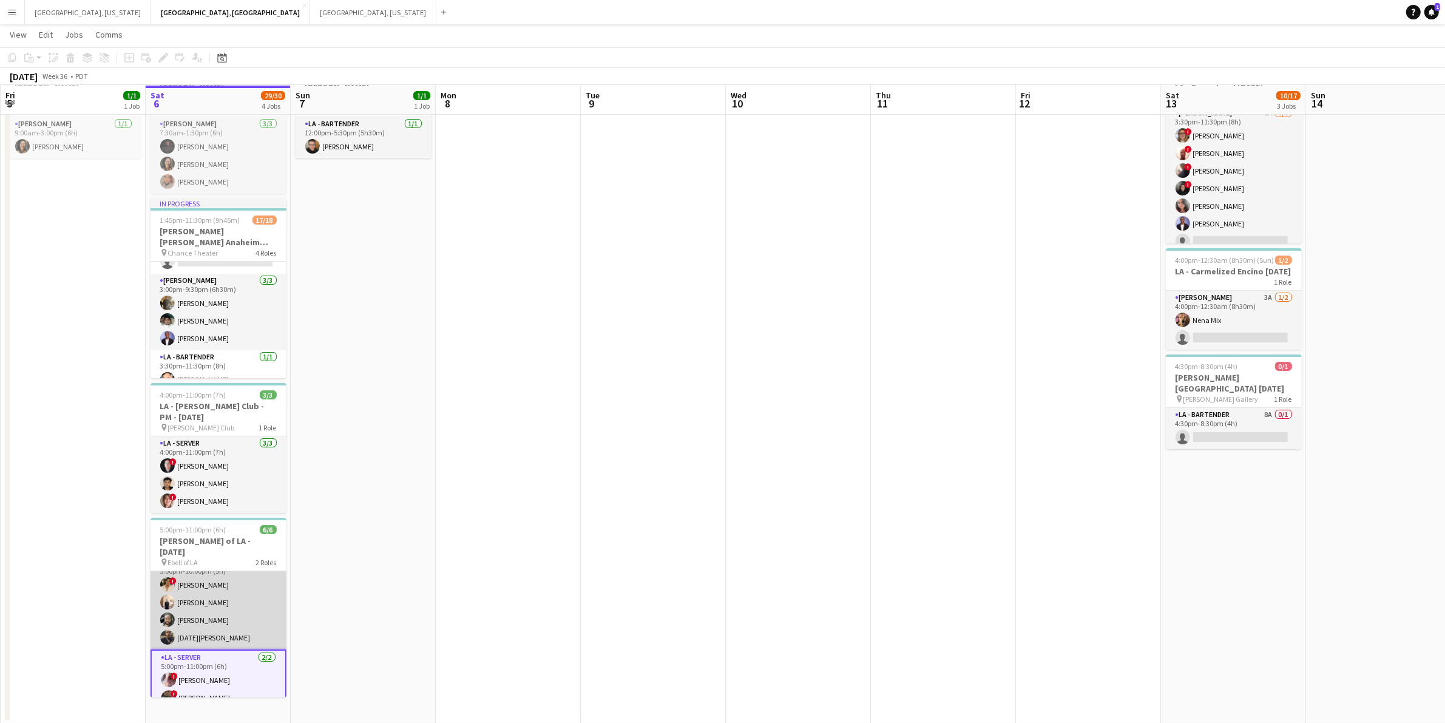
click at [235, 592] on app-card-role "LA - Server [DATE] 5:00pm-10:00pm (5h) ! [PERSON_NAME] [PERSON_NAME] [PERSON_NA…" at bounding box center [218, 602] width 136 height 94
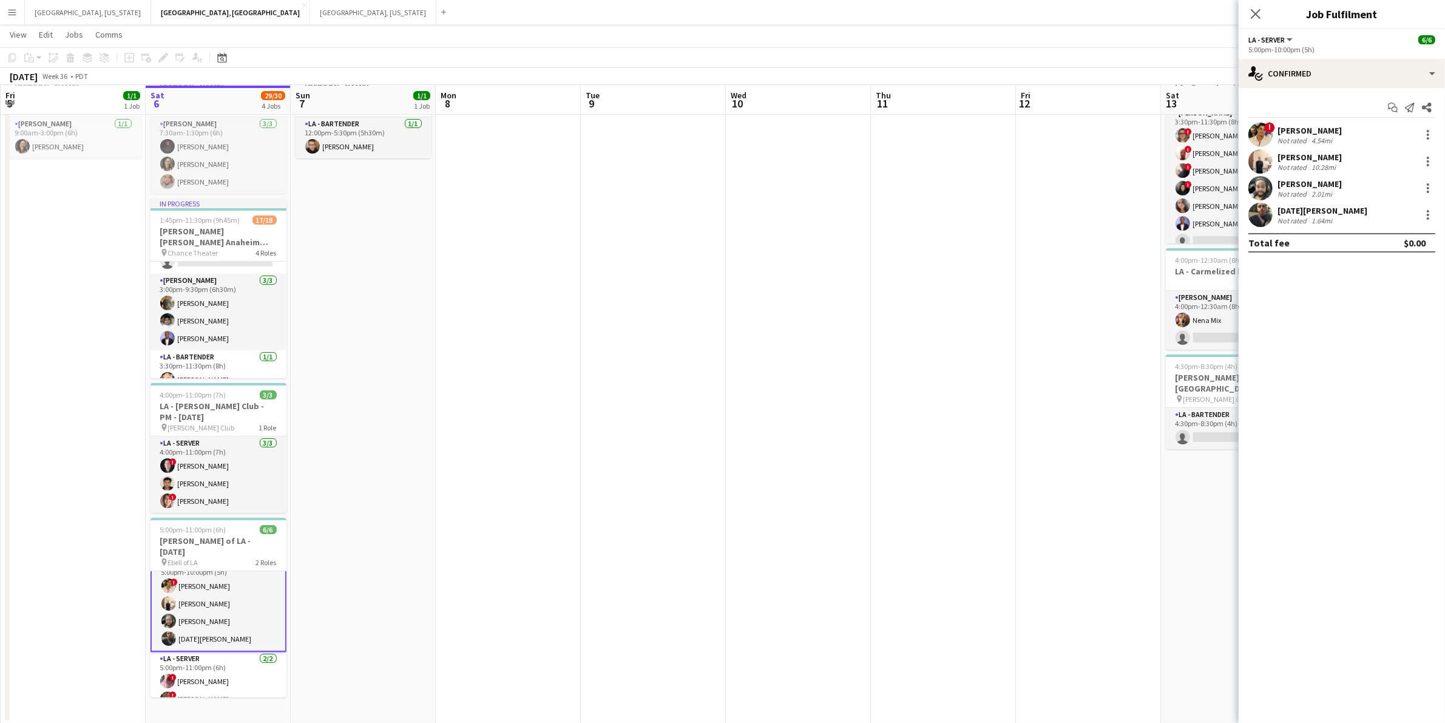
scroll to position [16, 0]
click at [1422, 74] on div "single-neutral-actions-check-2 Confirmed" at bounding box center [1341, 73] width 206 height 29
click at [1372, 198] on span "Applicants" at bounding box center [1370, 197] width 38 height 11
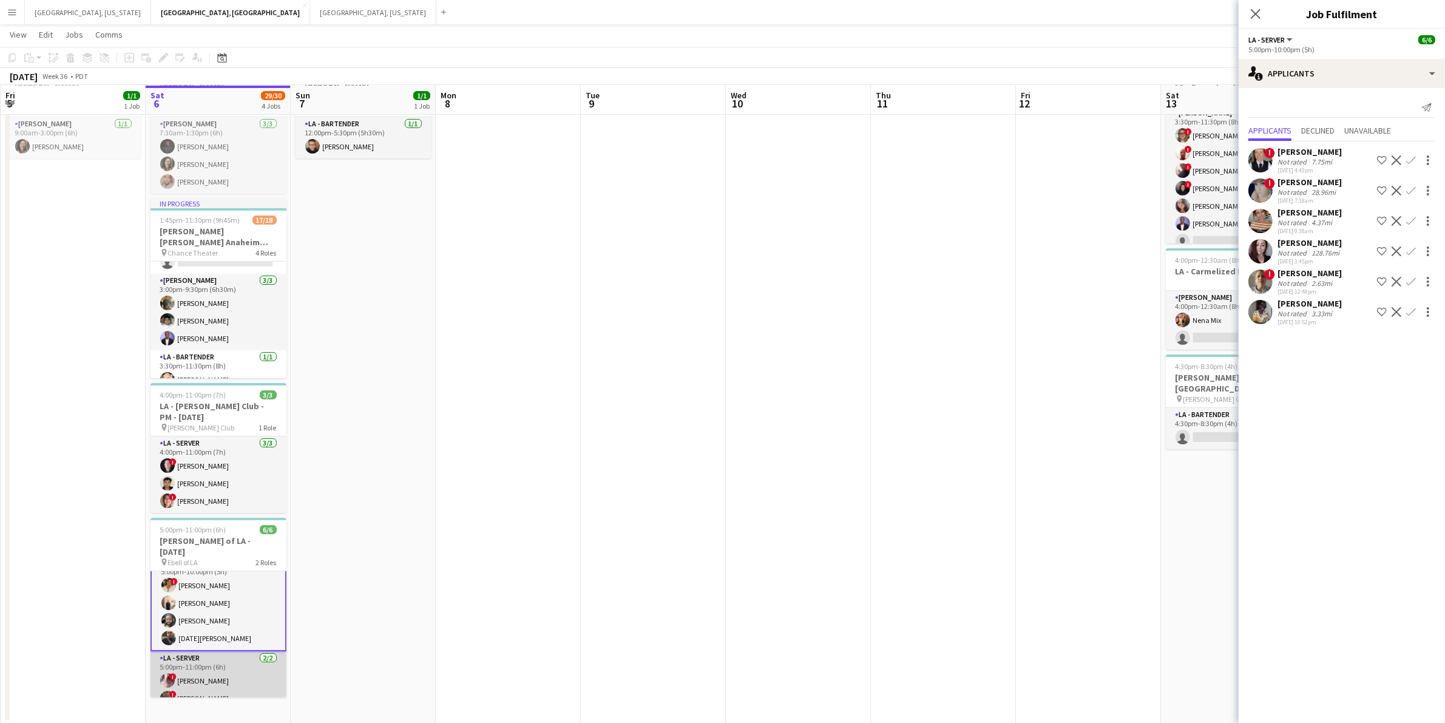
scroll to position [17, 0]
click at [1251, 10] on icon at bounding box center [1255, 14] width 12 height 12
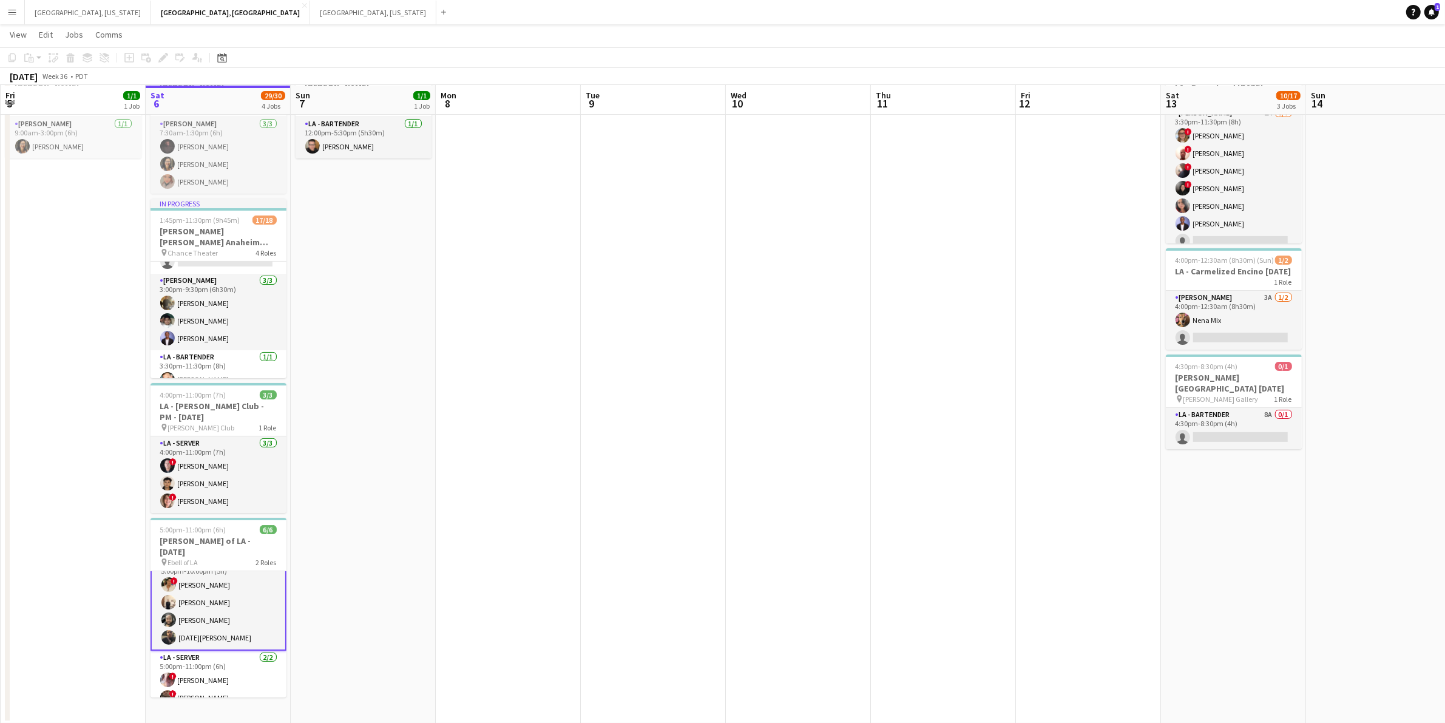
scroll to position [0, 349]
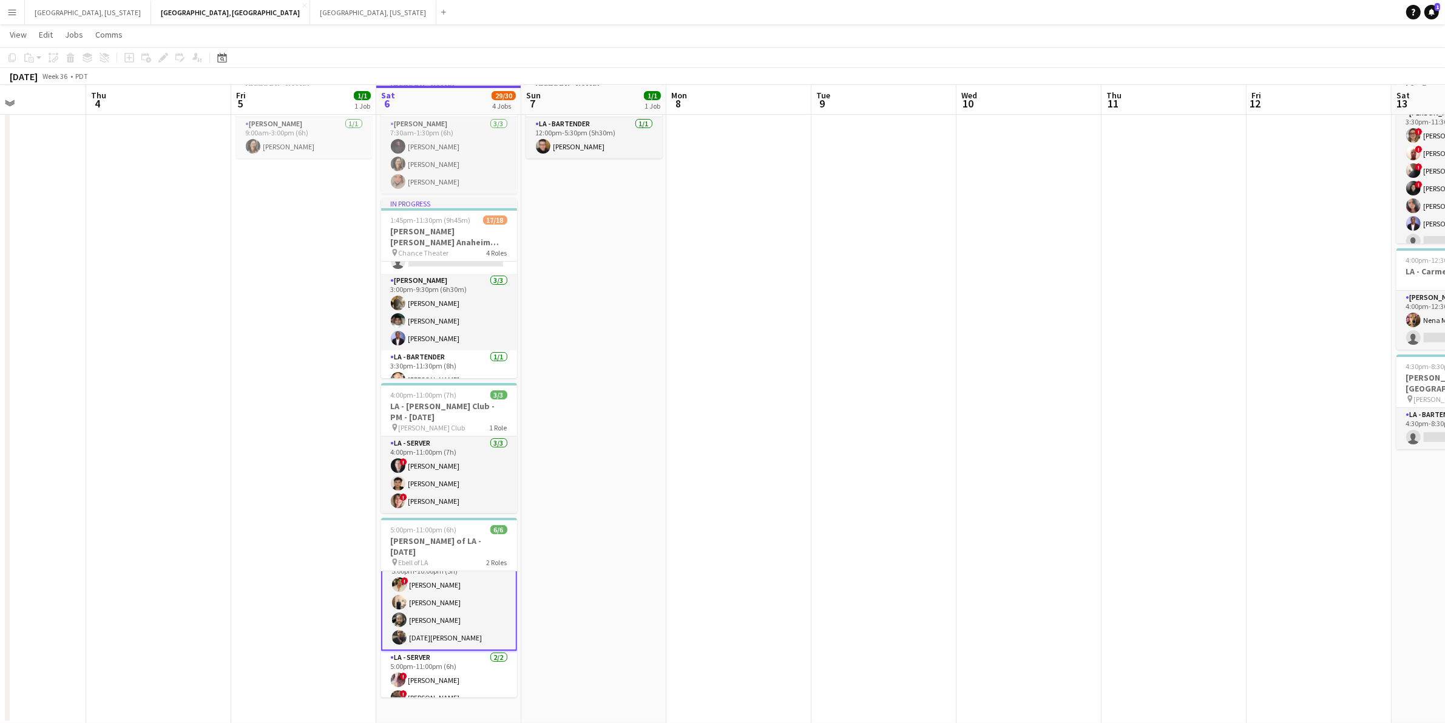
drag, startPoint x: 637, startPoint y: 547, endPoint x: 650, endPoint y: 547, distance: 13.3
click at [650, 547] on app-calendar-viewport "Mon 1 Tue 2 Wed 3 Thu 4 Fri 5 1/1 1 Job Sat 6 29/30 4 Jobs Sun 7 1/1 1 Job Mon …" at bounding box center [722, 346] width 1445 height 753
click at [464, 590] on app-card-role "LA - Server [DATE] 5:00pm-10:00pm (5h) ! [PERSON_NAME] [PERSON_NAME] [PERSON_NA…" at bounding box center [449, 602] width 136 height 96
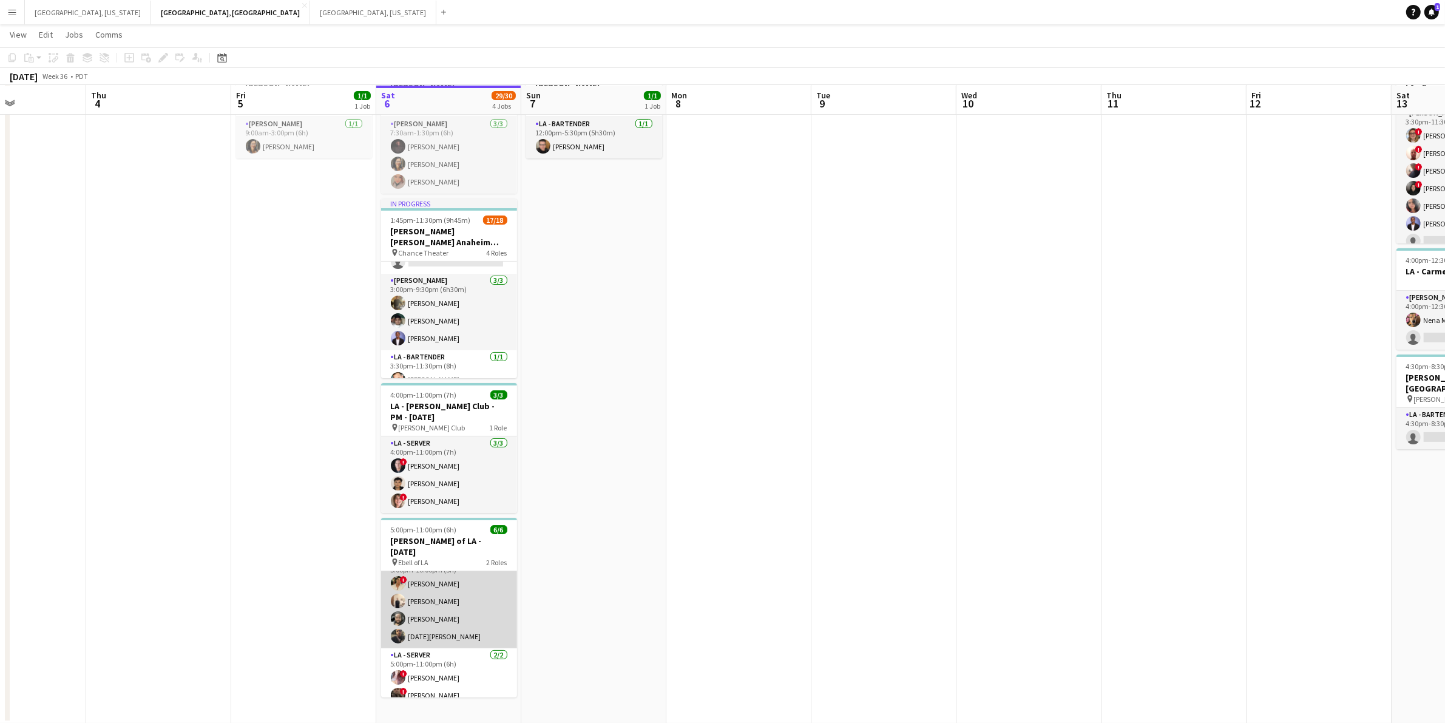
scroll to position [16, 0]
click at [387, 575] on app-card-role "LA - Server [DATE] 5:00pm-10:00pm (5h) ! [PERSON_NAME] [PERSON_NAME] [PERSON_NA…" at bounding box center [449, 602] width 136 height 94
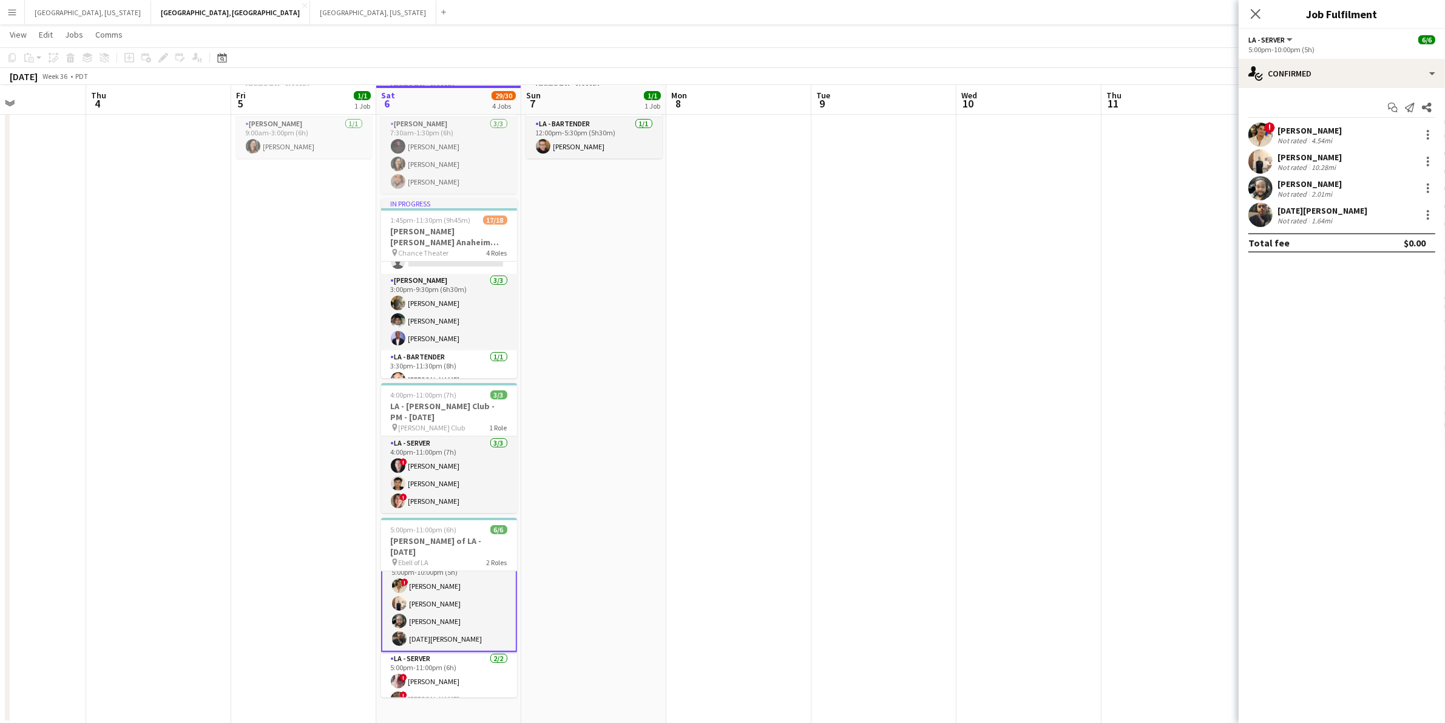
scroll to position [17, 0]
click at [1425, 73] on div "single-neutral-actions-check-2 Confirmed" at bounding box center [1341, 73] width 206 height 29
click at [1372, 200] on span "Applicants" at bounding box center [1370, 197] width 38 height 11
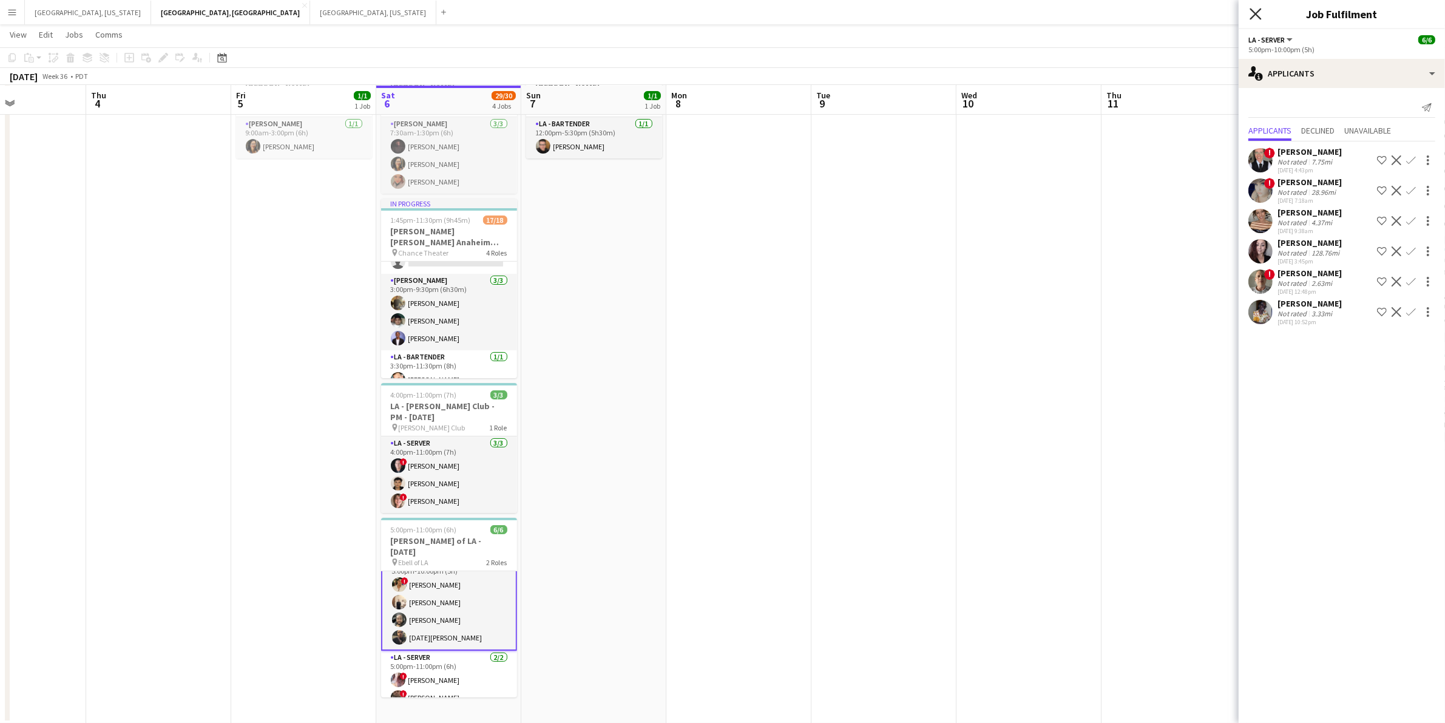
click at [1257, 8] on icon "Close pop-in" at bounding box center [1255, 14] width 12 height 12
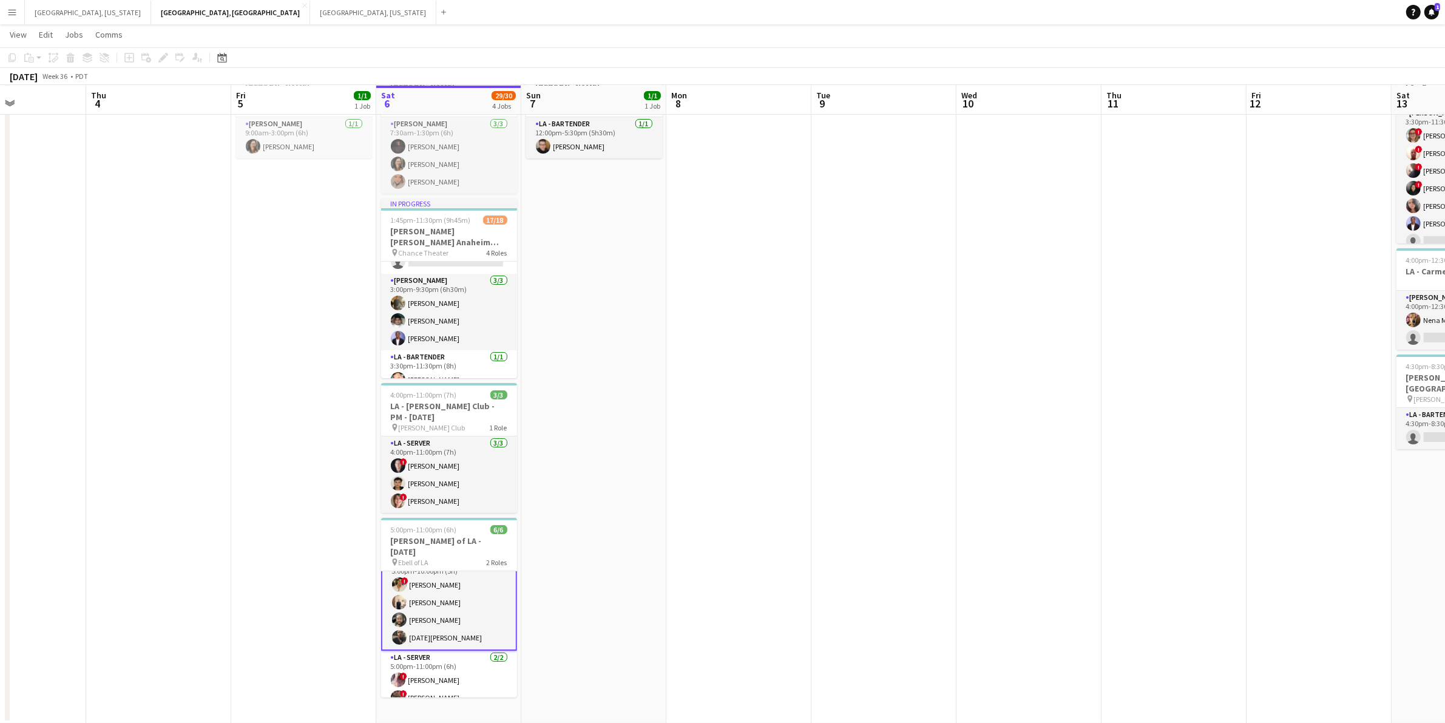
drag, startPoint x: 468, startPoint y: 647, endPoint x: 629, endPoint y: 589, distance: 170.6
click at [469, 650] on app-card-role "LA - Server [DATE] 5:00pm-11:00pm (6h) ! [PERSON_NAME] ! [PERSON_NAME]" at bounding box center [449, 679] width 136 height 59
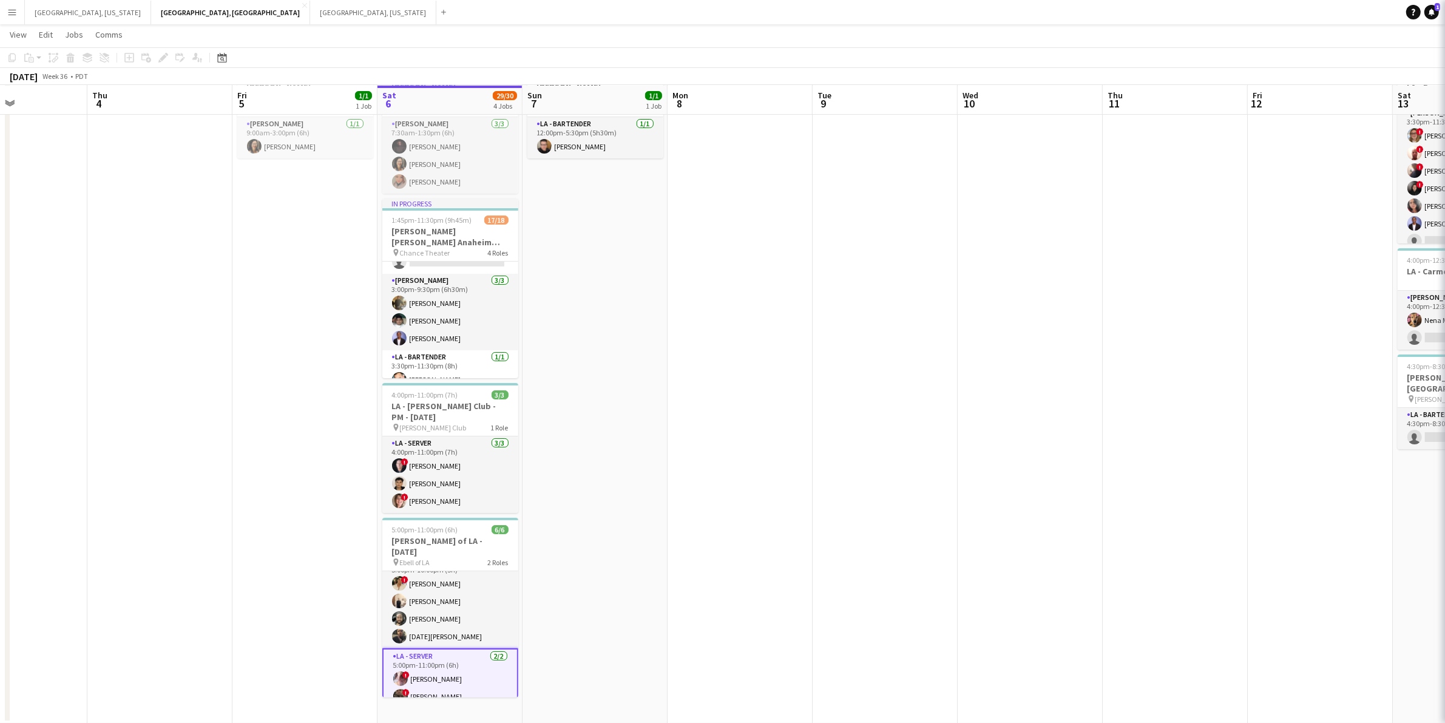
scroll to position [16, 0]
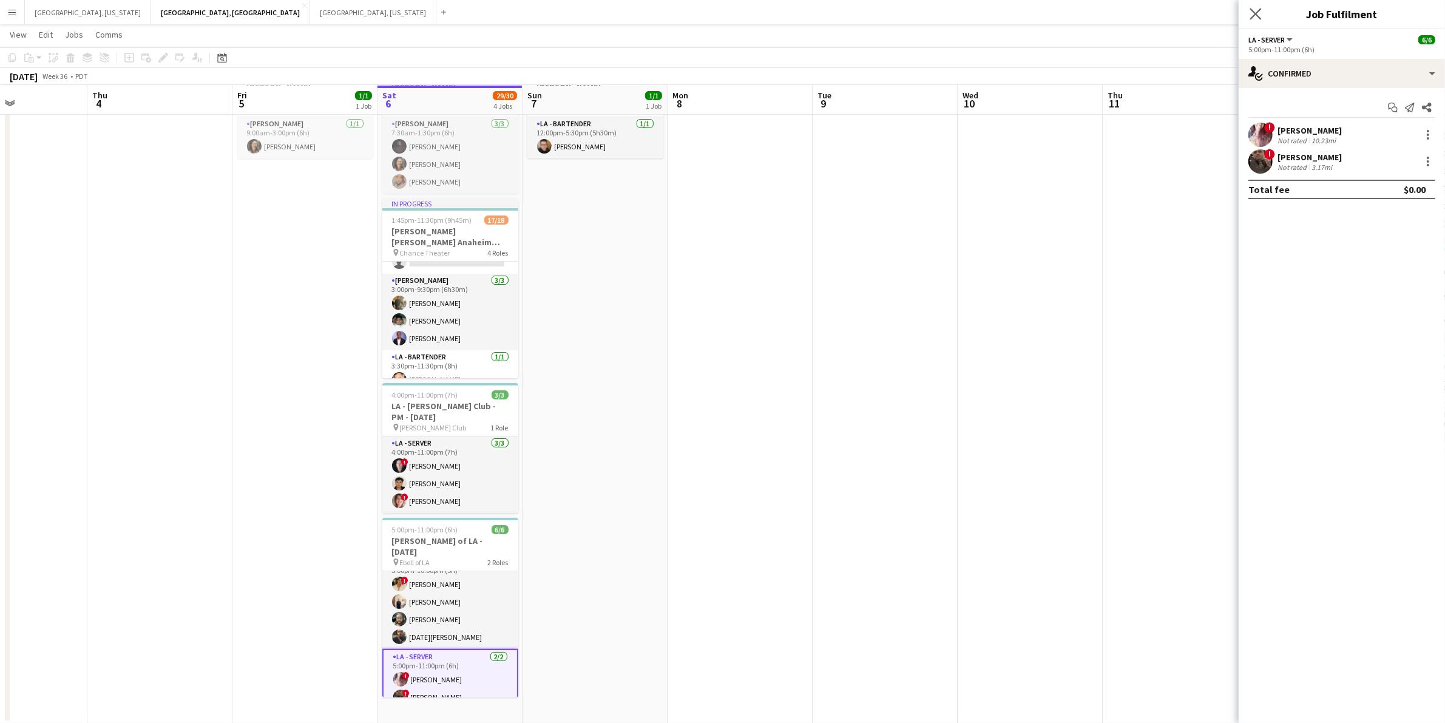
click at [1248, 14] on app-icon "Close pop-in" at bounding box center [1256, 14] width 18 height 18
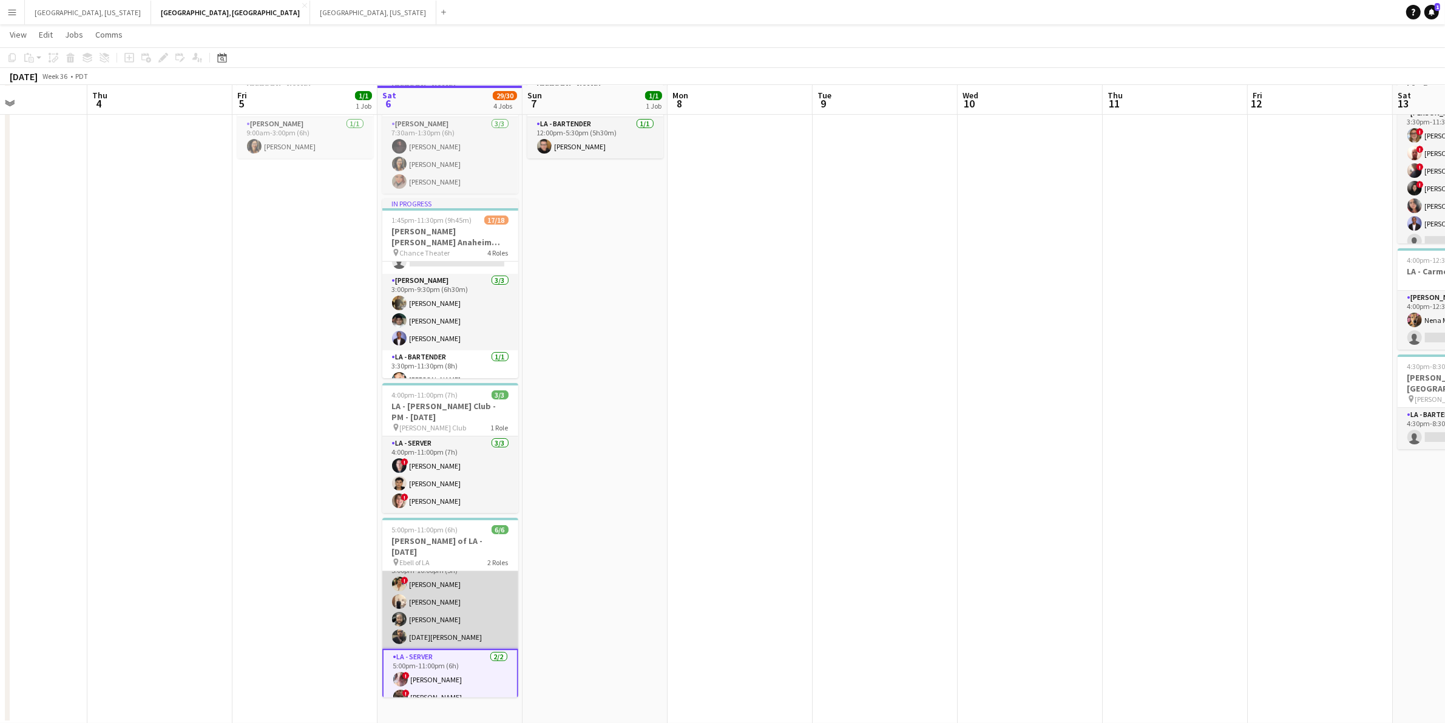
click at [444, 589] on app-card-role "LA - Server [DATE] 5:00pm-10:00pm (5h) ! [PERSON_NAME] [PERSON_NAME] [PERSON_NA…" at bounding box center [450, 602] width 136 height 94
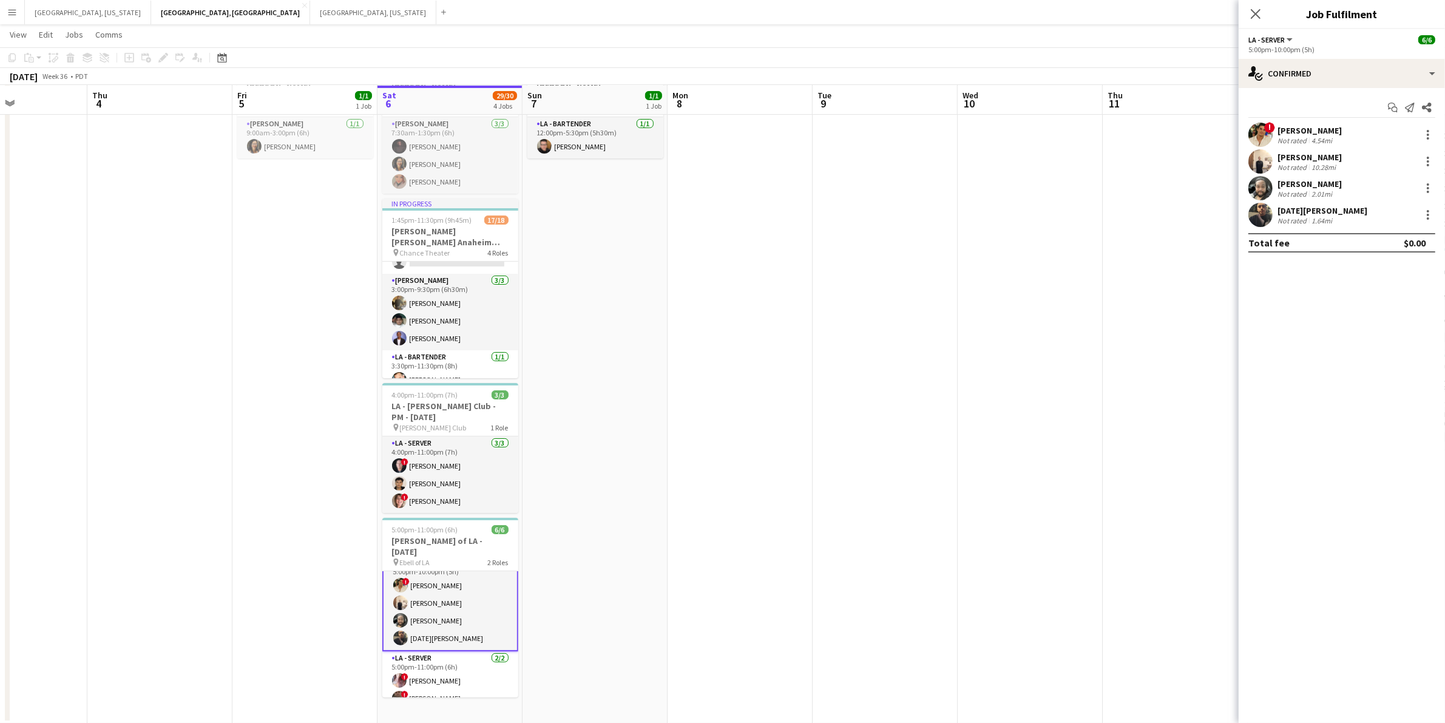
scroll to position [17, 0]
click at [1437, 72] on div "single-neutral-actions-check-2 Confirmed" at bounding box center [1341, 73] width 206 height 29
click at [1385, 188] on div "single-neutral-actions-information Applicants" at bounding box center [1381, 198] width 120 height 24
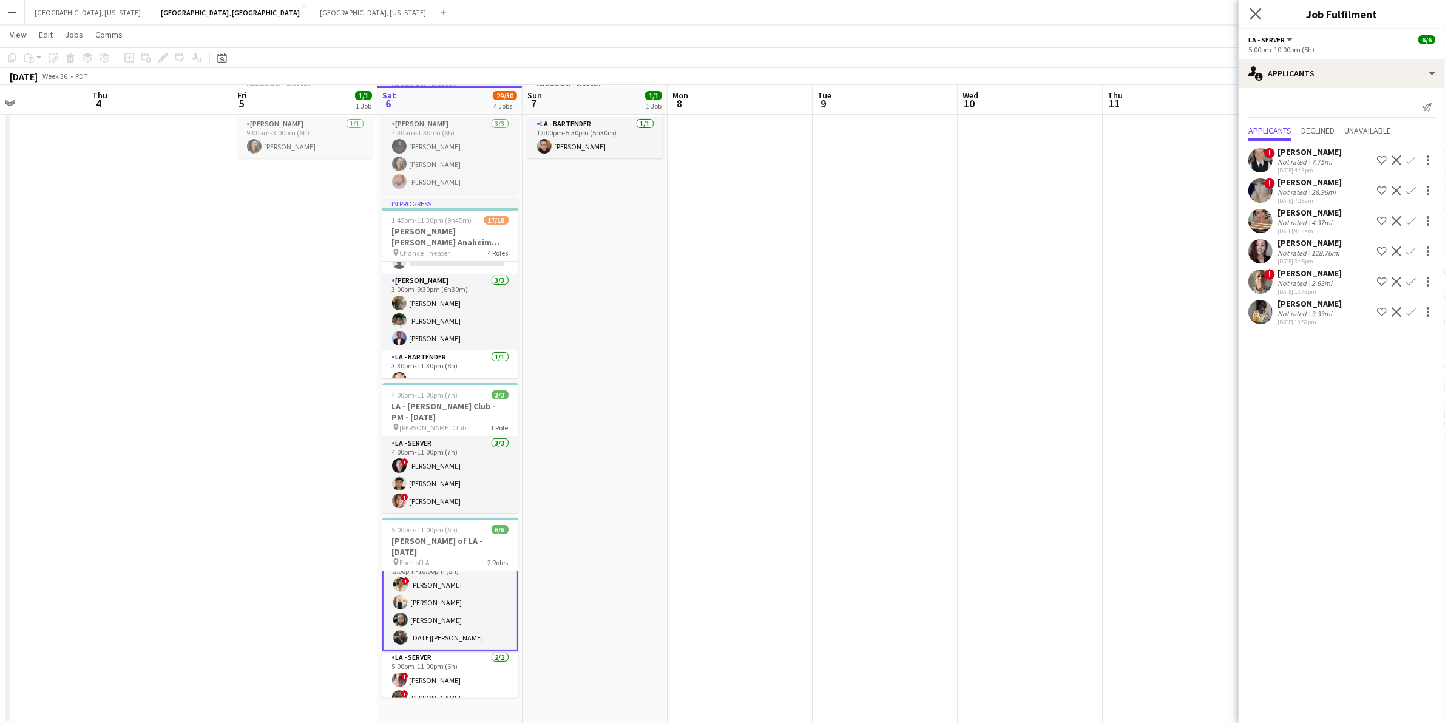
click at [1247, 11] on div "Close pop-in" at bounding box center [1255, 14] width 34 height 28
click at [1257, 13] on icon at bounding box center [1255, 14] width 12 height 12
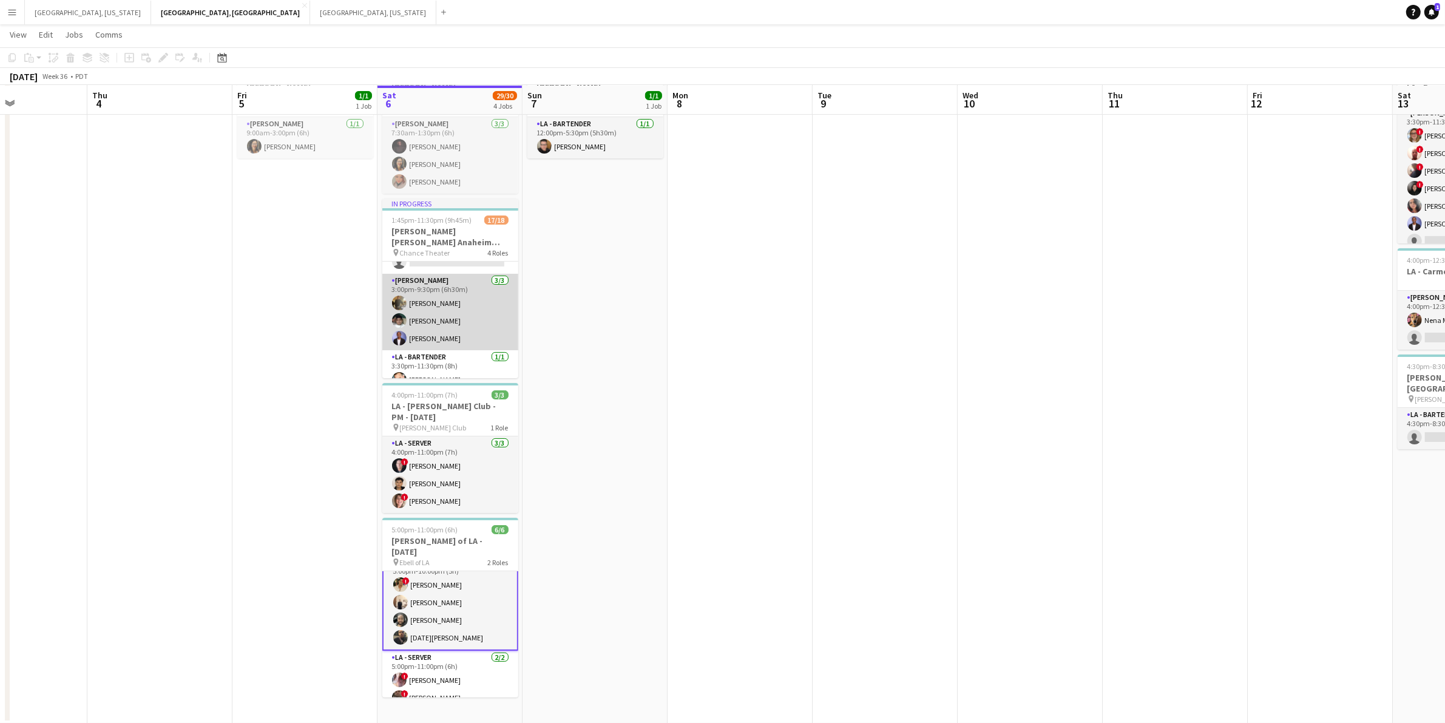
click at [457, 304] on app-card-role "[PERSON_NAME] [DATE] 3:00pm-9:30pm (6h30m) [PERSON_NAME] [PERSON_NAME] [PERSON_…" at bounding box center [450, 312] width 136 height 76
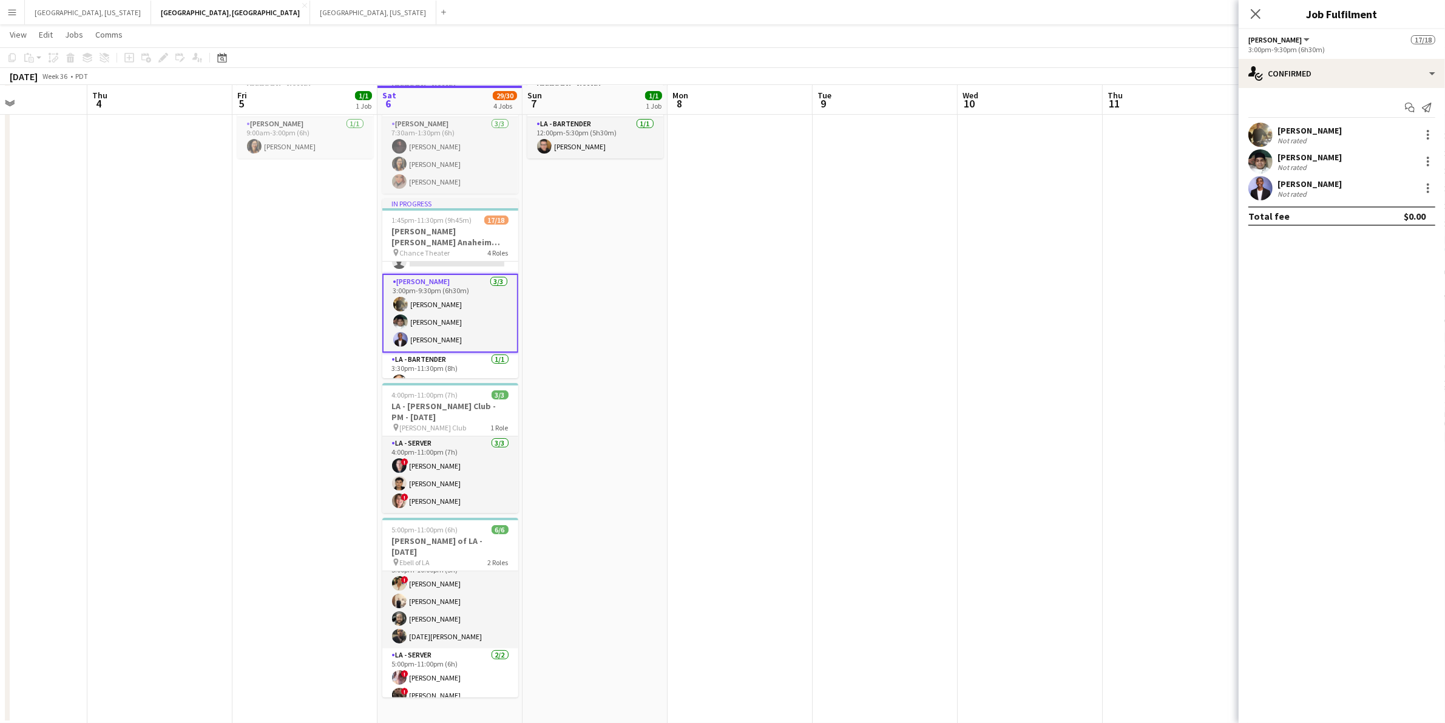
scroll to position [16, 0]
click at [1409, 105] on icon "Start chat" at bounding box center [1410, 108] width 10 height 10
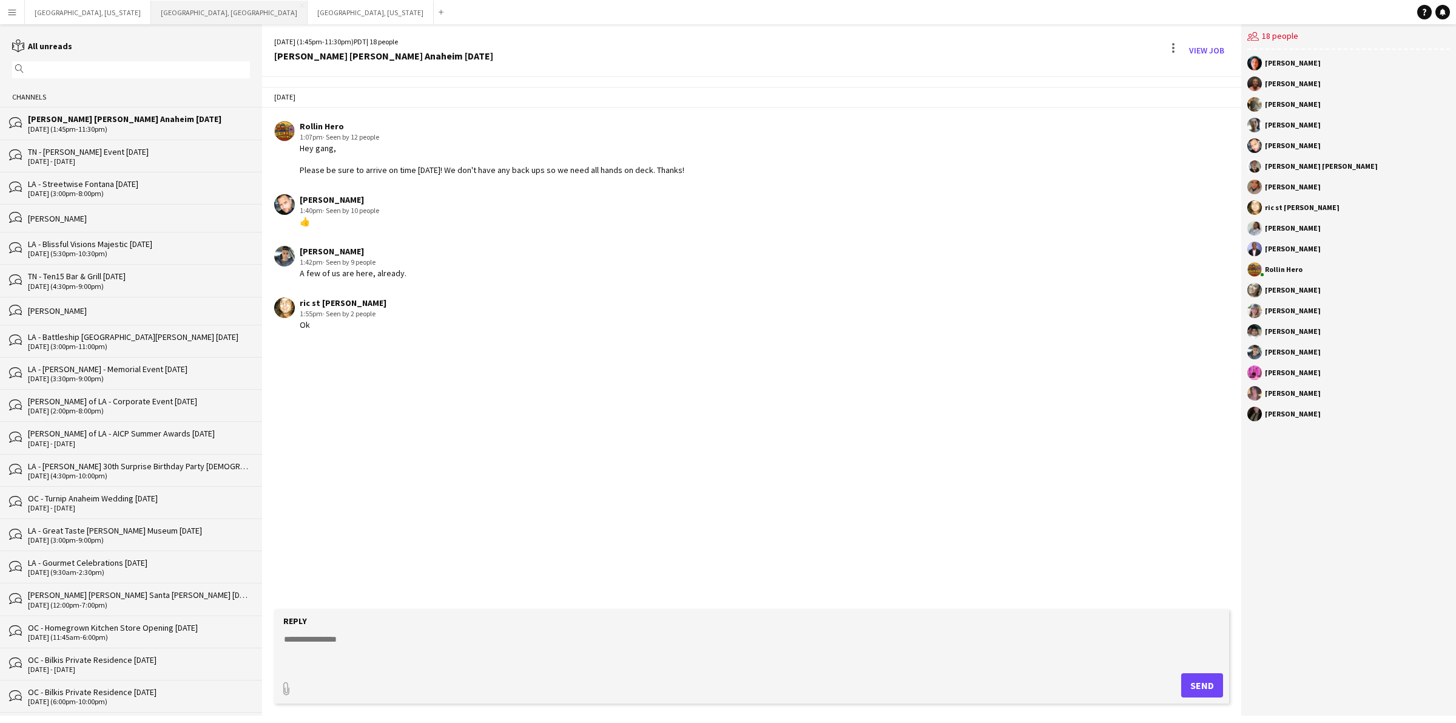
click at [151, 13] on button "[GEOGRAPHIC_DATA], [GEOGRAPHIC_DATA] Close" at bounding box center [229, 13] width 157 height 24
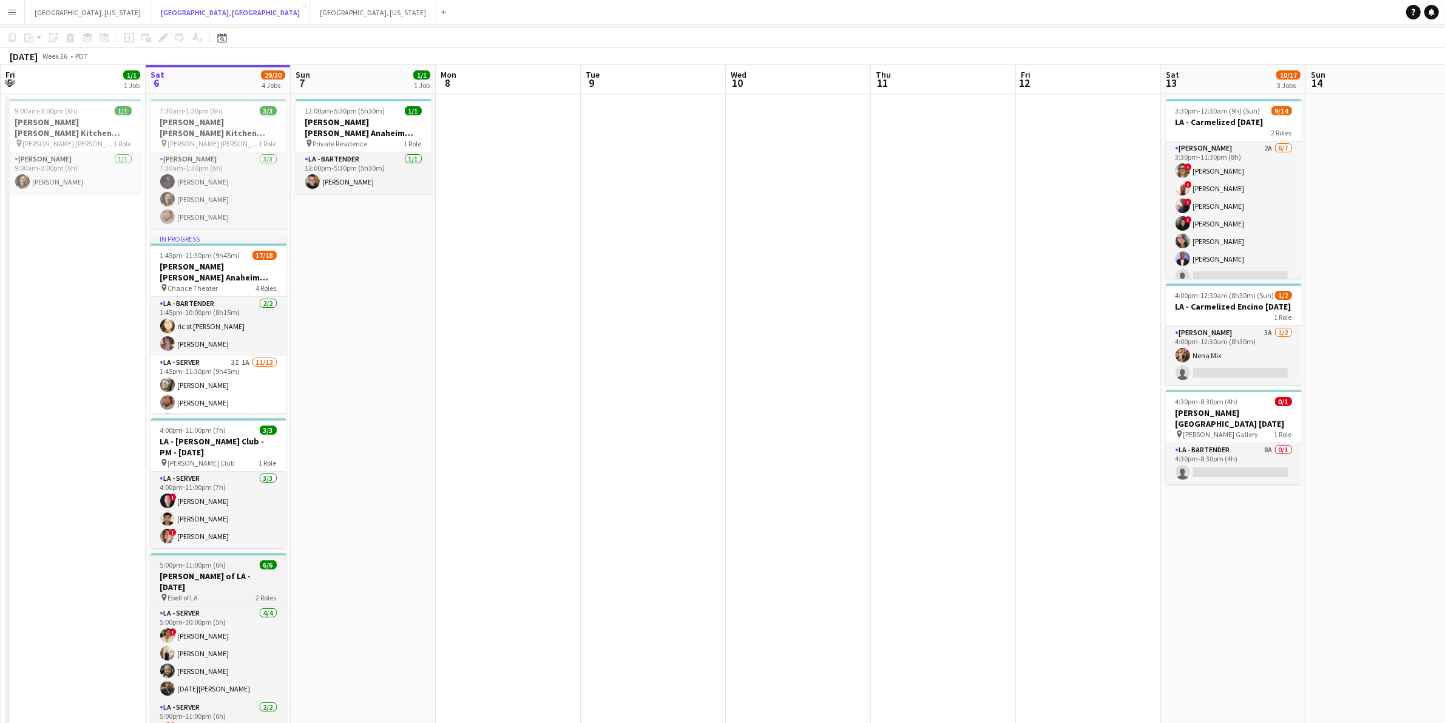
scroll to position [77, 0]
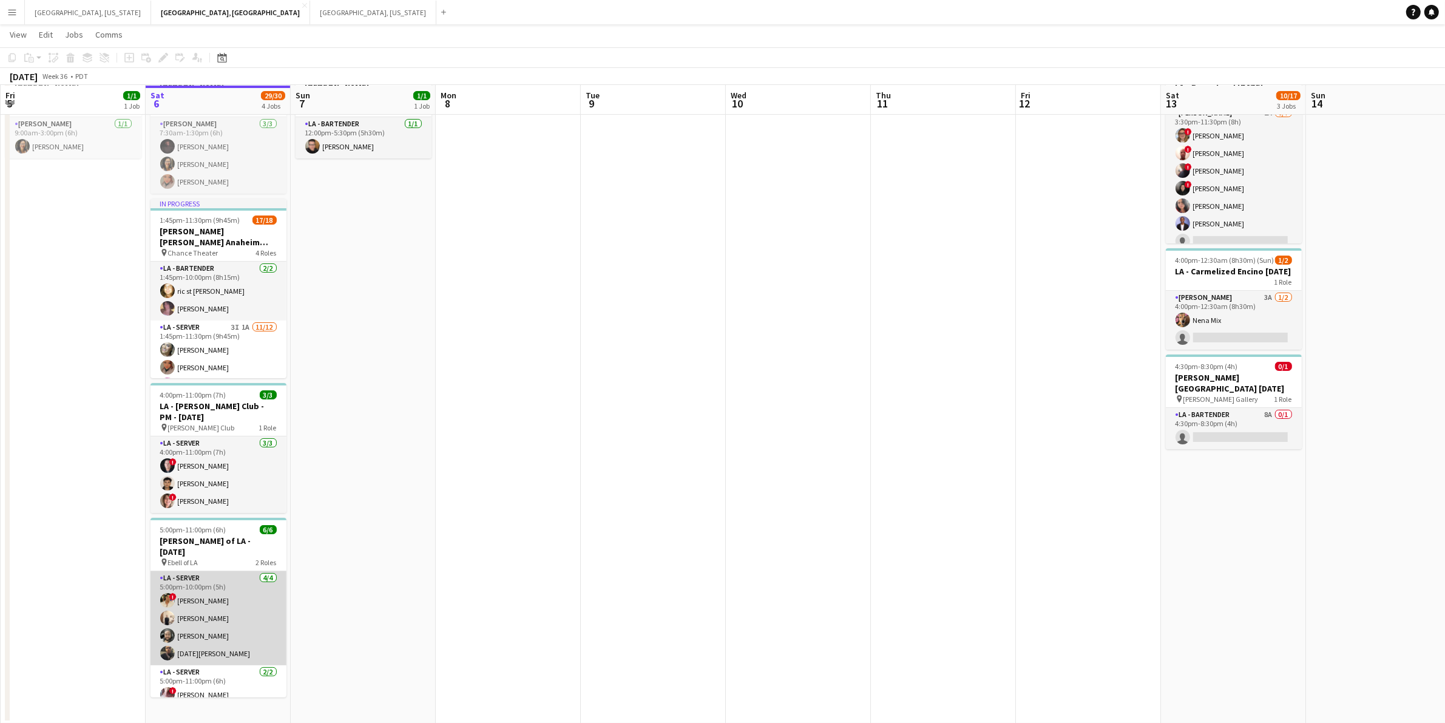
click at [246, 595] on app-card-role "LA - Server [DATE] 5:00pm-10:00pm (5h) ! [PERSON_NAME] [PERSON_NAME] [PERSON_NA…" at bounding box center [218, 618] width 136 height 94
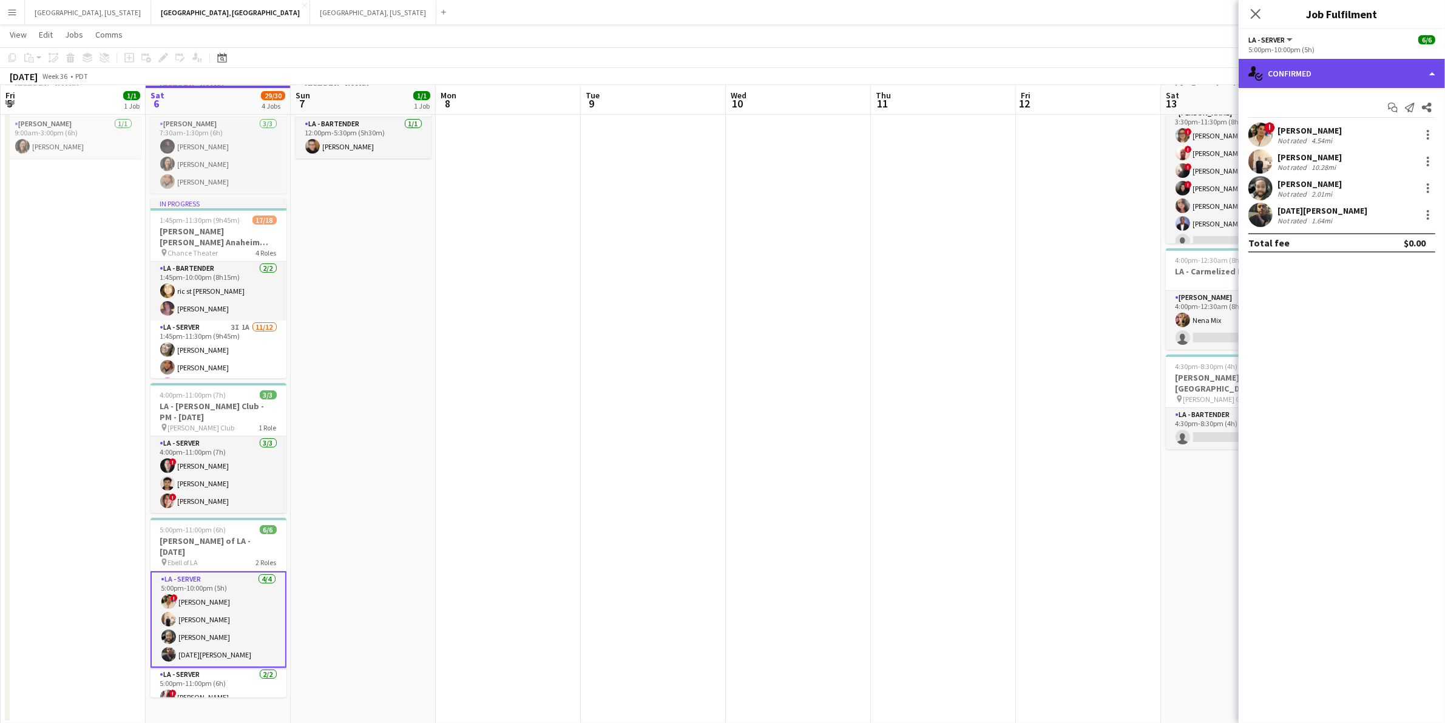
click at [1420, 80] on div "single-neutral-actions-check-2 Confirmed" at bounding box center [1341, 73] width 206 height 29
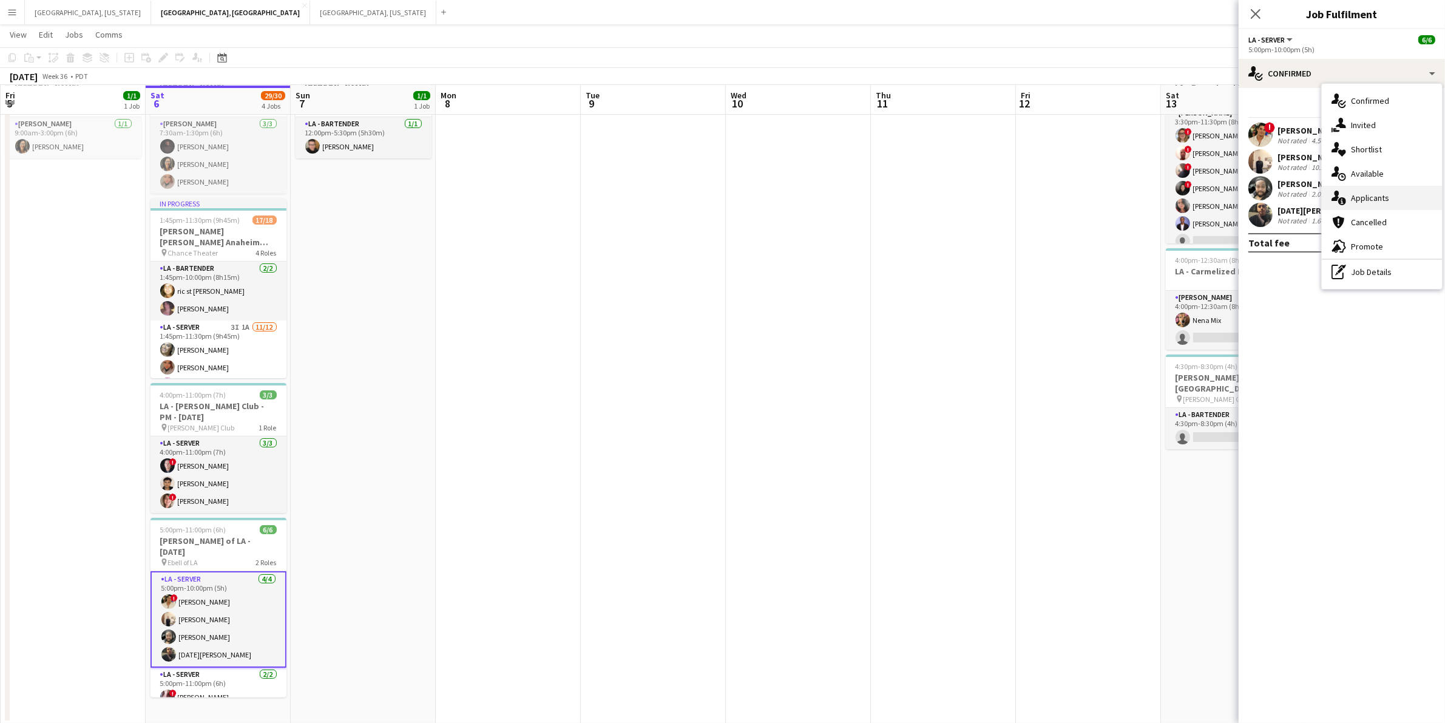
click at [1391, 197] on div "single-neutral-actions-information Applicants" at bounding box center [1381, 198] width 120 height 24
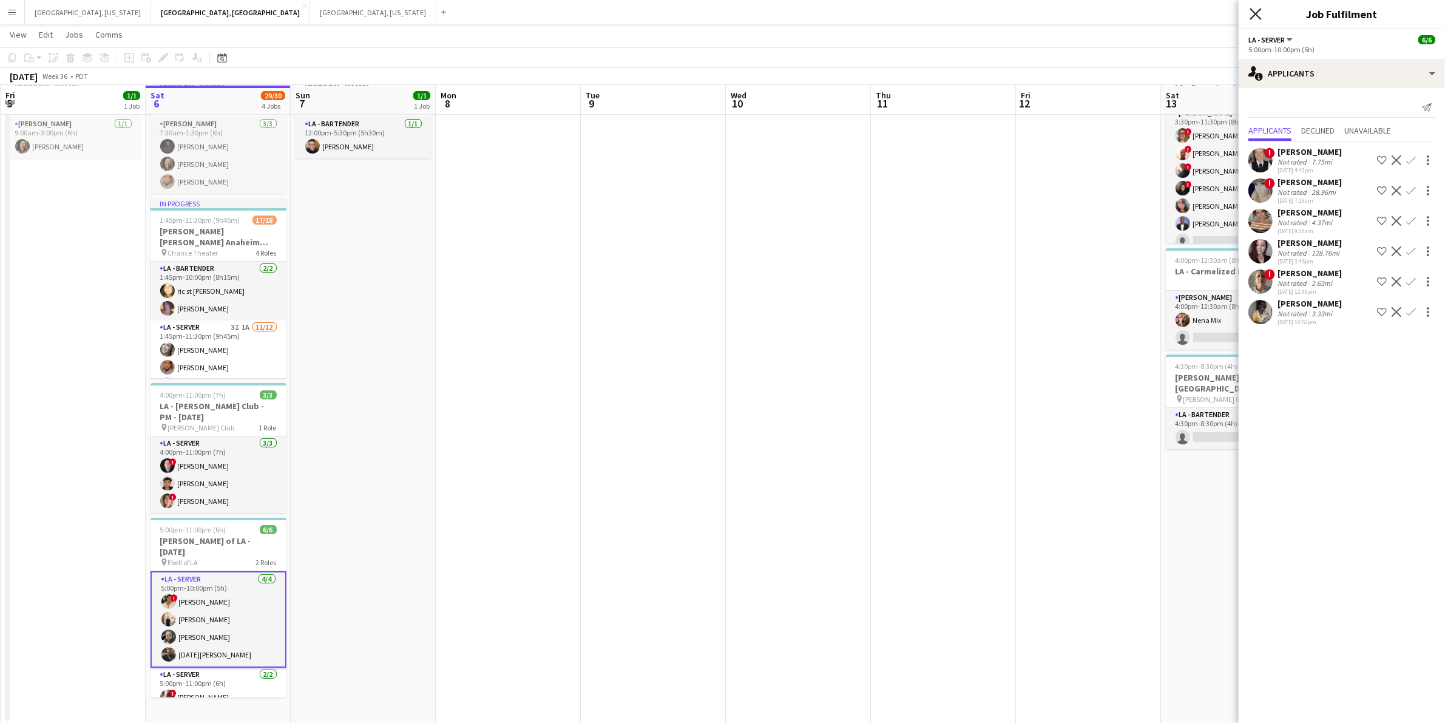
click at [1251, 15] on icon "Close pop-in" at bounding box center [1255, 14] width 12 height 12
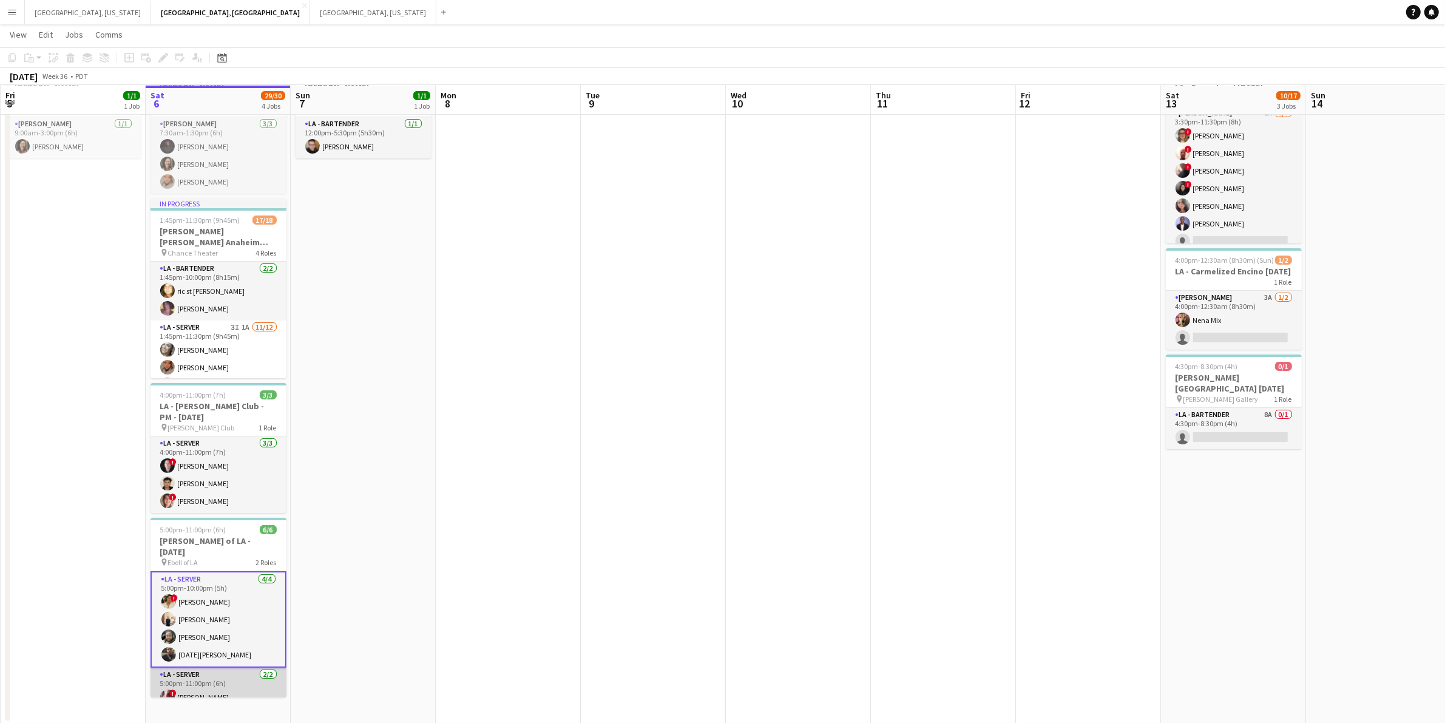
click at [219, 678] on app-card-role "LA - Server [DATE] 5:00pm-11:00pm (6h) ! [PERSON_NAME] ! [PERSON_NAME]" at bounding box center [218, 696] width 136 height 59
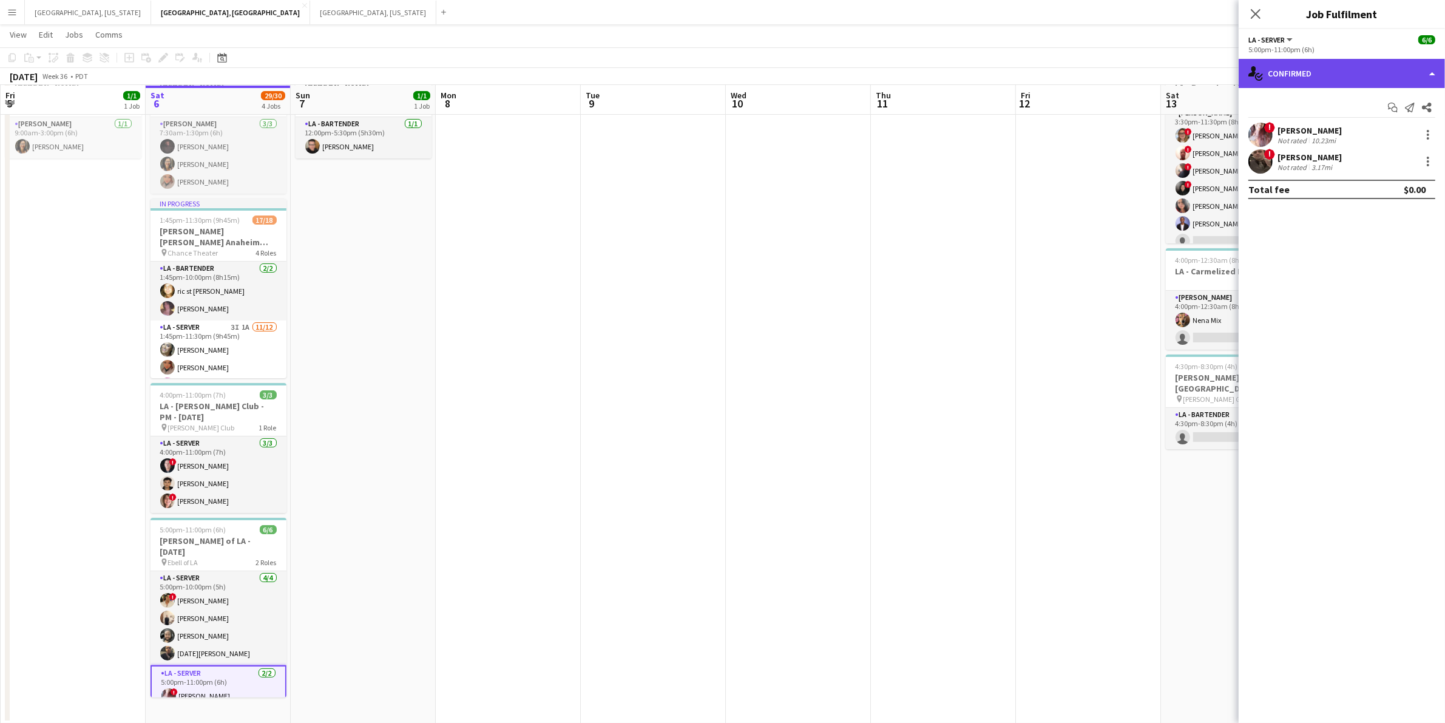
click at [1433, 65] on div "single-neutral-actions-check-2 Confirmed" at bounding box center [1341, 73] width 206 height 29
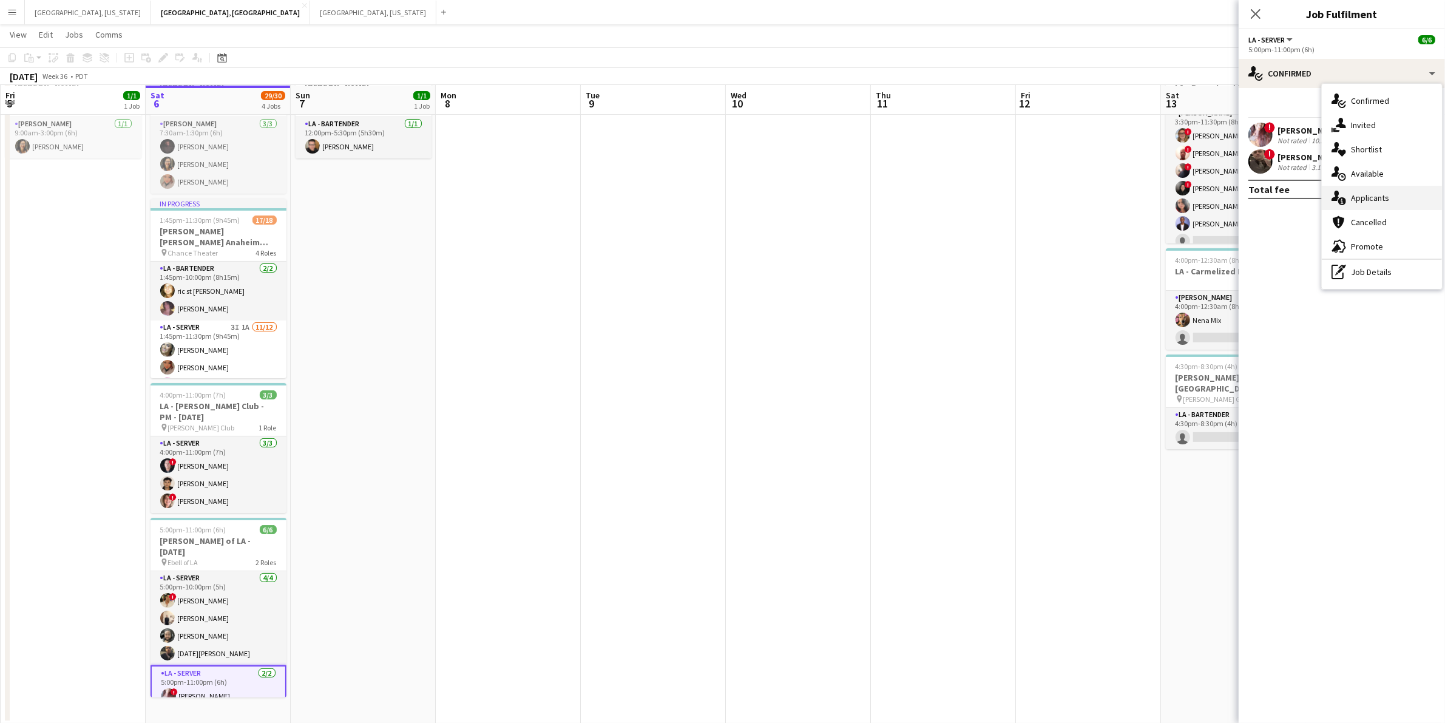
click at [1374, 205] on div "single-neutral-actions-information Applicants" at bounding box center [1381, 198] width 120 height 24
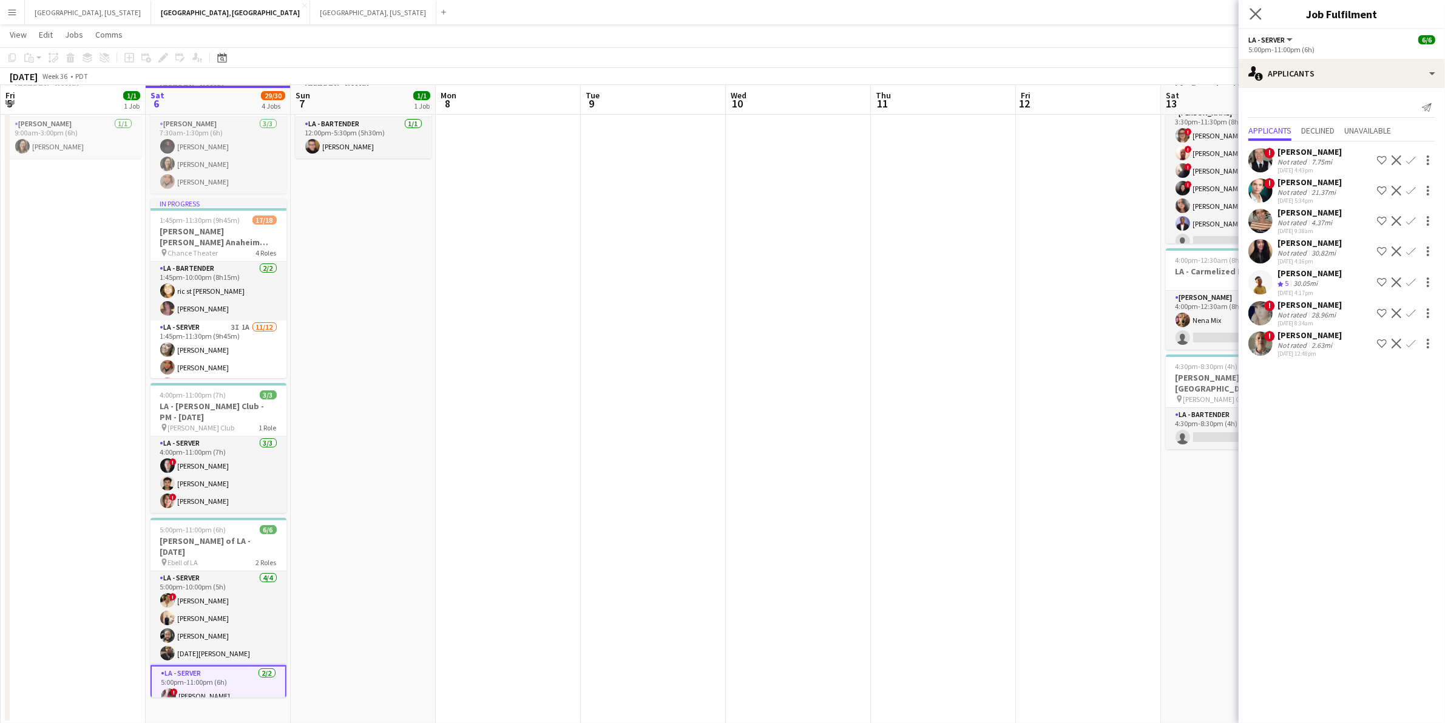
click at [1247, 11] on app-icon "Close pop-in" at bounding box center [1256, 14] width 18 height 18
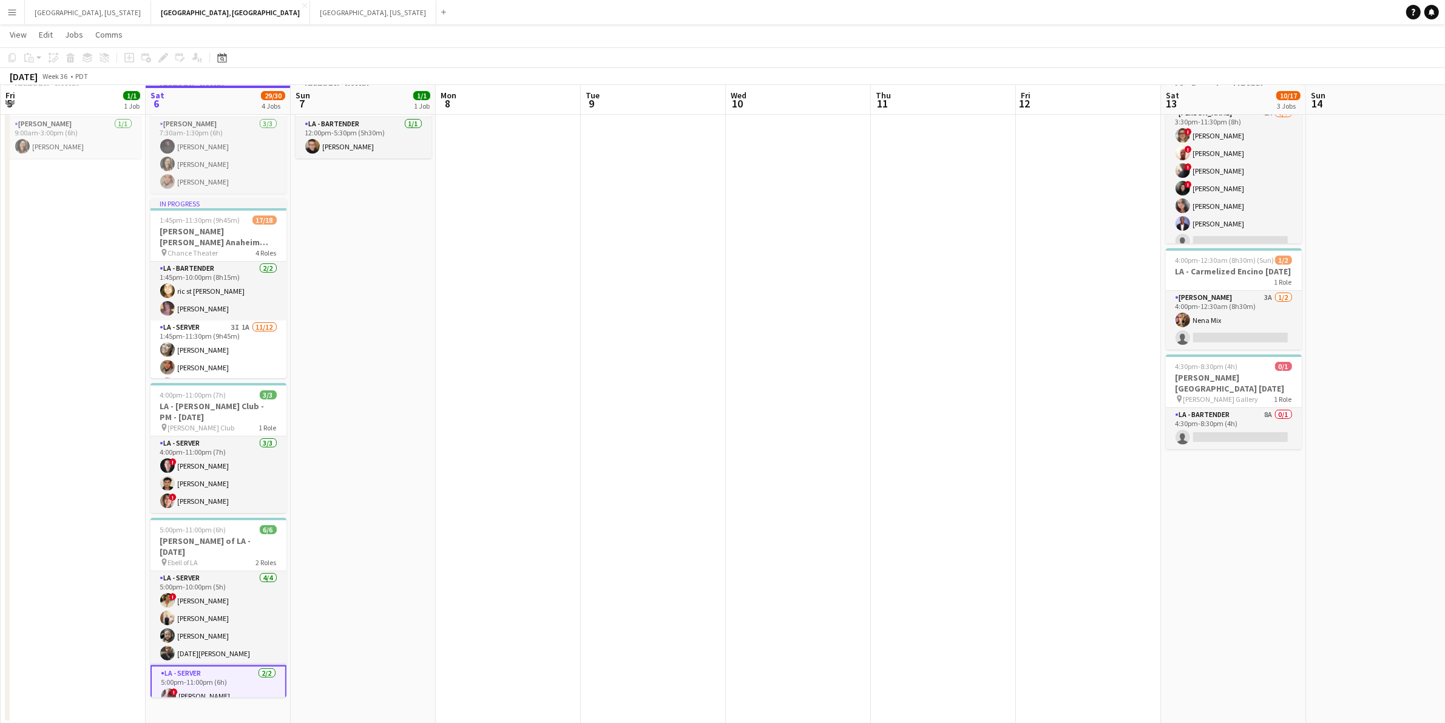
click at [171, 688] on app-user-avatar at bounding box center [168, 695] width 15 height 15
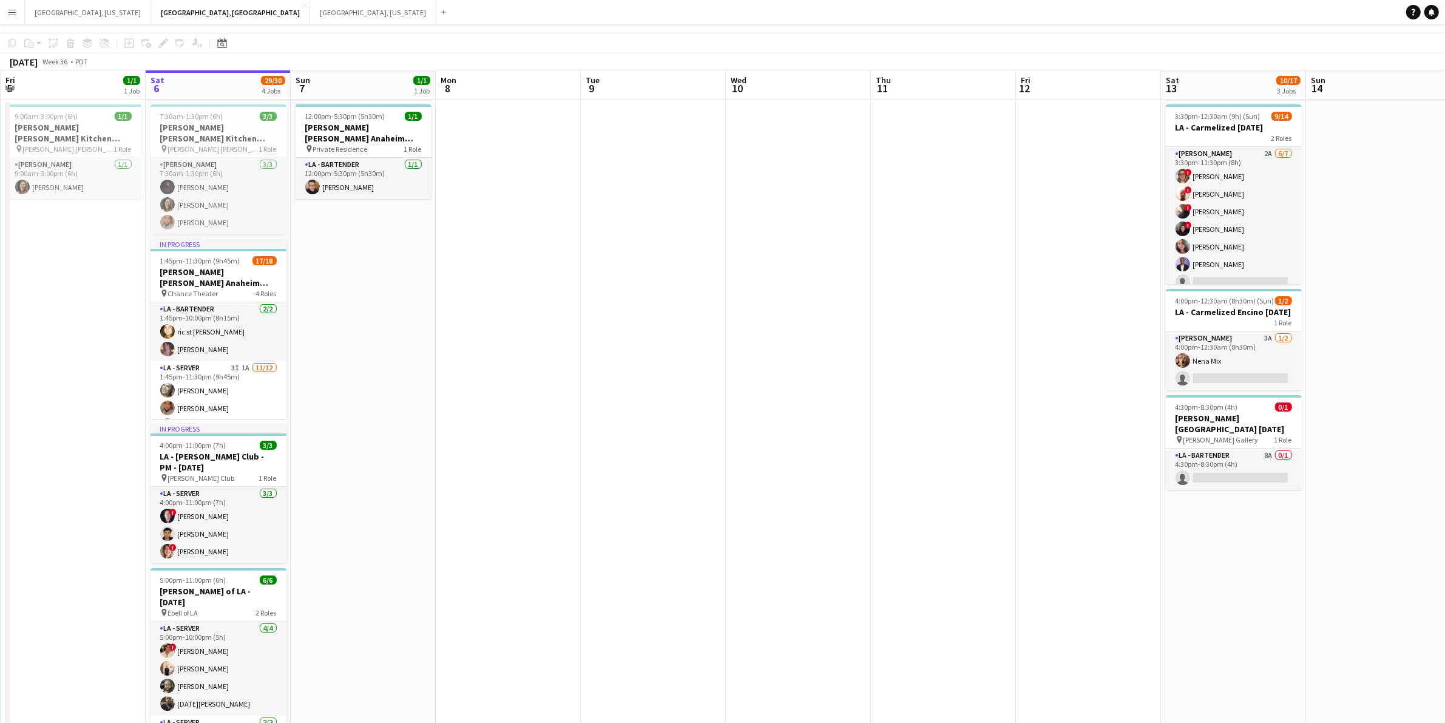
scroll to position [0, 0]
